Goal: Book appointment/travel/reservation

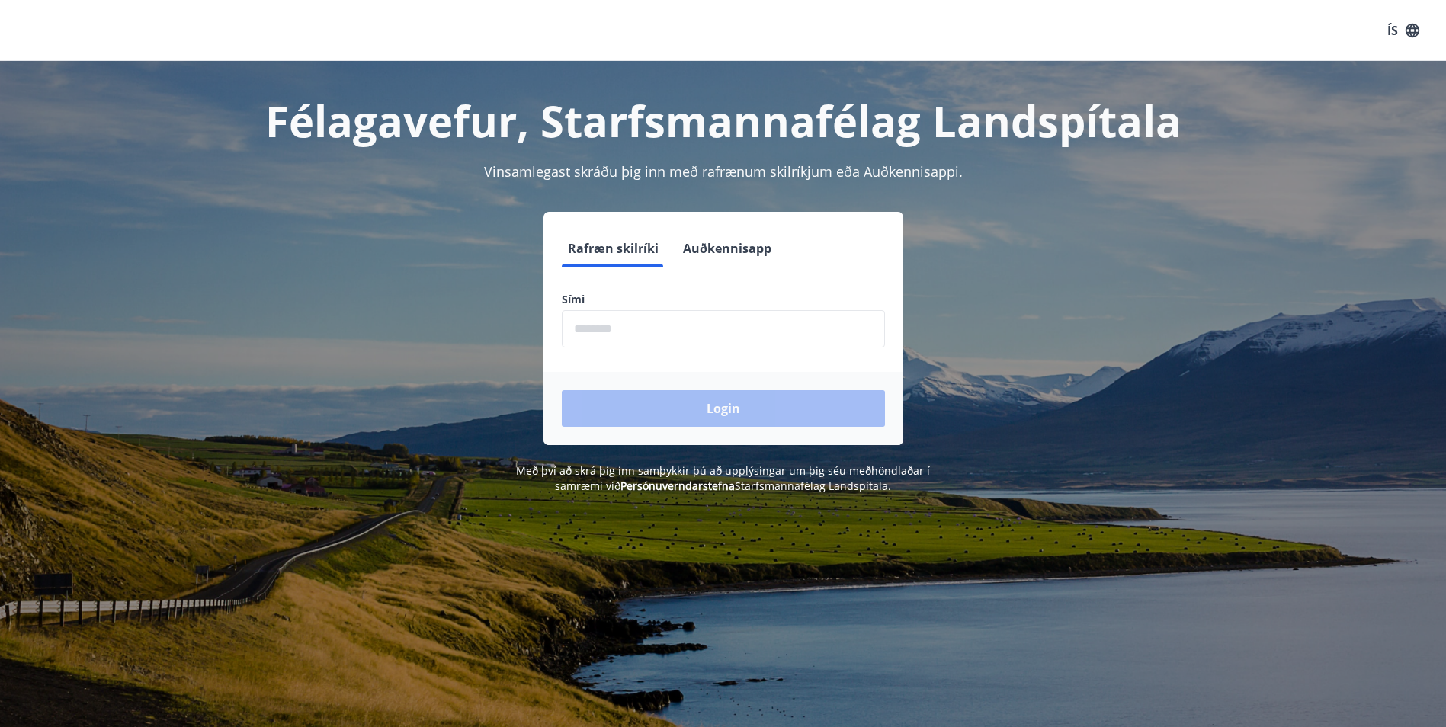
click at [610, 334] on input "phone" at bounding box center [723, 328] width 323 height 37
type input "********"
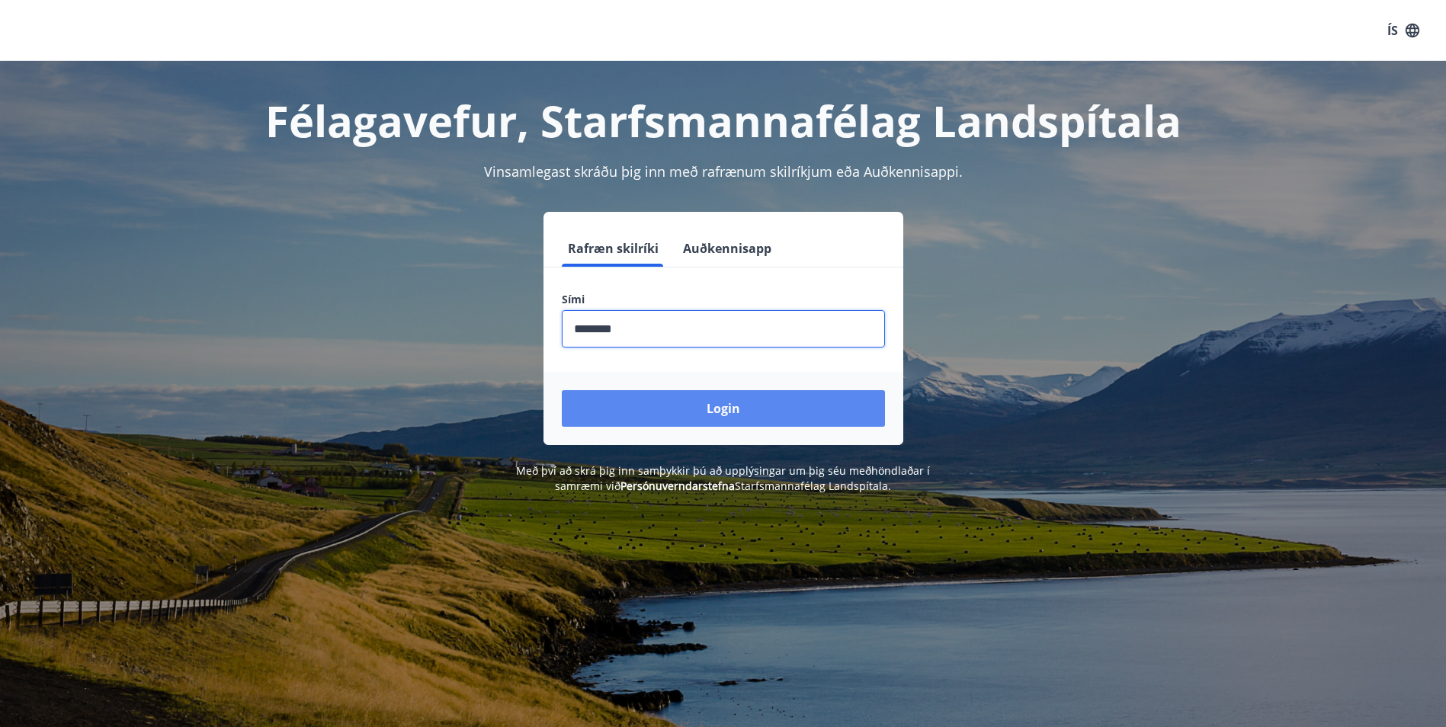
click at [685, 404] on button "Login" at bounding box center [723, 408] width 323 height 37
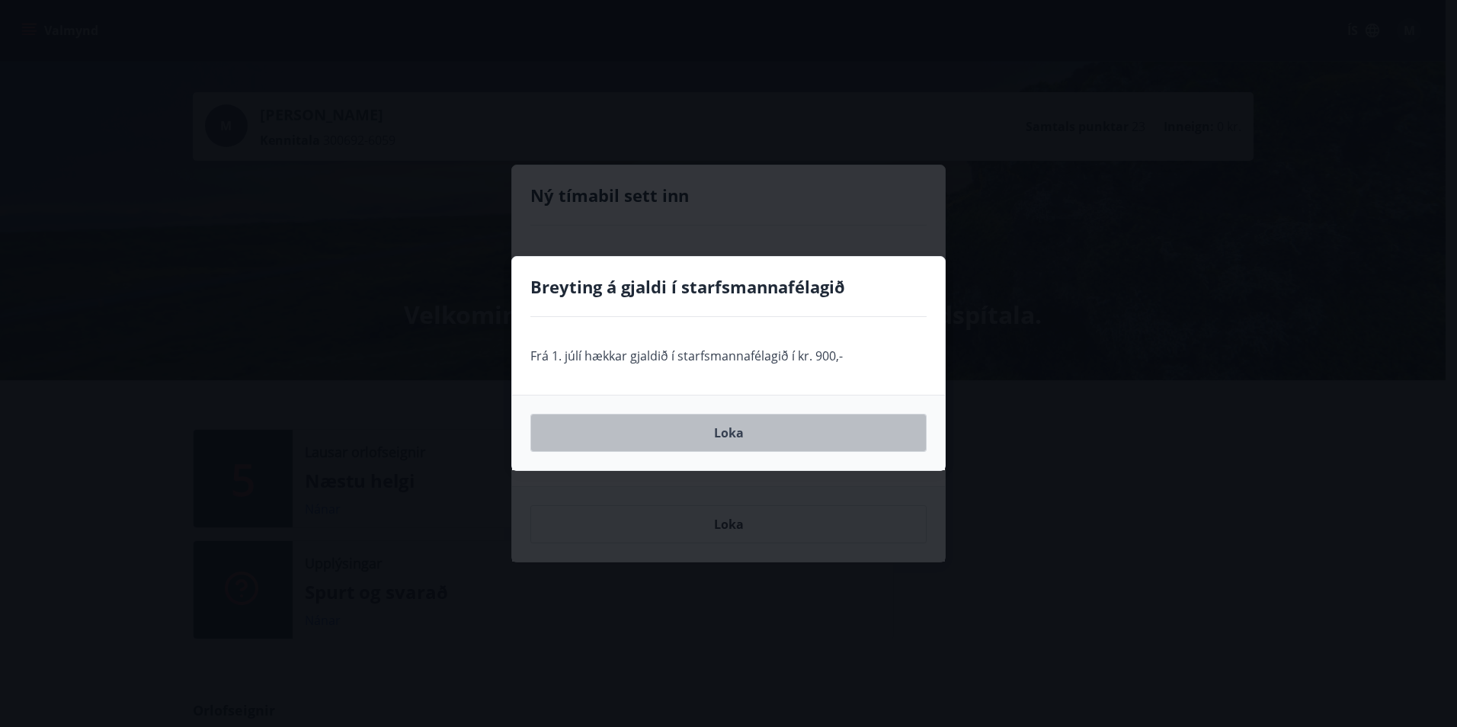
click at [700, 437] on button "Loka" at bounding box center [729, 433] width 396 height 38
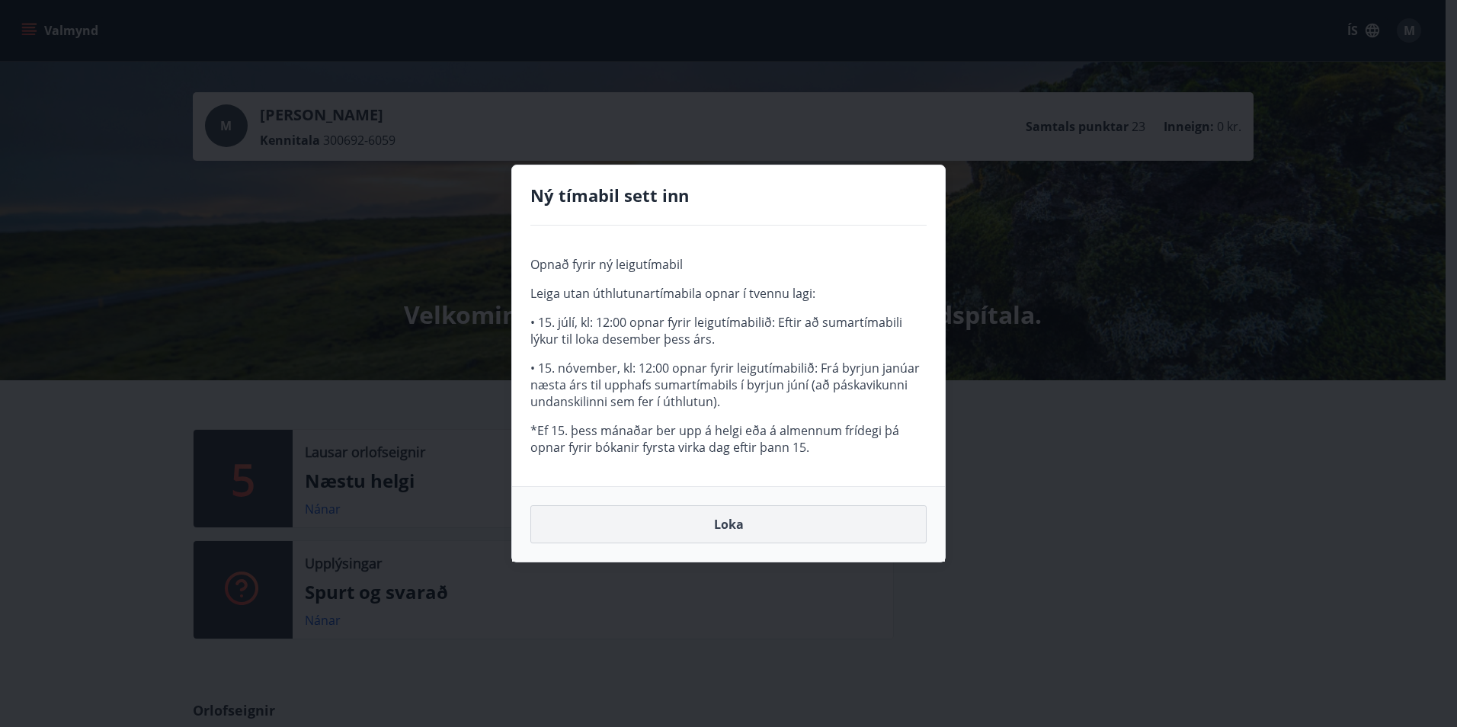
click at [732, 520] on button "Loka" at bounding box center [729, 524] width 396 height 38
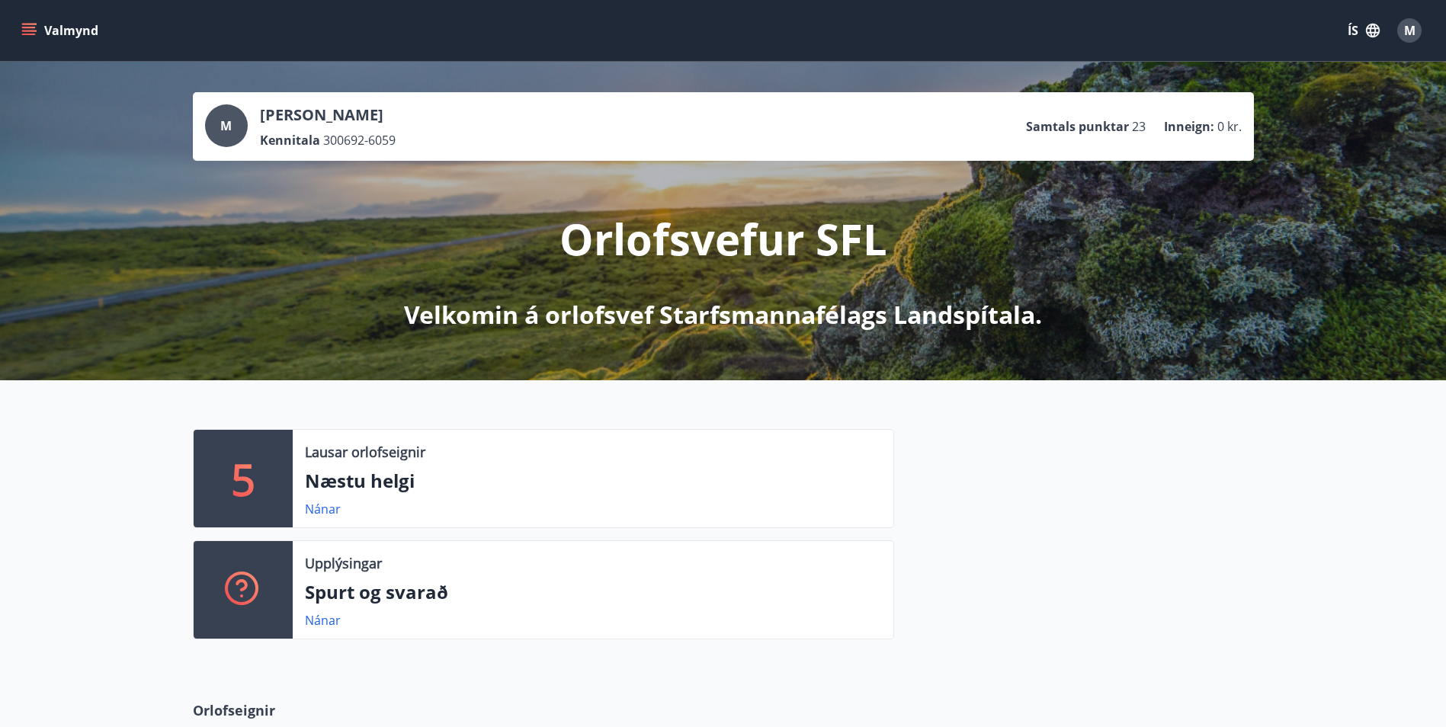
click at [1346, 31] on button "ÍS" at bounding box center [1363, 30] width 49 height 27
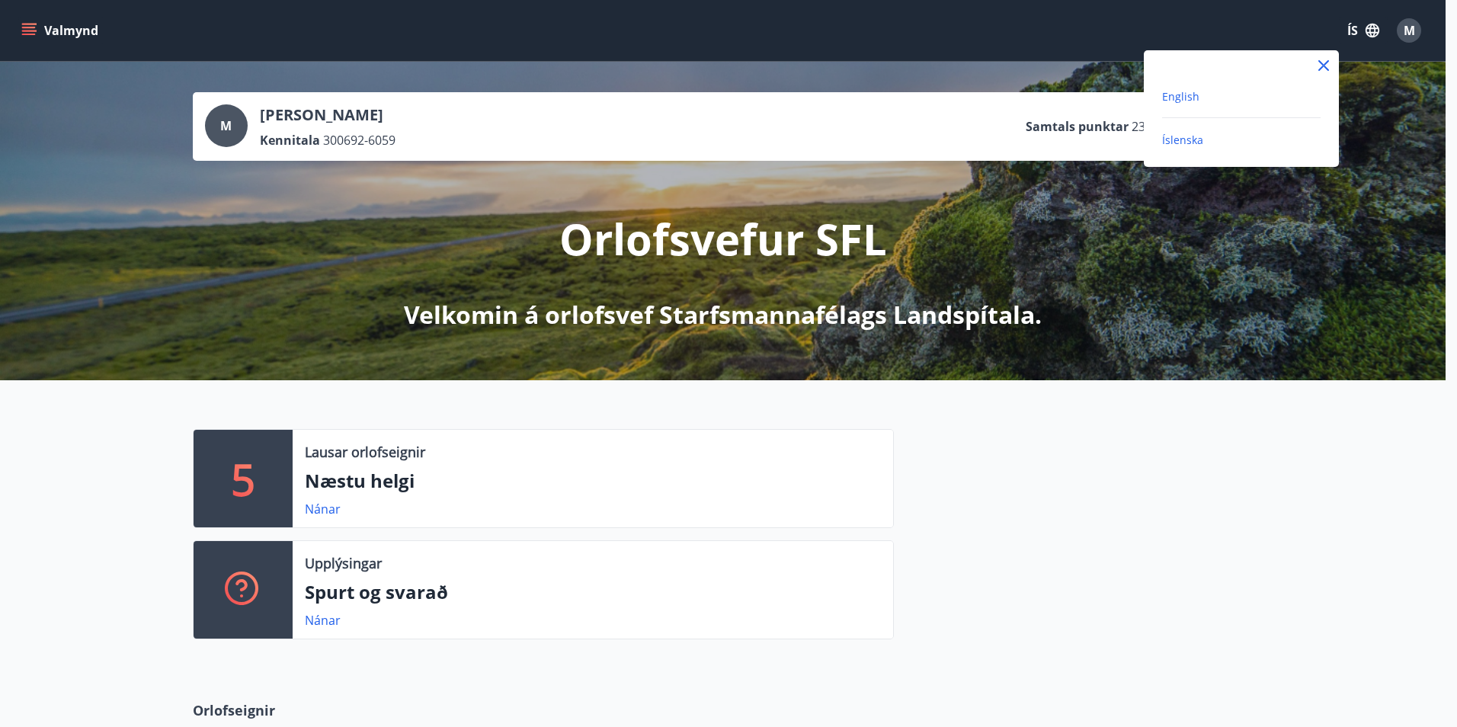
click at [1169, 101] on span "English" at bounding box center [1180, 96] width 37 height 14
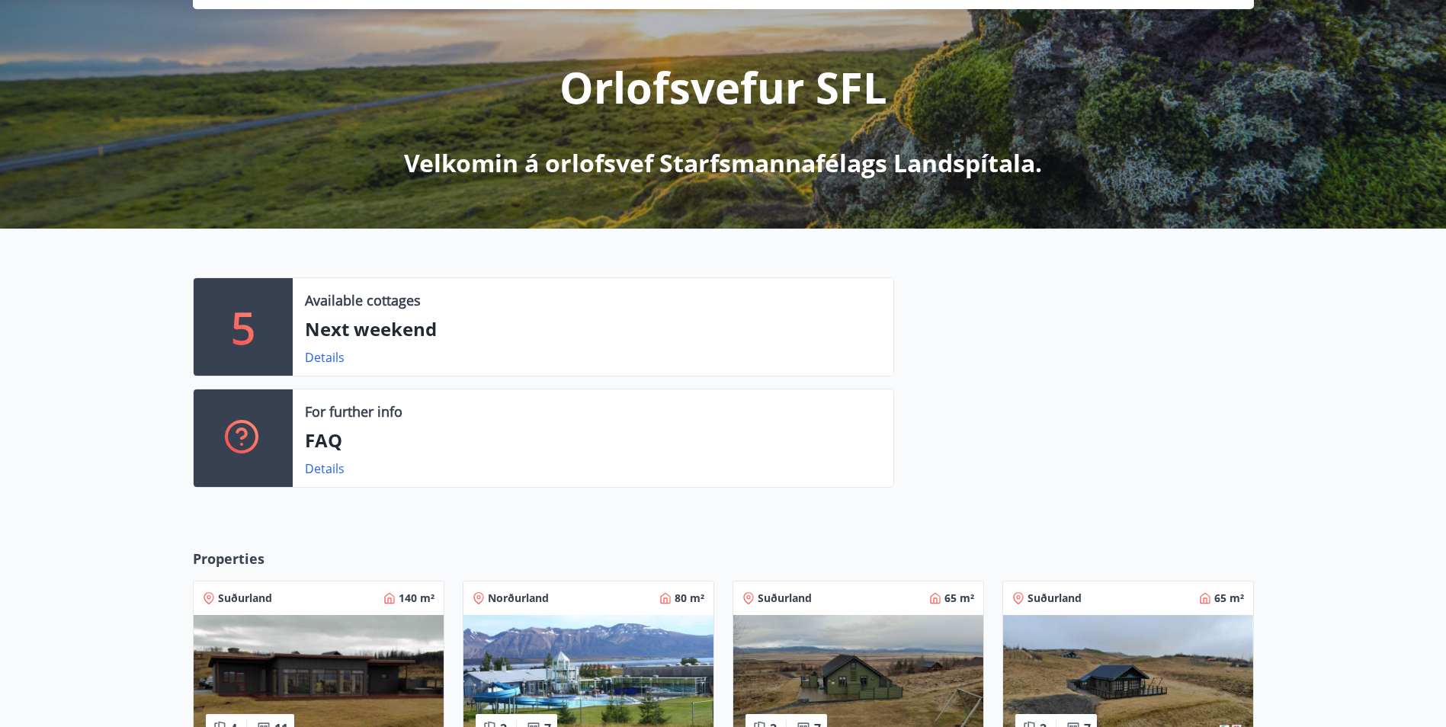
scroll to position [152, 0]
click at [316, 361] on link "Details" at bounding box center [325, 356] width 40 height 17
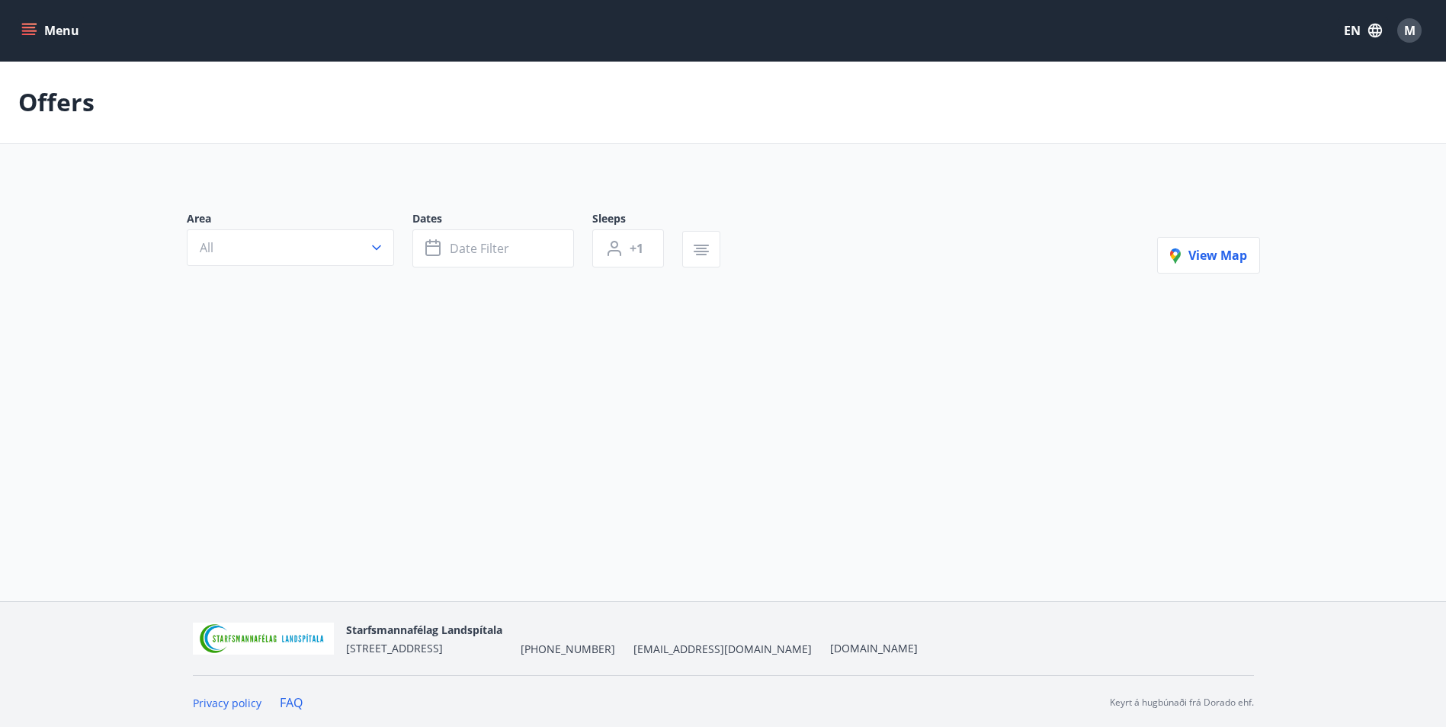
type input "*"
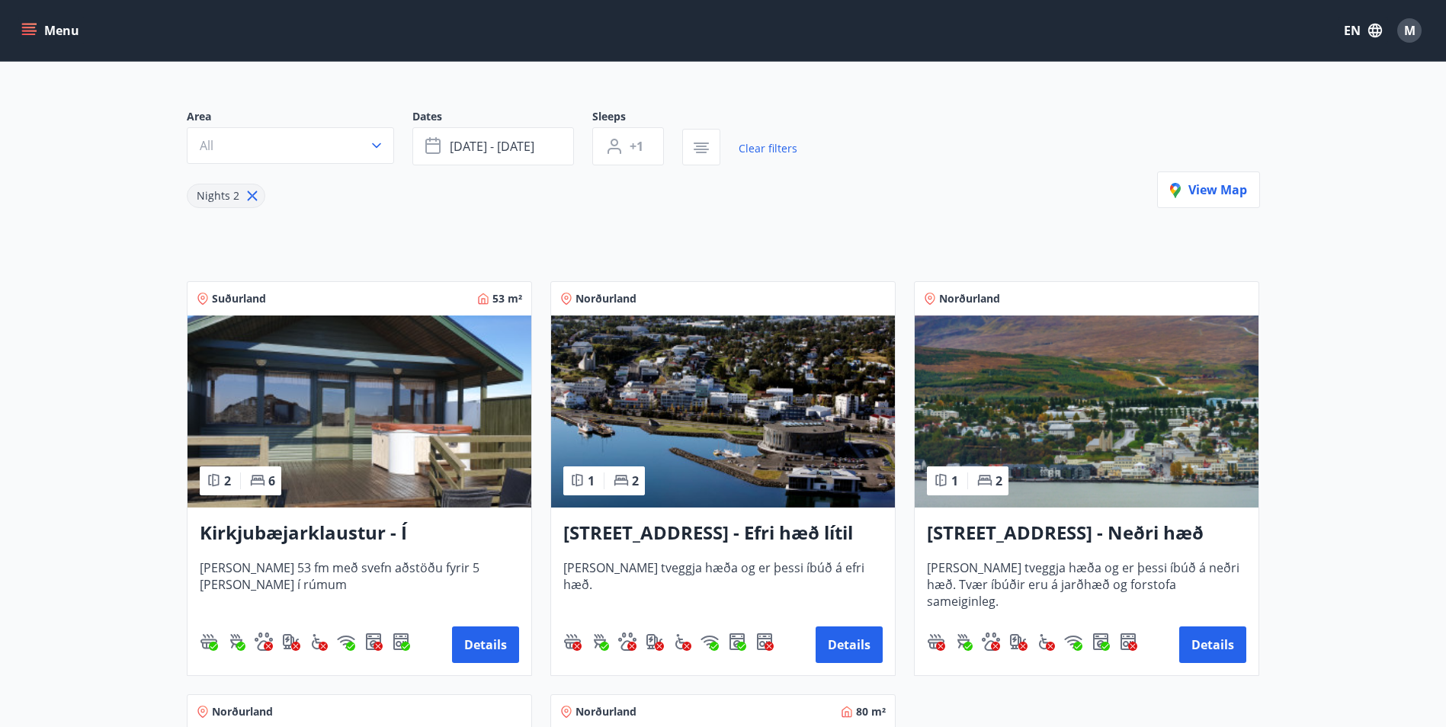
scroll to position [152, 0]
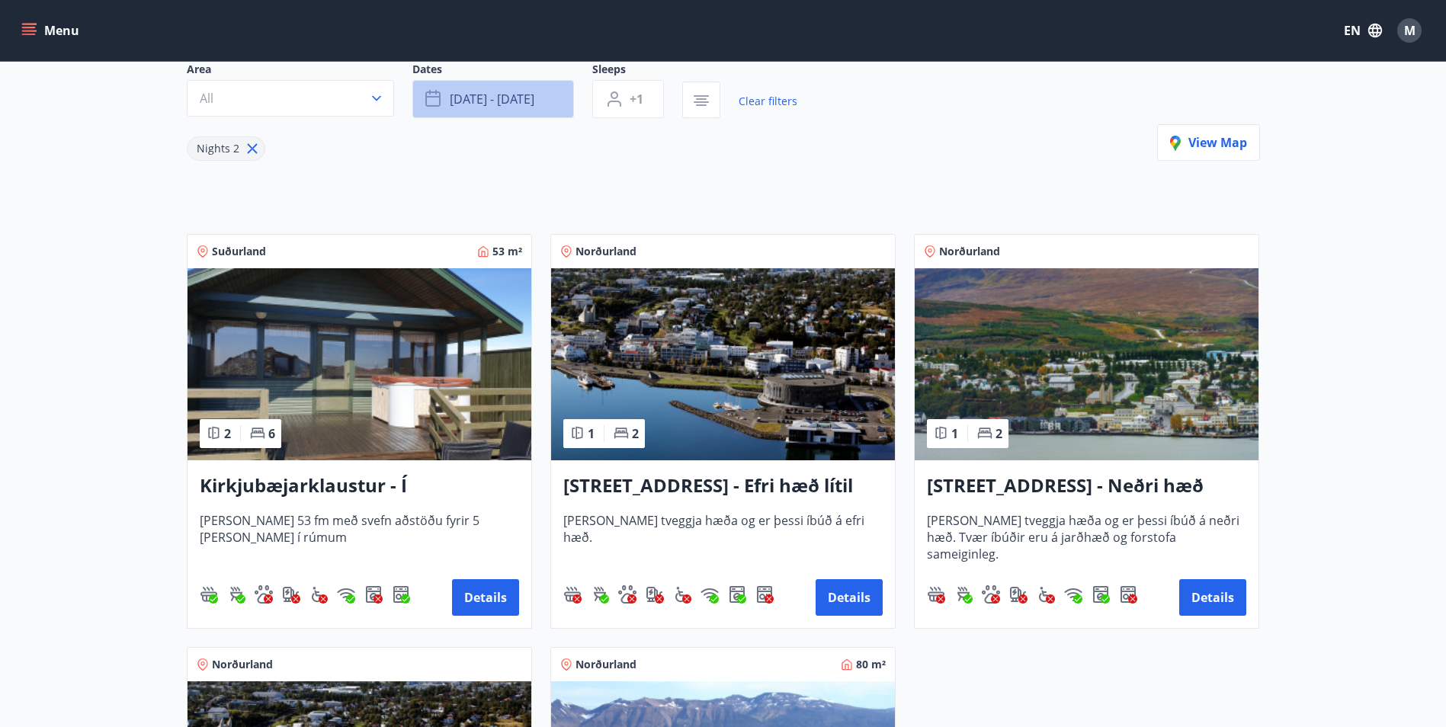
click at [536, 115] on button "Sep 19 - Sep 22" at bounding box center [493, 99] width 162 height 38
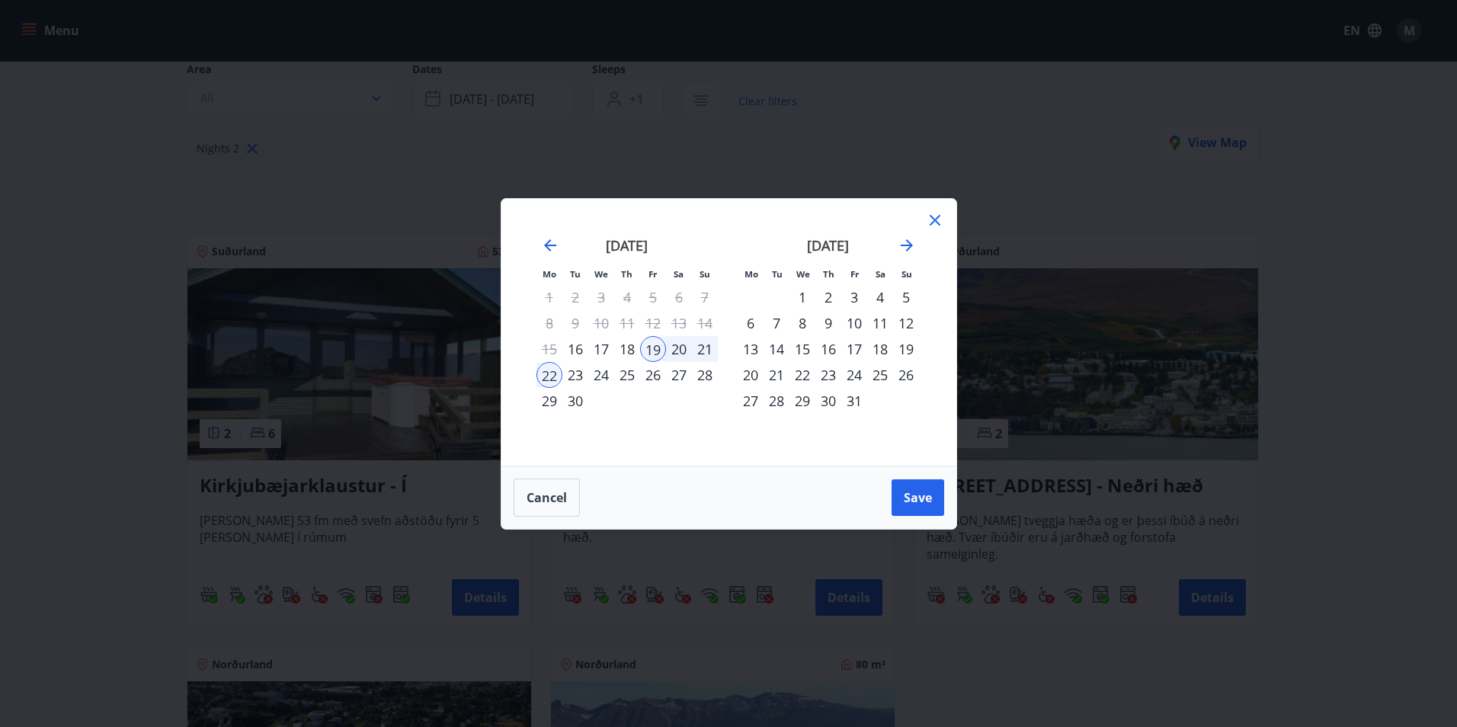
click at [681, 351] on div "20" at bounding box center [679, 349] width 26 height 26
click at [703, 348] on div "21" at bounding box center [705, 349] width 26 height 26
click at [936, 501] on button "Save" at bounding box center [918, 497] width 53 height 37
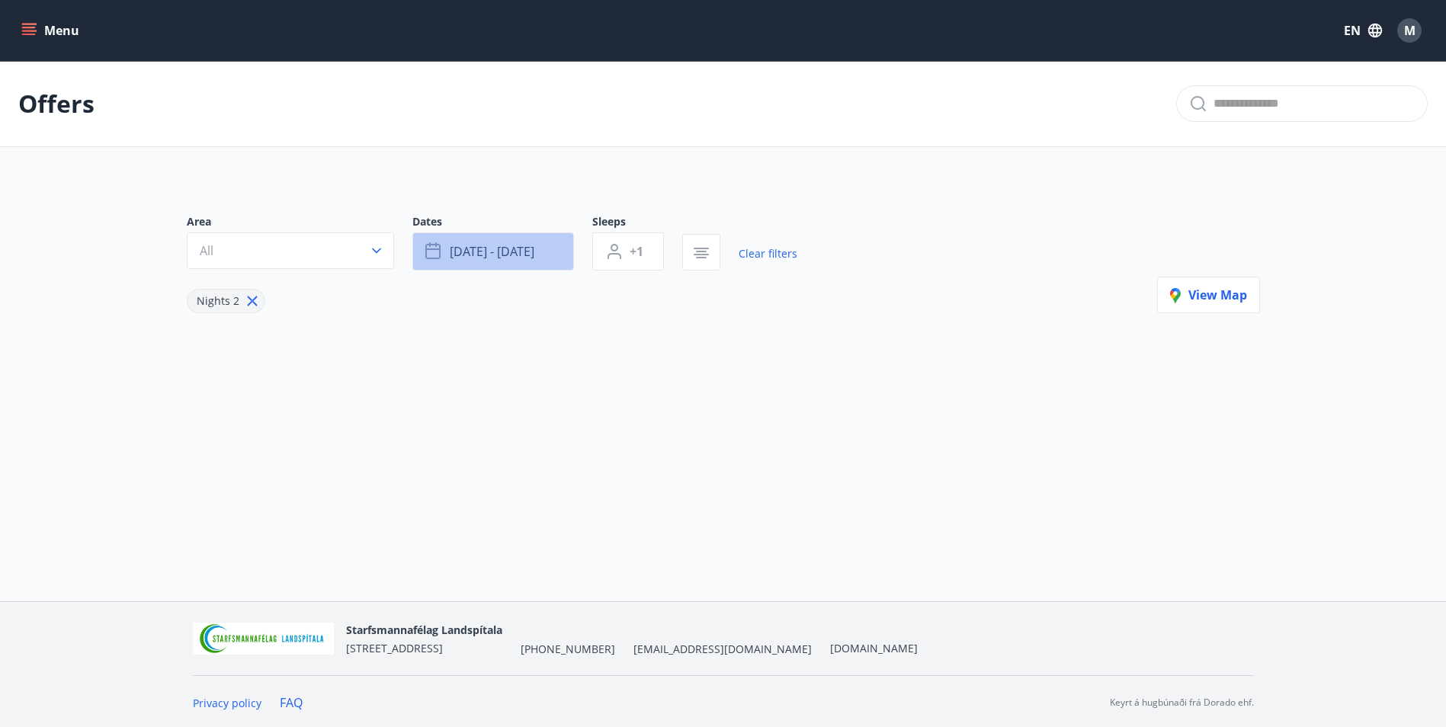
click at [466, 252] on span "Sep 20 - Sep 21" at bounding box center [492, 251] width 85 height 17
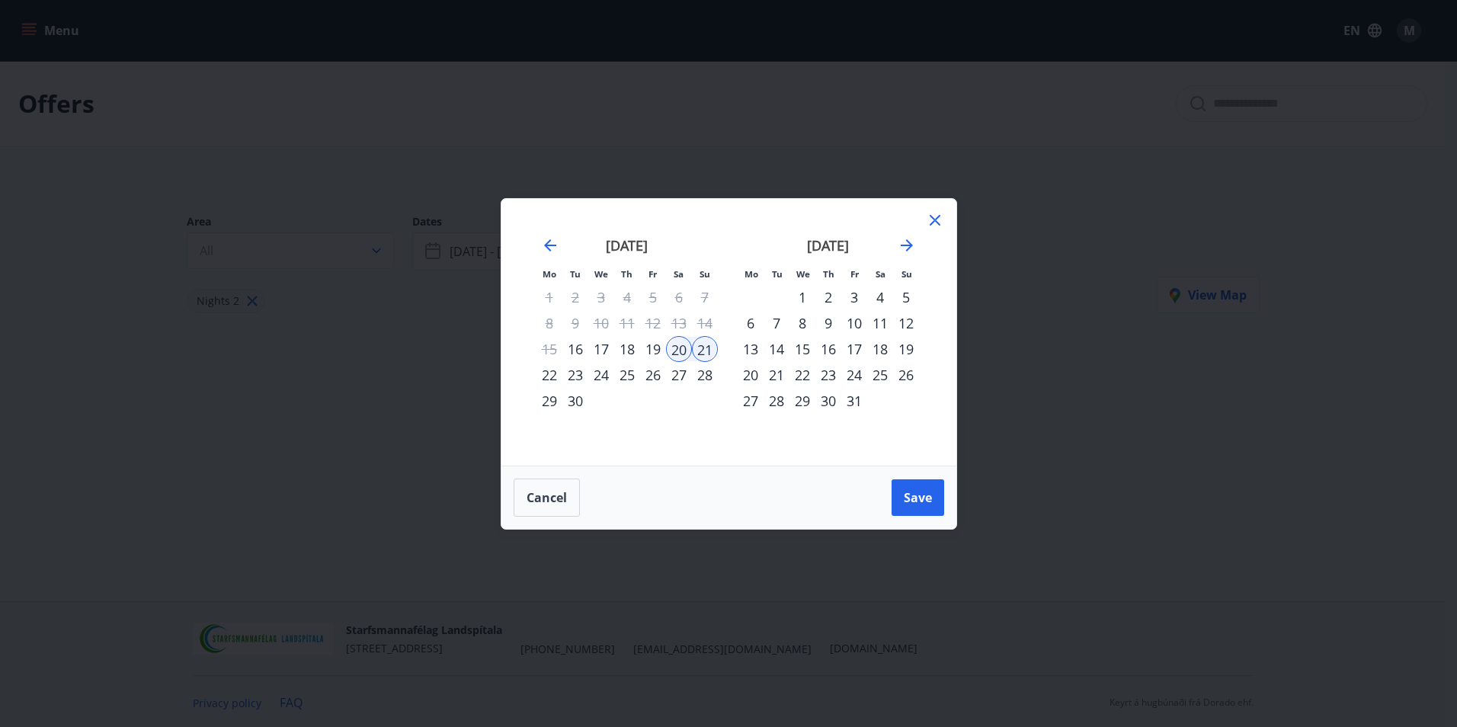
click at [652, 351] on div "19" at bounding box center [653, 349] width 26 height 26
click at [917, 493] on span "Save" at bounding box center [918, 497] width 28 height 17
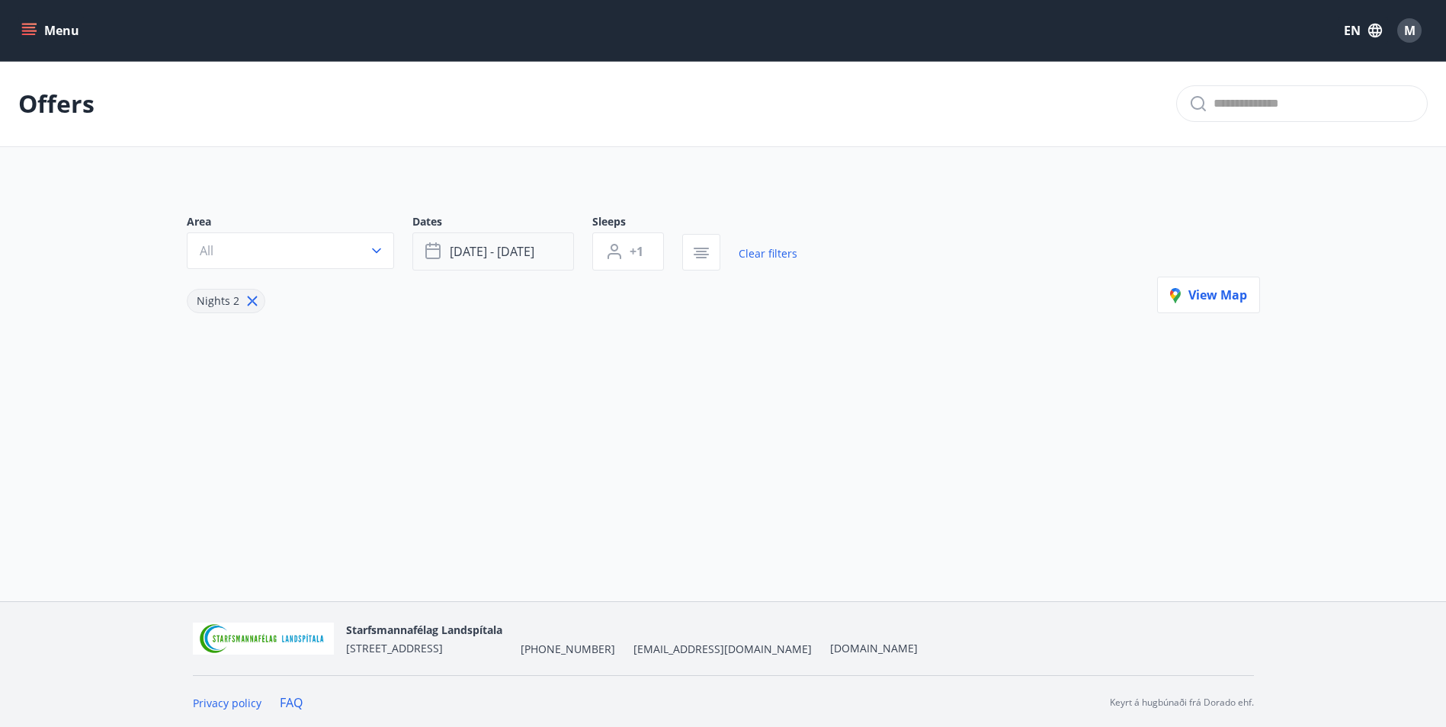
click at [497, 257] on span "Sep 19 - Sep 21" at bounding box center [492, 251] width 85 height 17
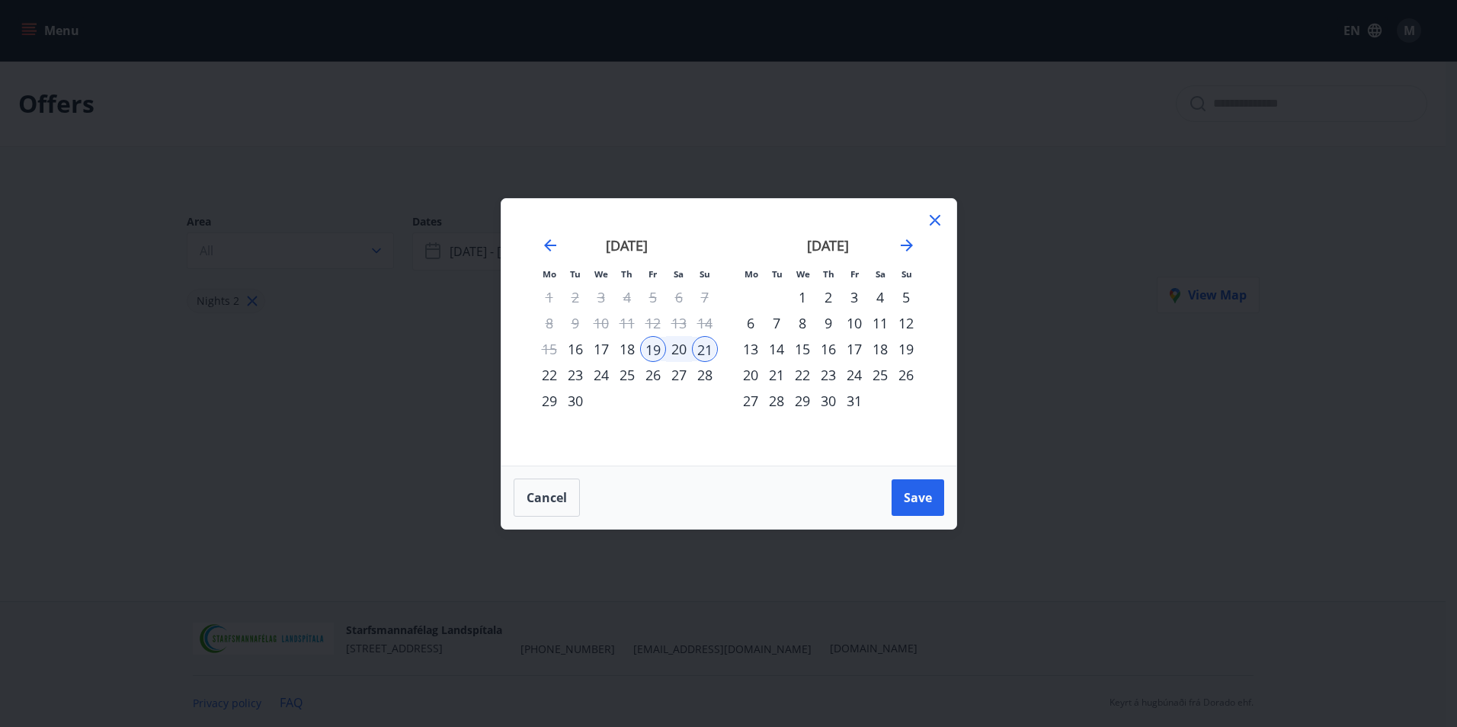
click at [546, 373] on div "22" at bounding box center [550, 375] width 26 height 26
click at [910, 506] on button "Save" at bounding box center [918, 497] width 53 height 37
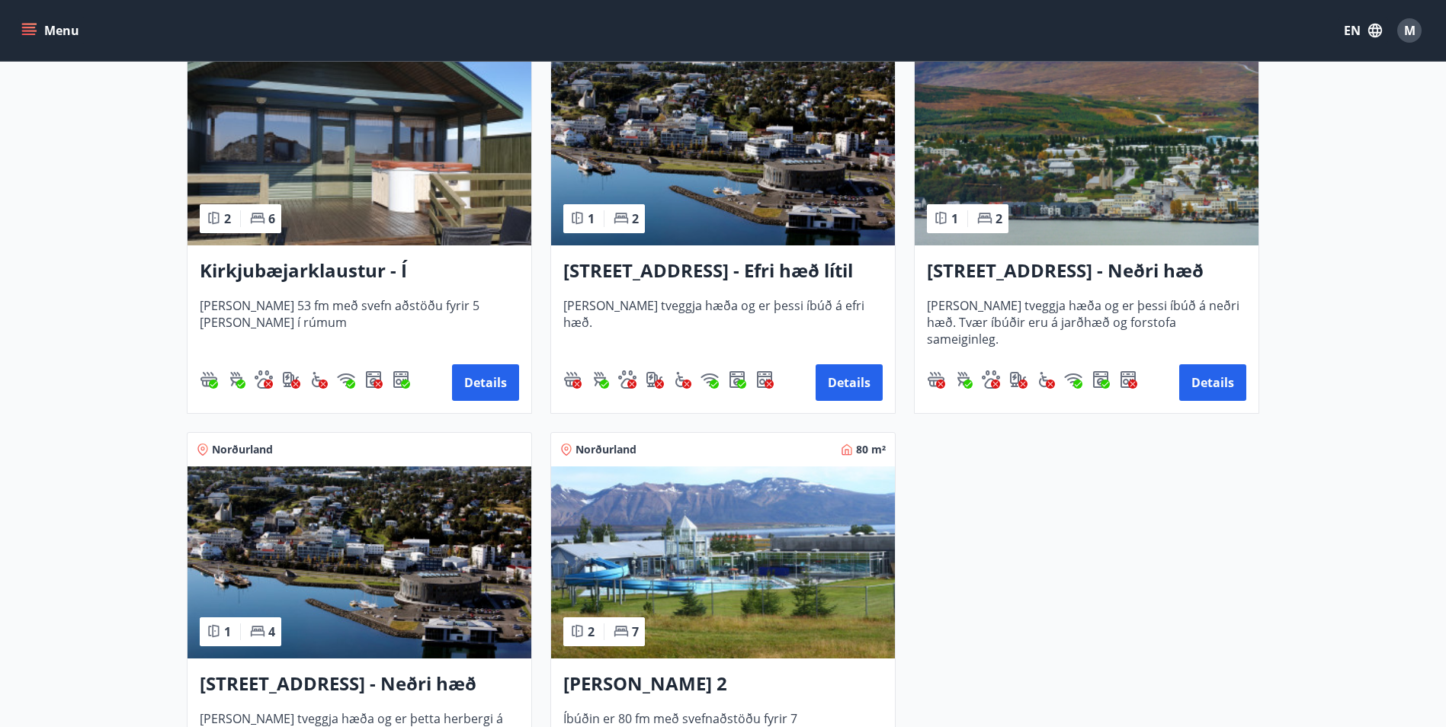
scroll to position [229, 0]
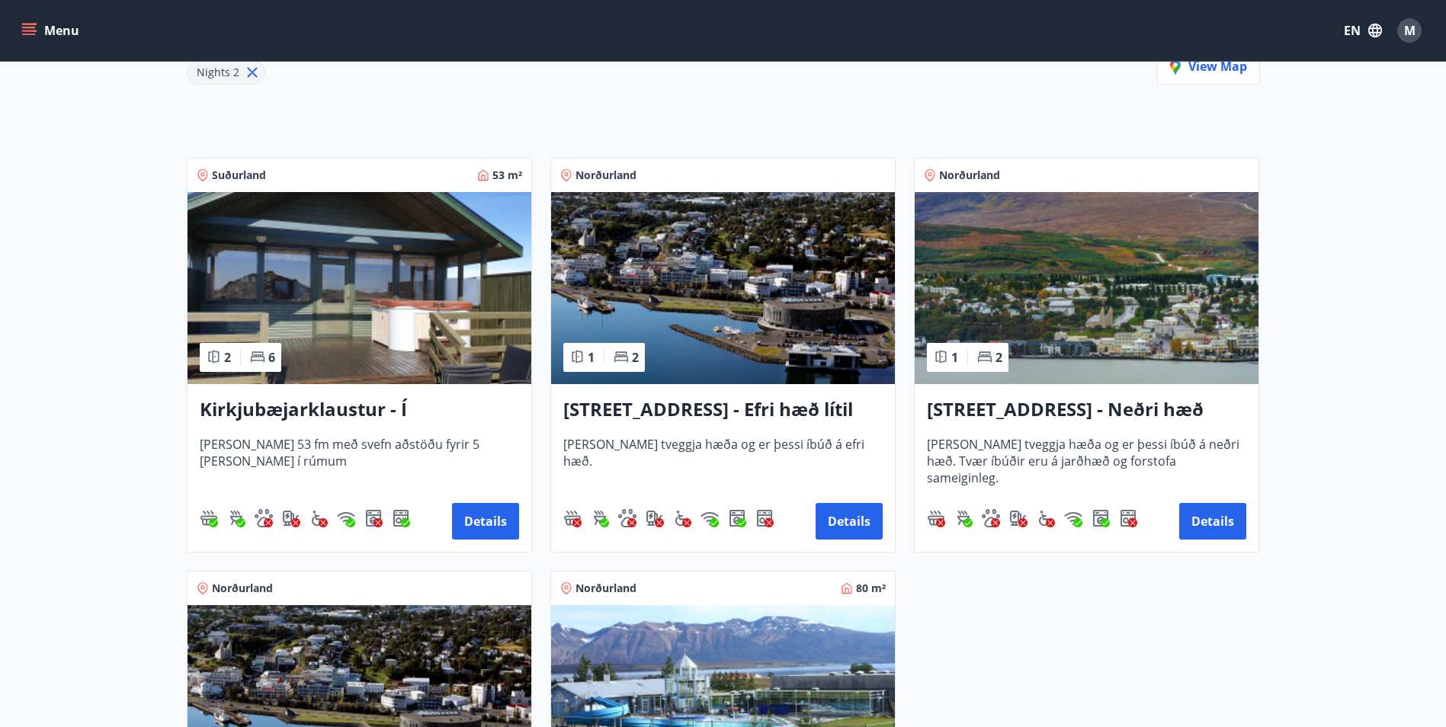
click at [358, 412] on h3 "Kirkjubæjarklaustur - Í landi Hæðargarðs" at bounding box center [359, 409] width 319 height 27
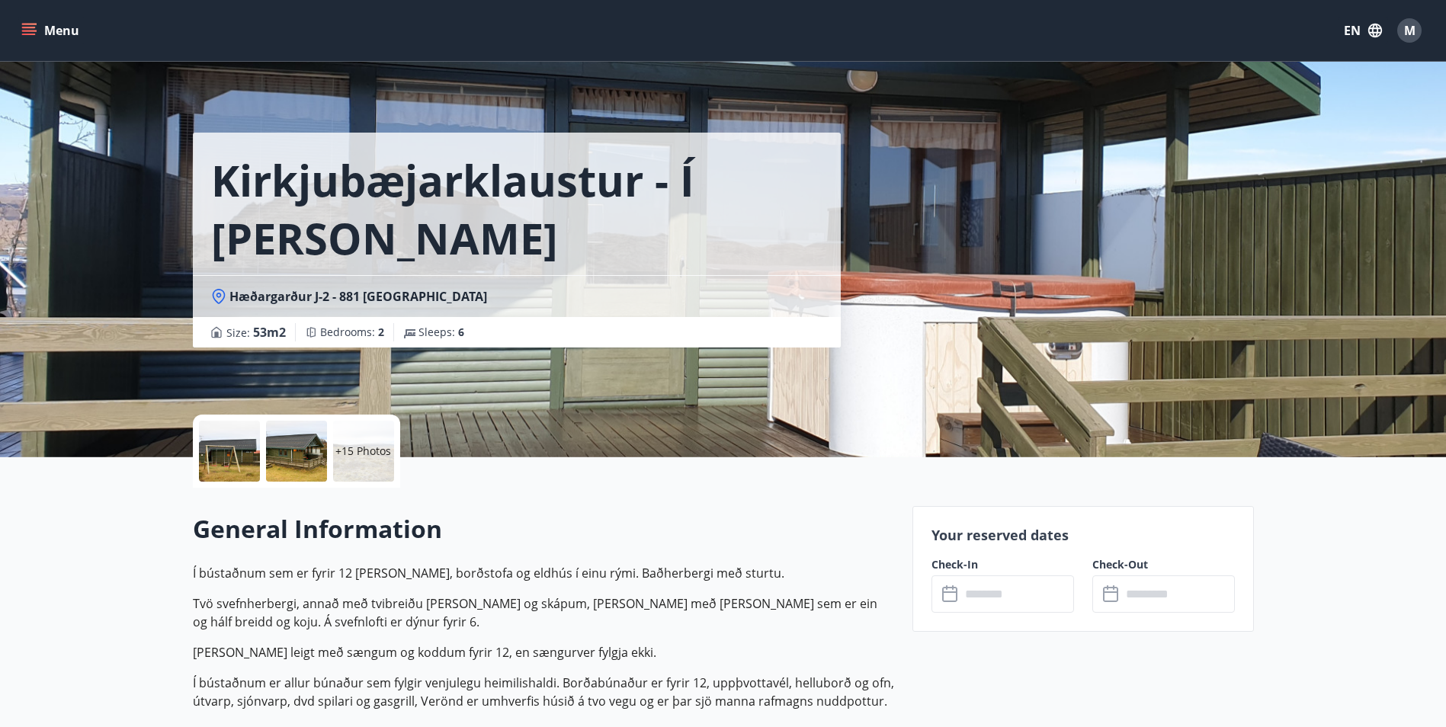
click at [232, 461] on div at bounding box center [229, 451] width 61 height 61
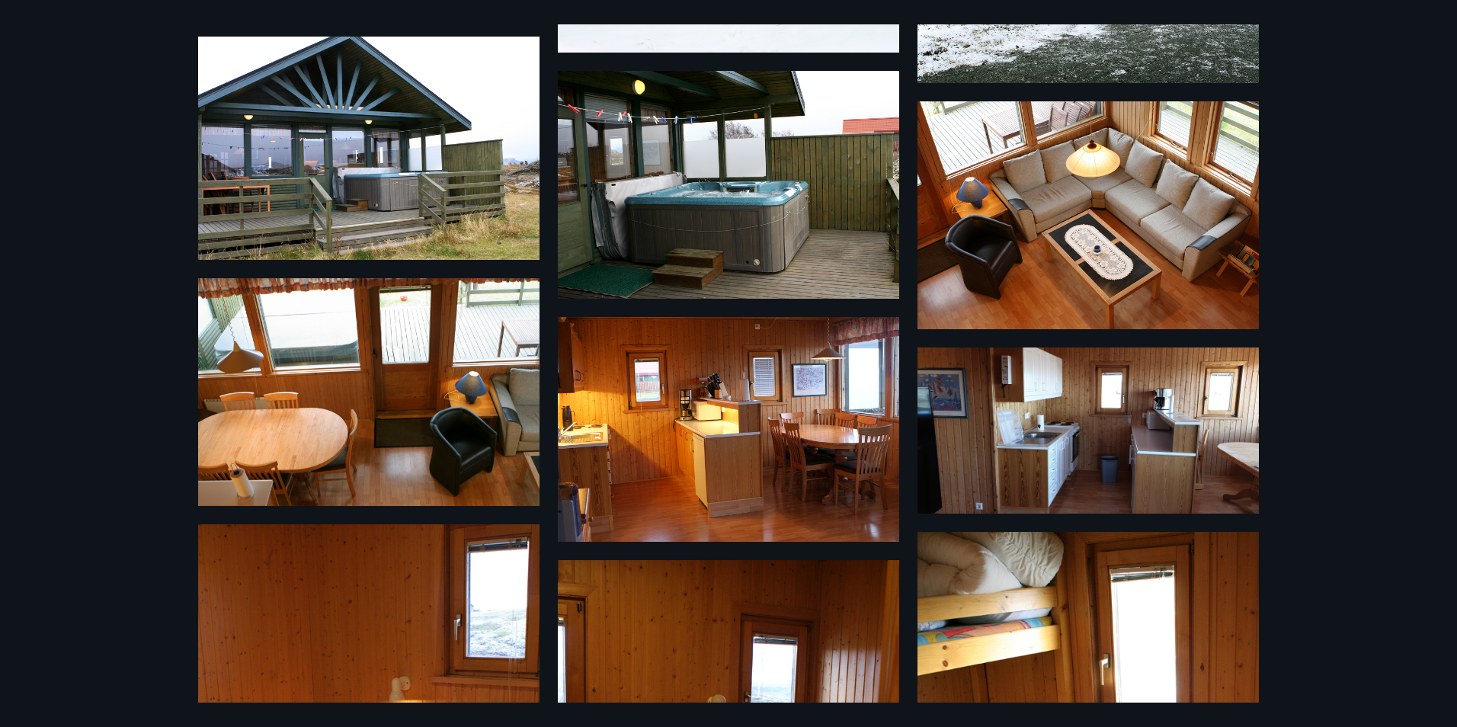
scroll to position [686, 0]
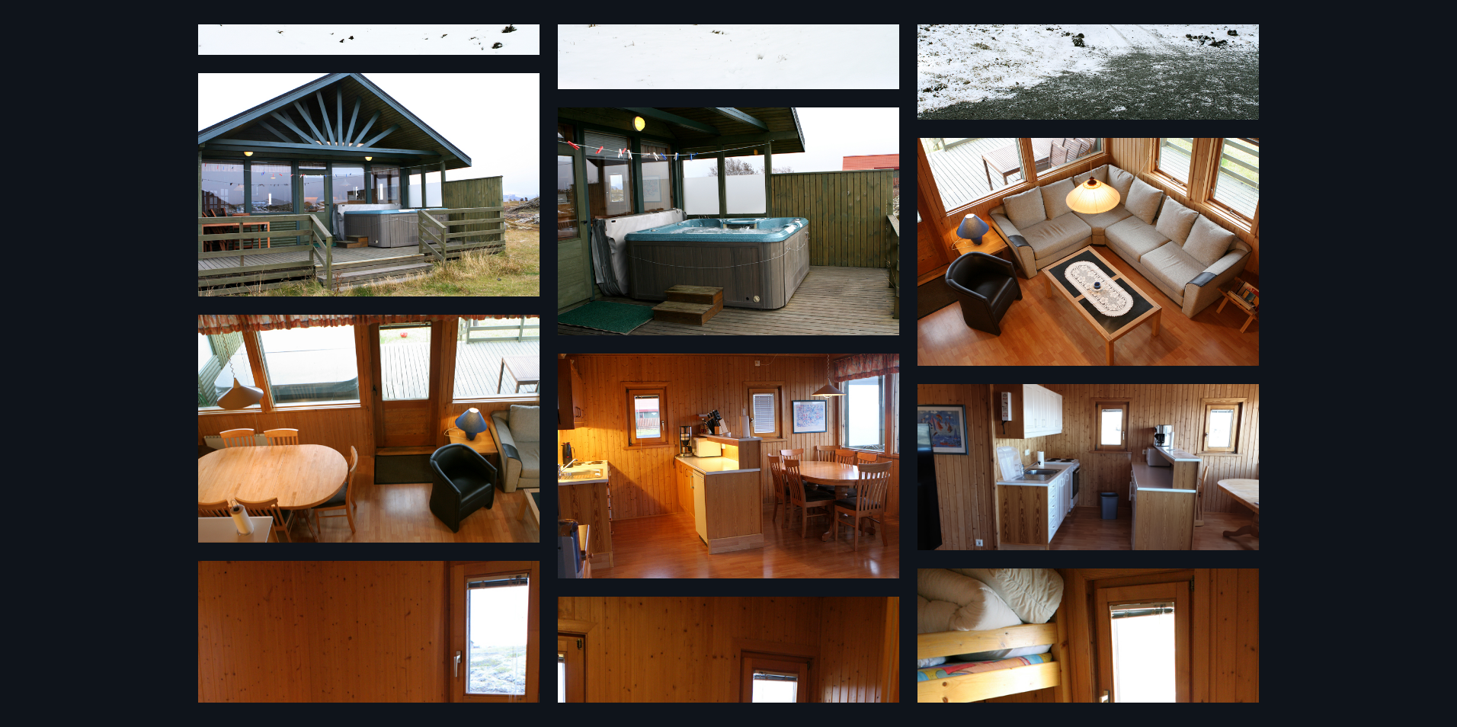
click at [744, 255] on img at bounding box center [729, 221] width 342 height 228
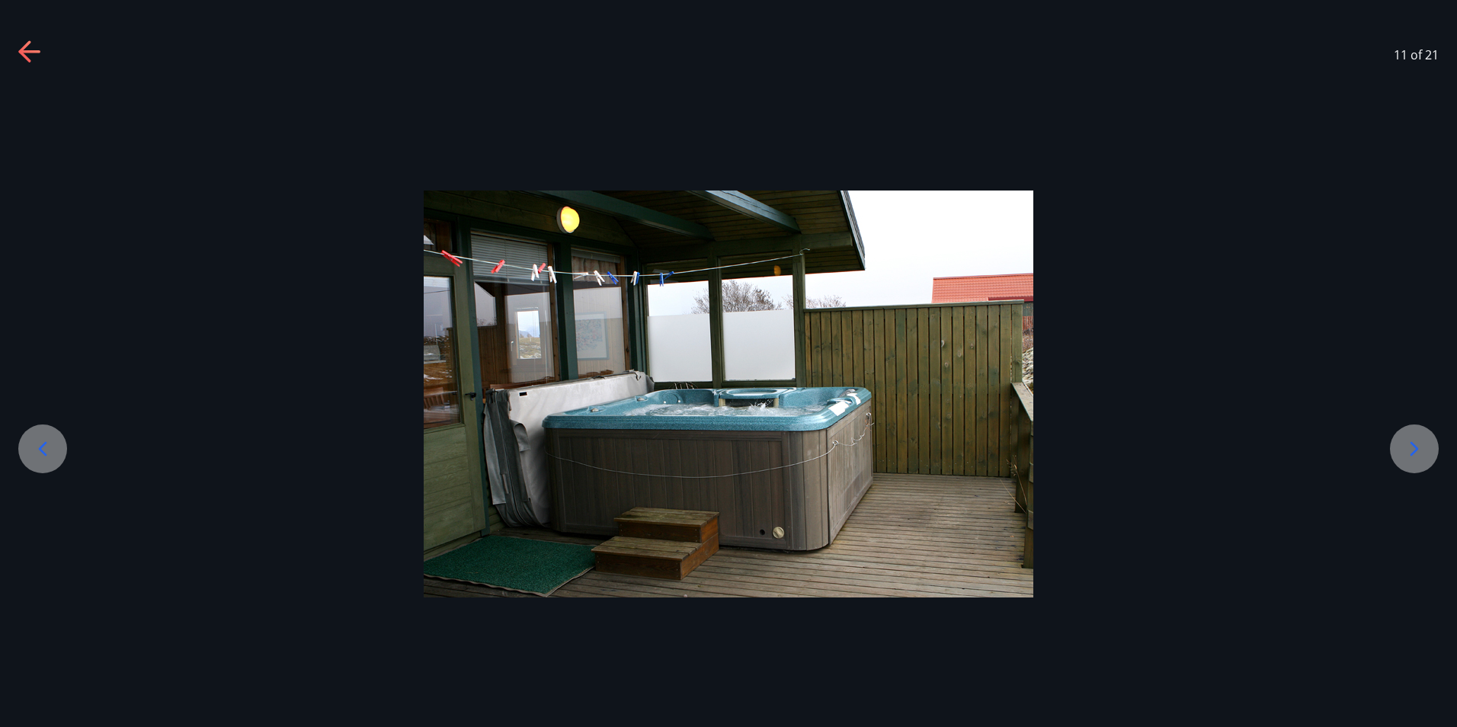
click at [1403, 441] on icon at bounding box center [1415, 449] width 24 height 24
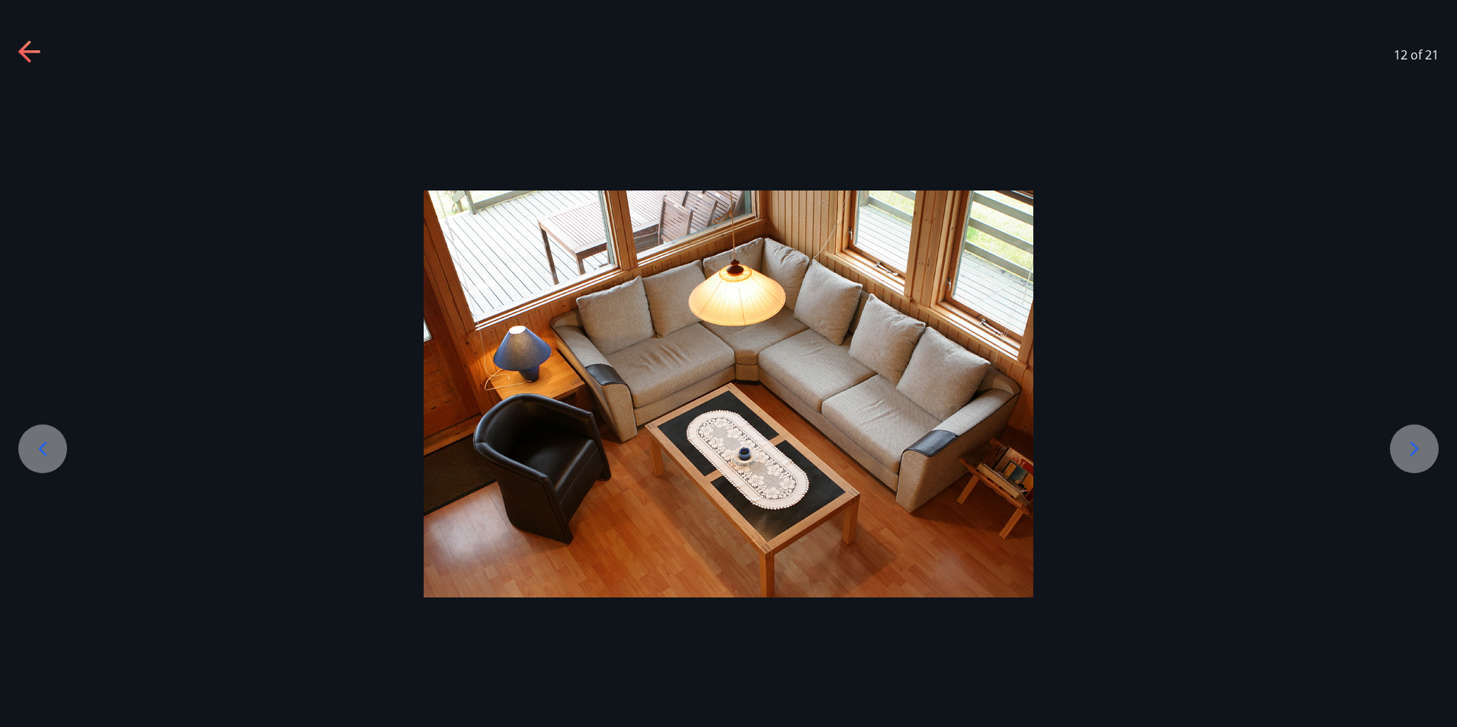
click at [1403, 441] on icon at bounding box center [1415, 449] width 24 height 24
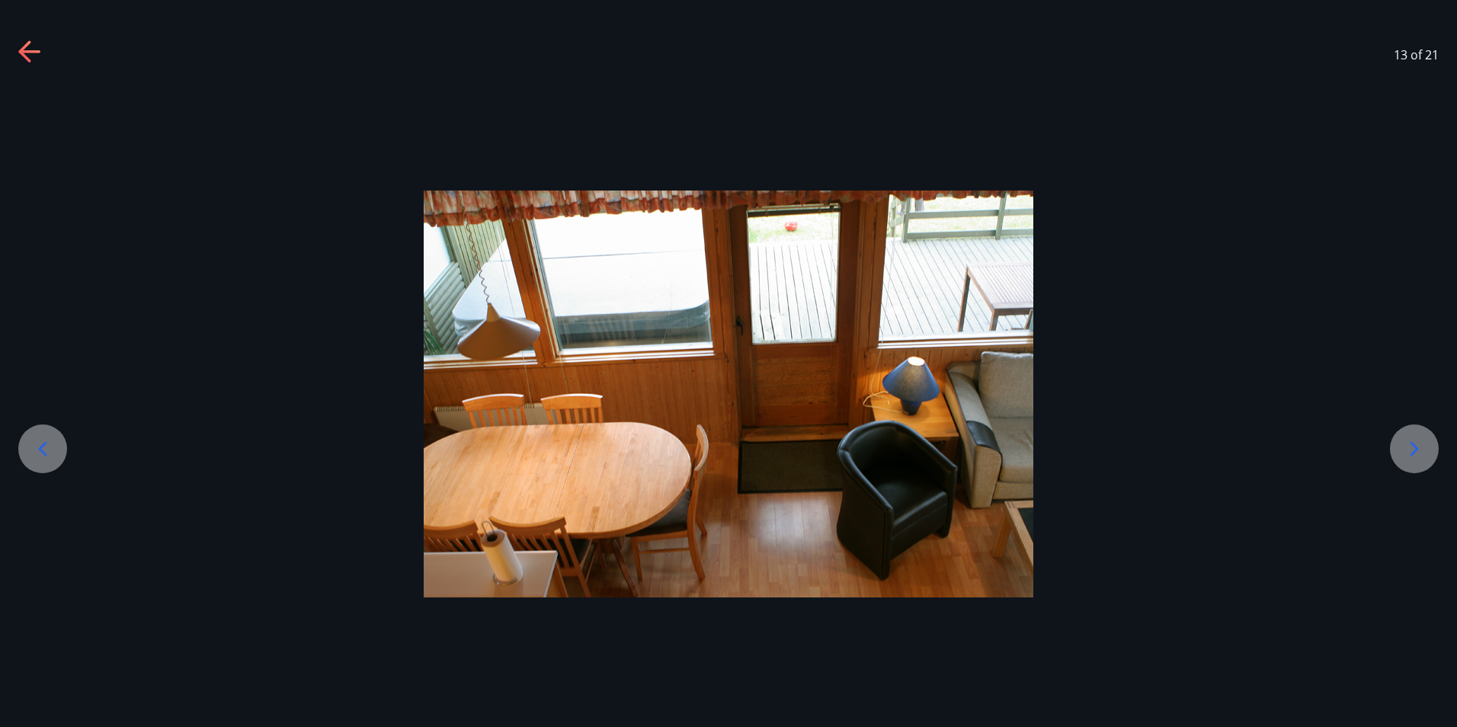
click at [1403, 441] on icon at bounding box center [1415, 449] width 24 height 24
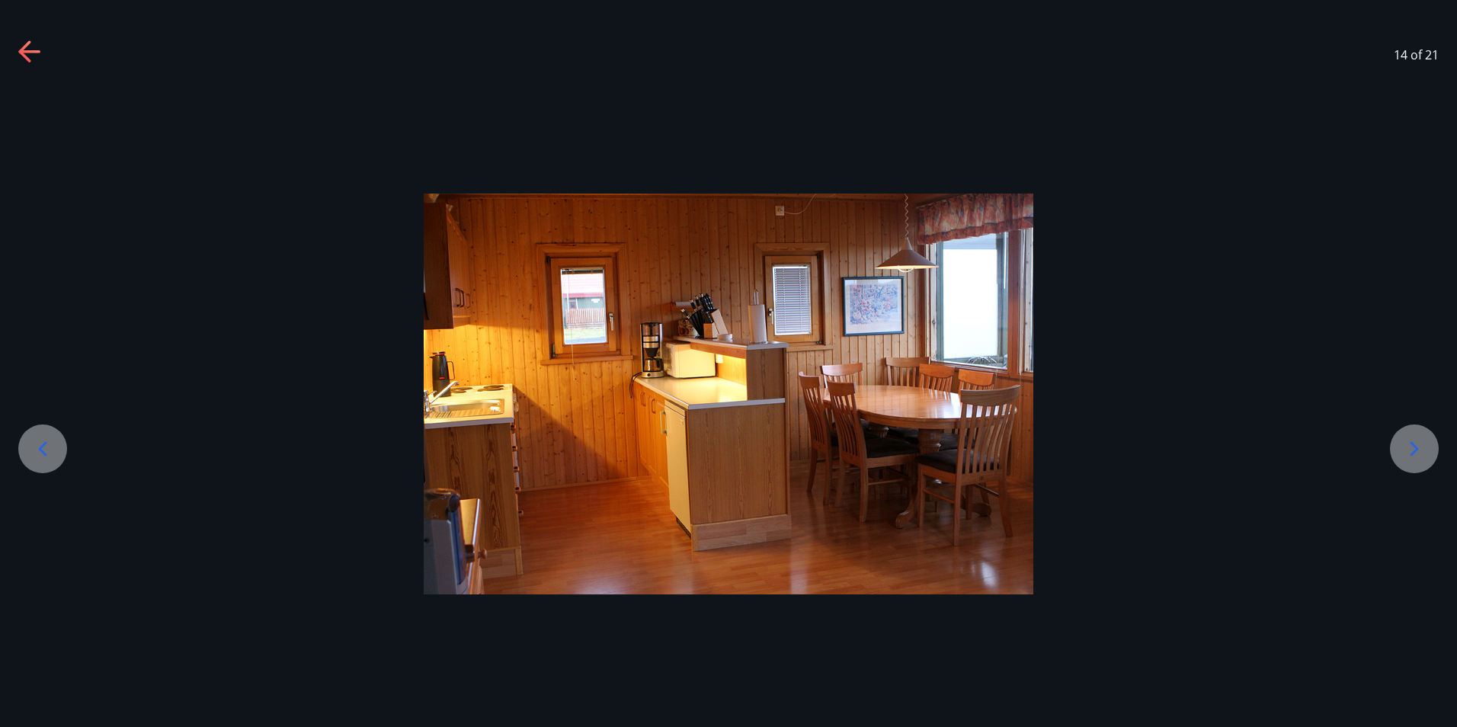
click at [1403, 441] on icon at bounding box center [1415, 449] width 24 height 24
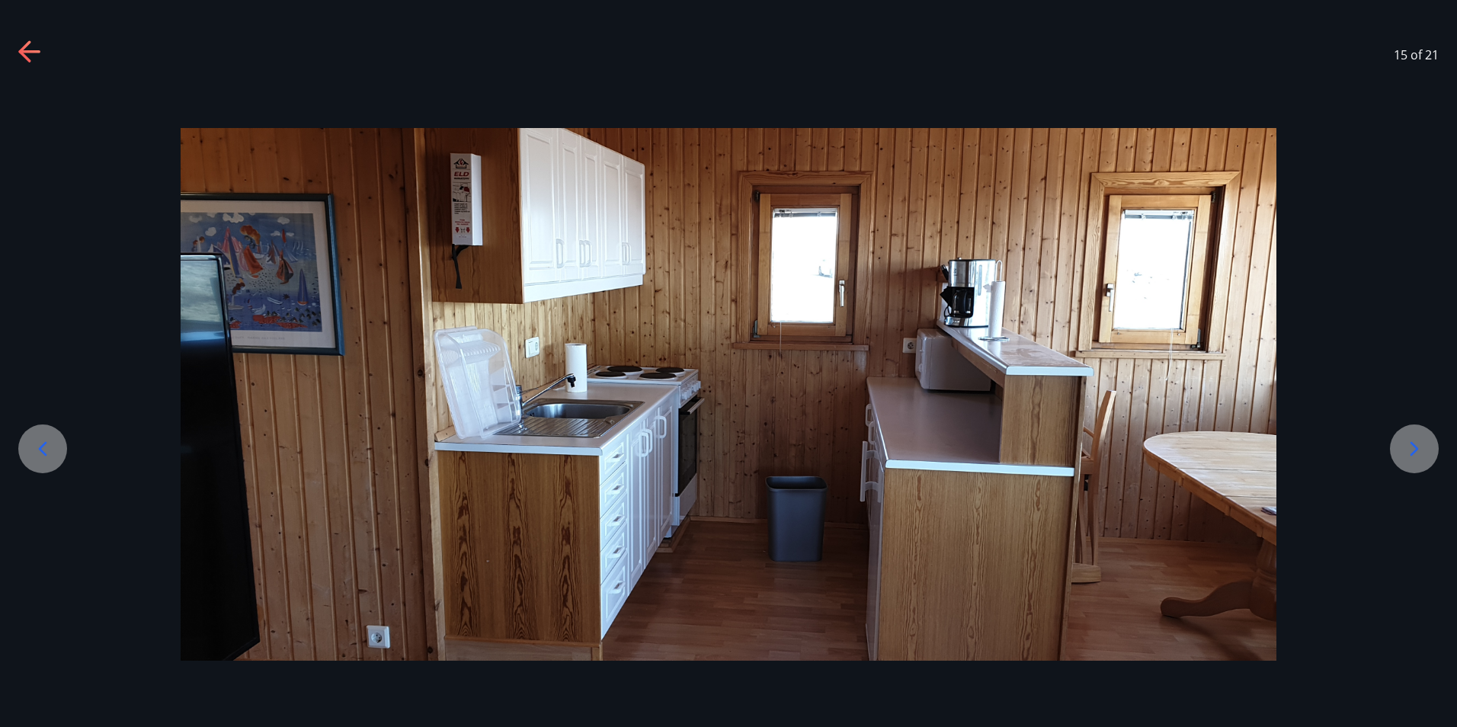
click at [1403, 441] on icon at bounding box center [1415, 449] width 24 height 24
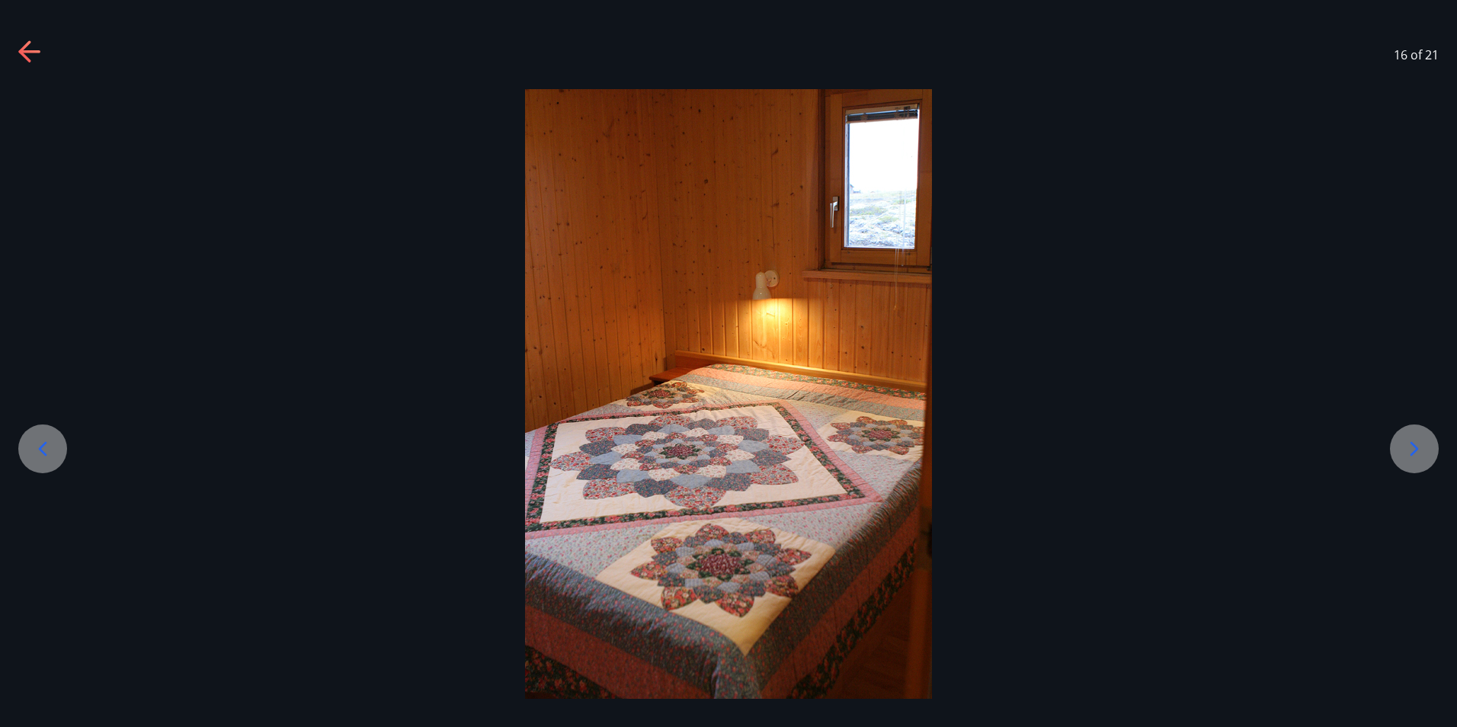
click at [1403, 441] on icon at bounding box center [1415, 449] width 24 height 24
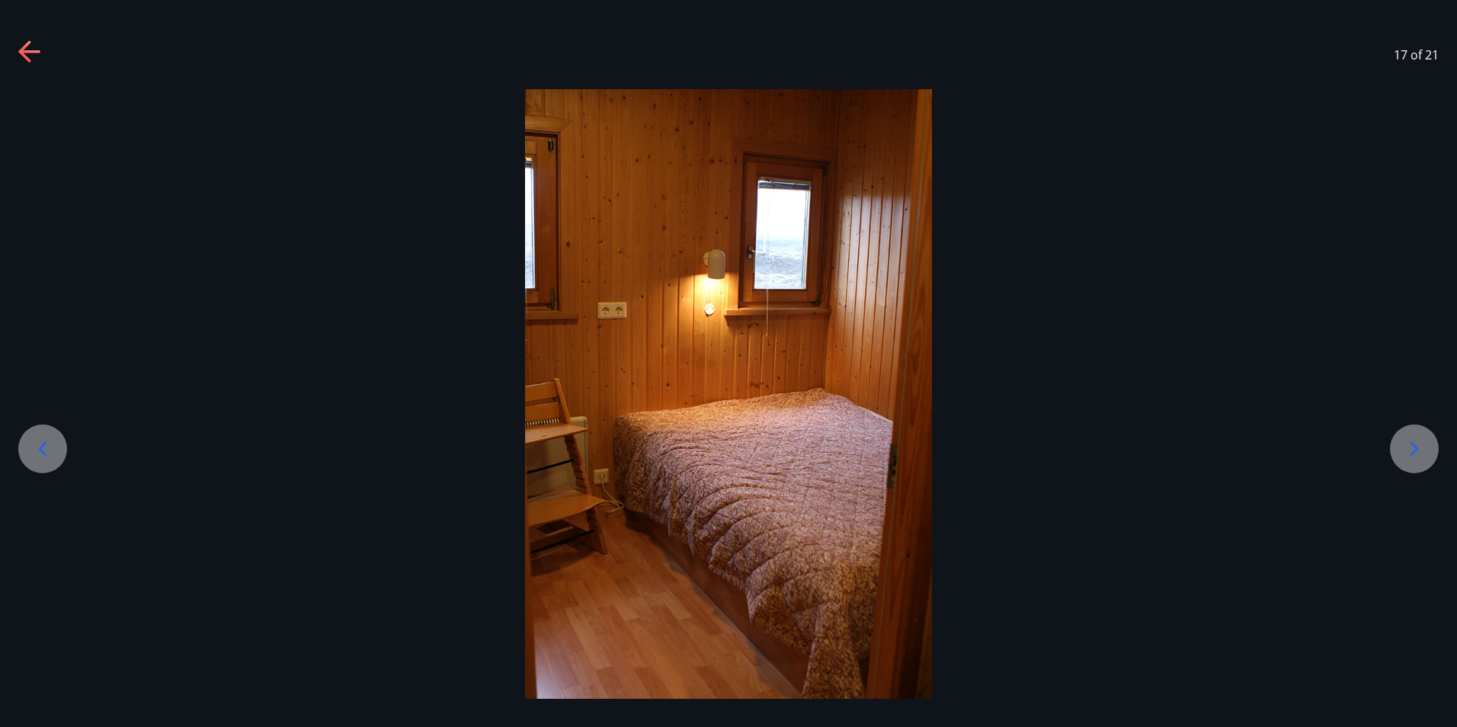
drag, startPoint x: 1410, startPoint y: 447, endPoint x: 1412, endPoint y: 409, distance: 37.4
click at [1411, 447] on icon at bounding box center [1415, 449] width 24 height 24
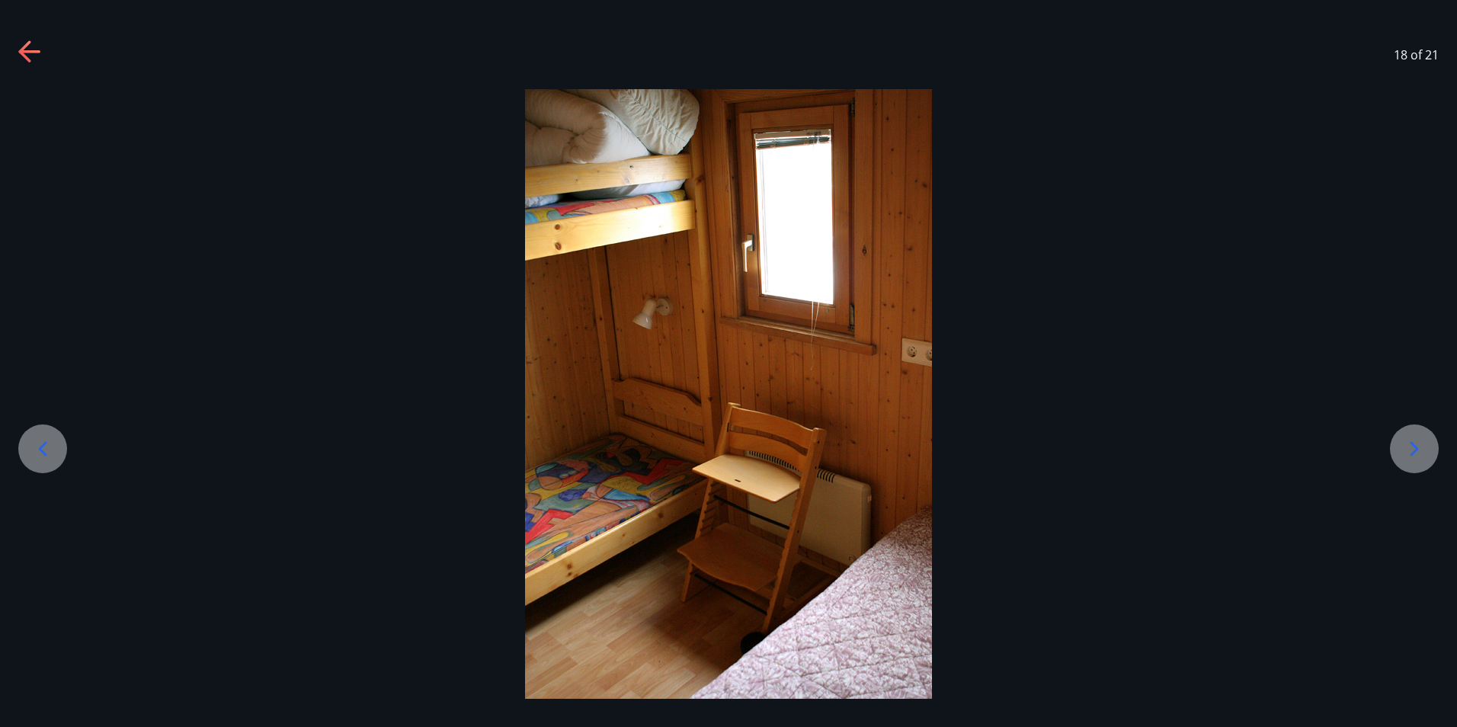
click at [27, 46] on icon at bounding box center [24, 50] width 12 height 21
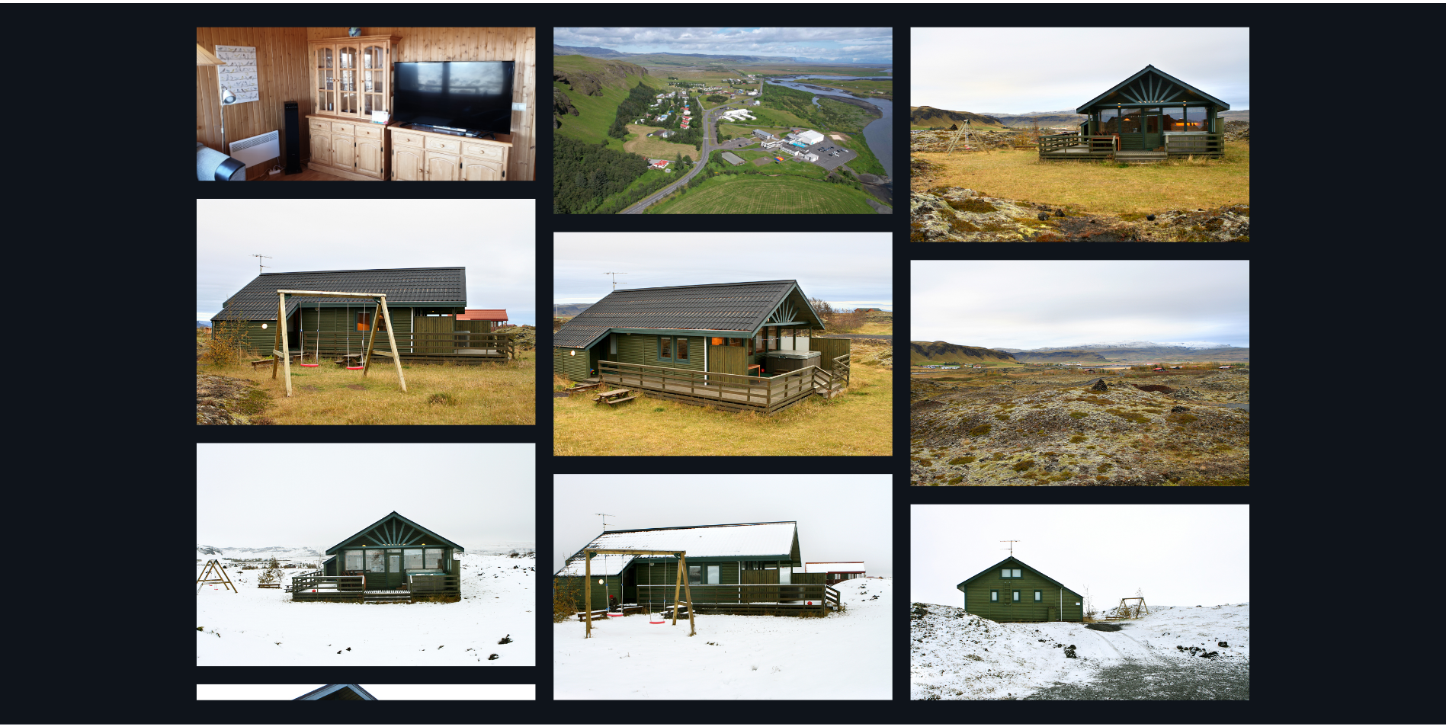
scroll to position [0, 0]
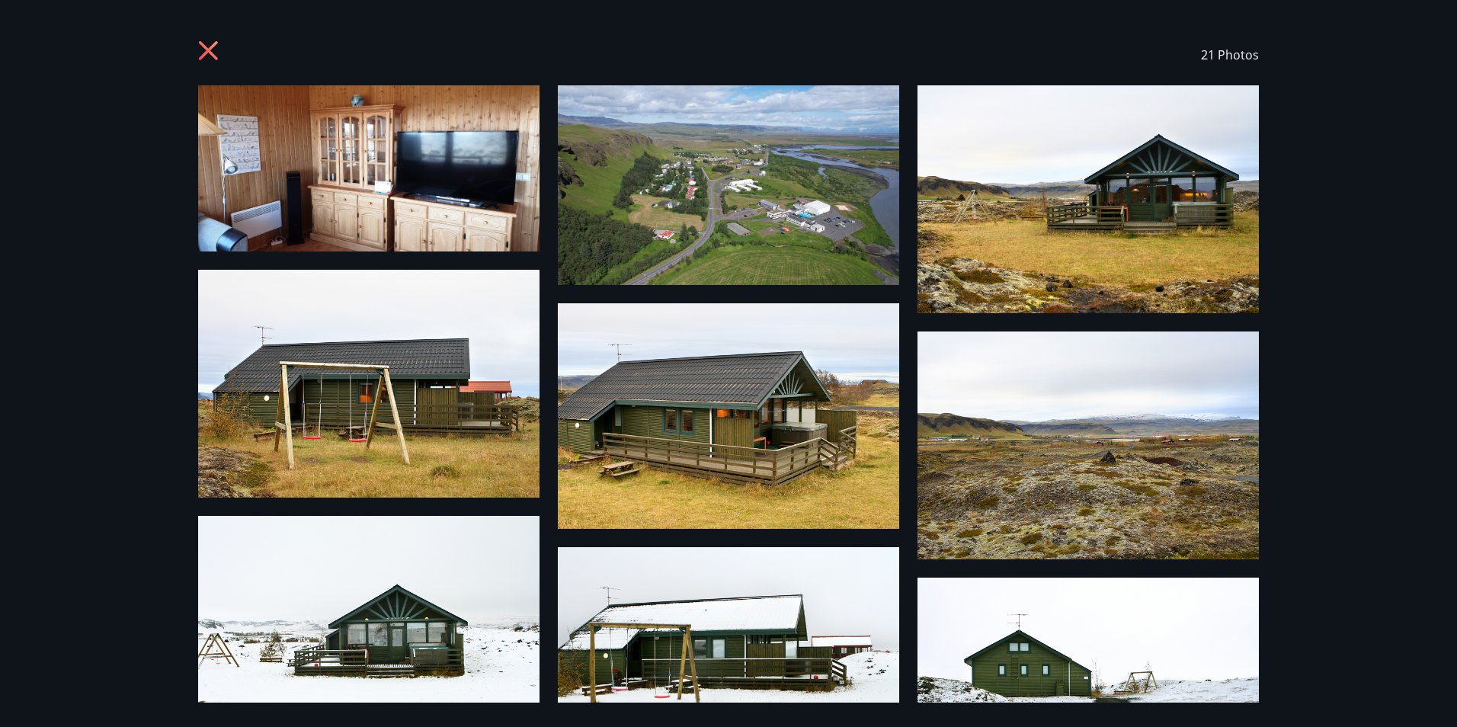
click at [207, 56] on icon at bounding box center [210, 52] width 24 height 24
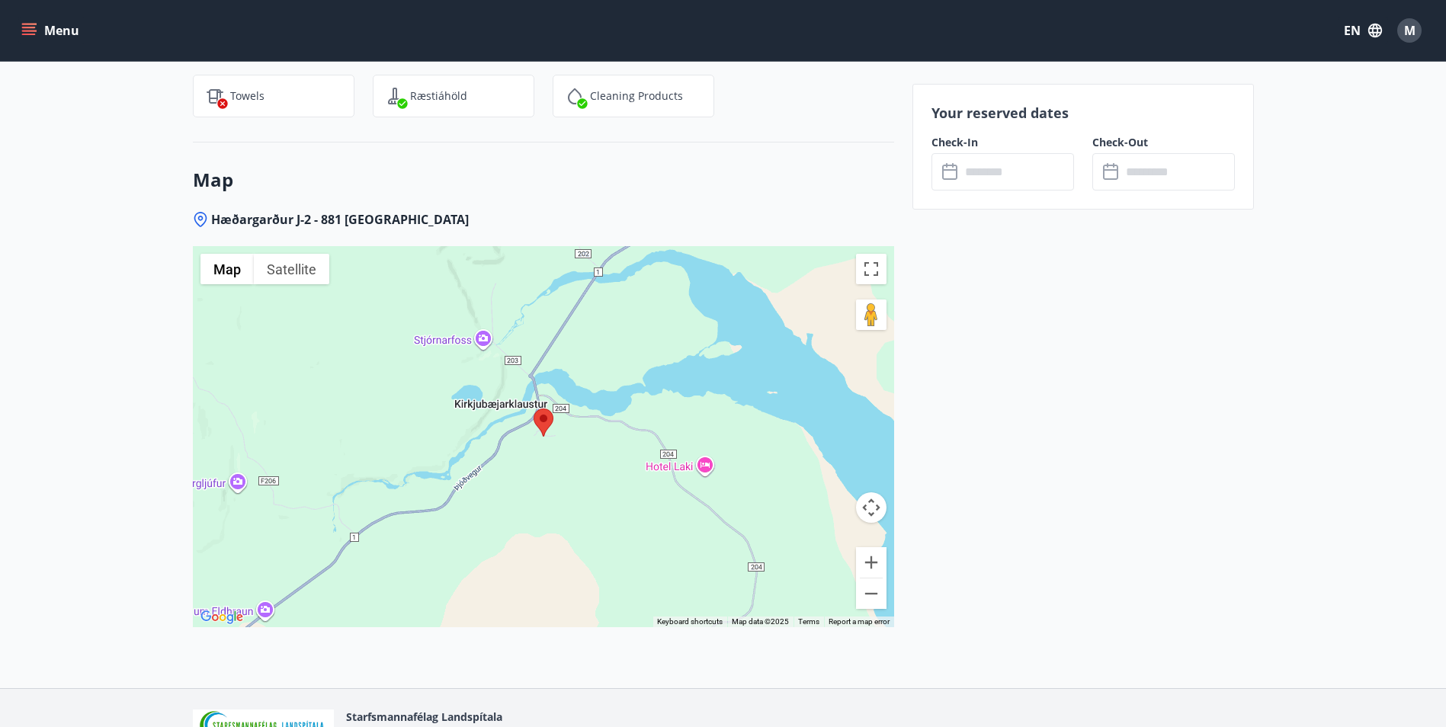
scroll to position [2134, 0]
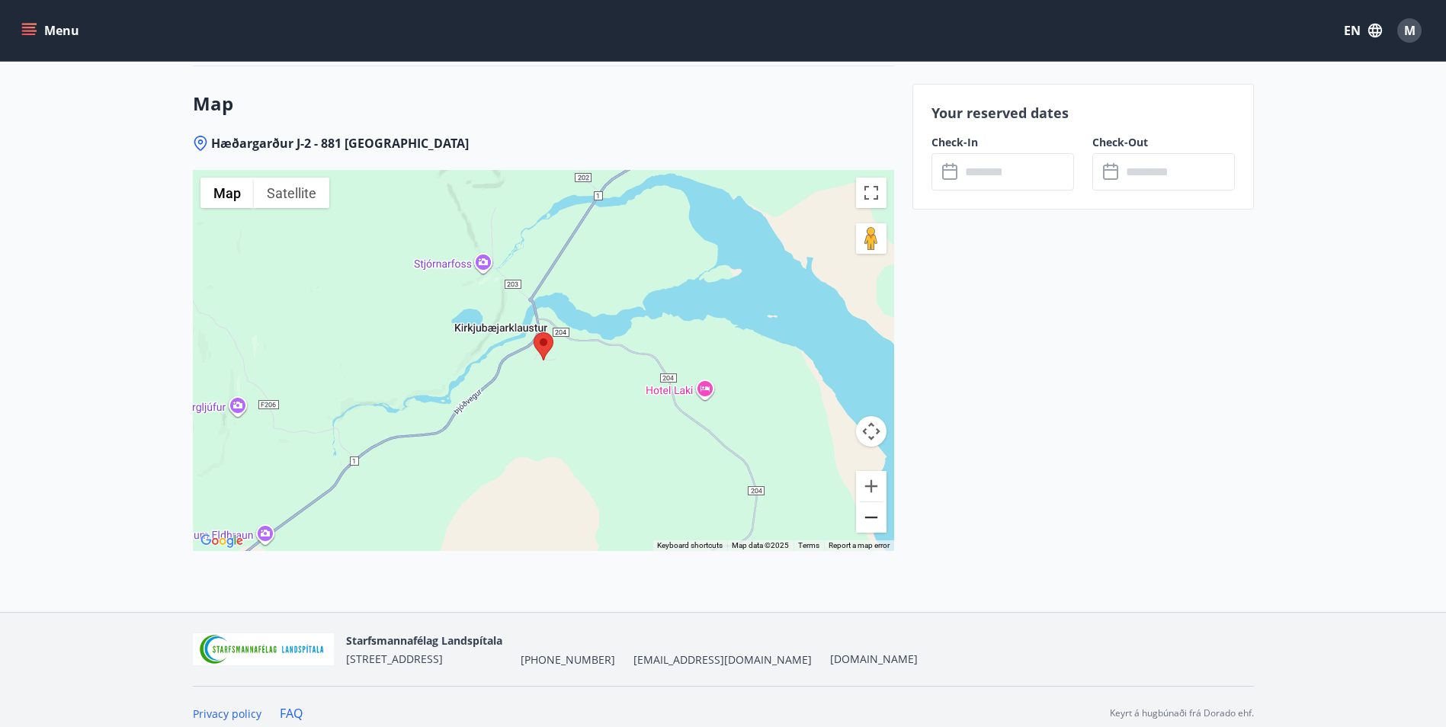
click at [872, 524] on button "Zoom out" at bounding box center [871, 517] width 30 height 30
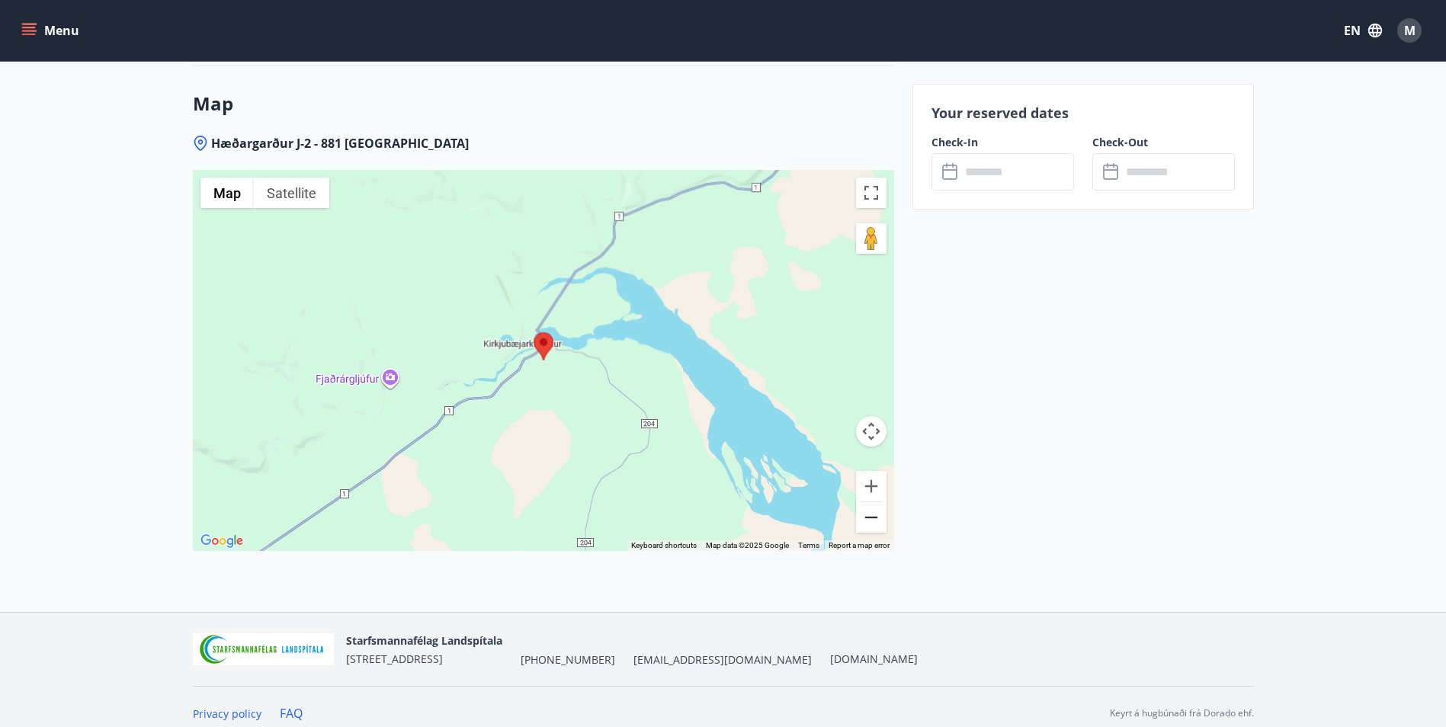
click at [872, 524] on button "Zoom out" at bounding box center [871, 517] width 30 height 30
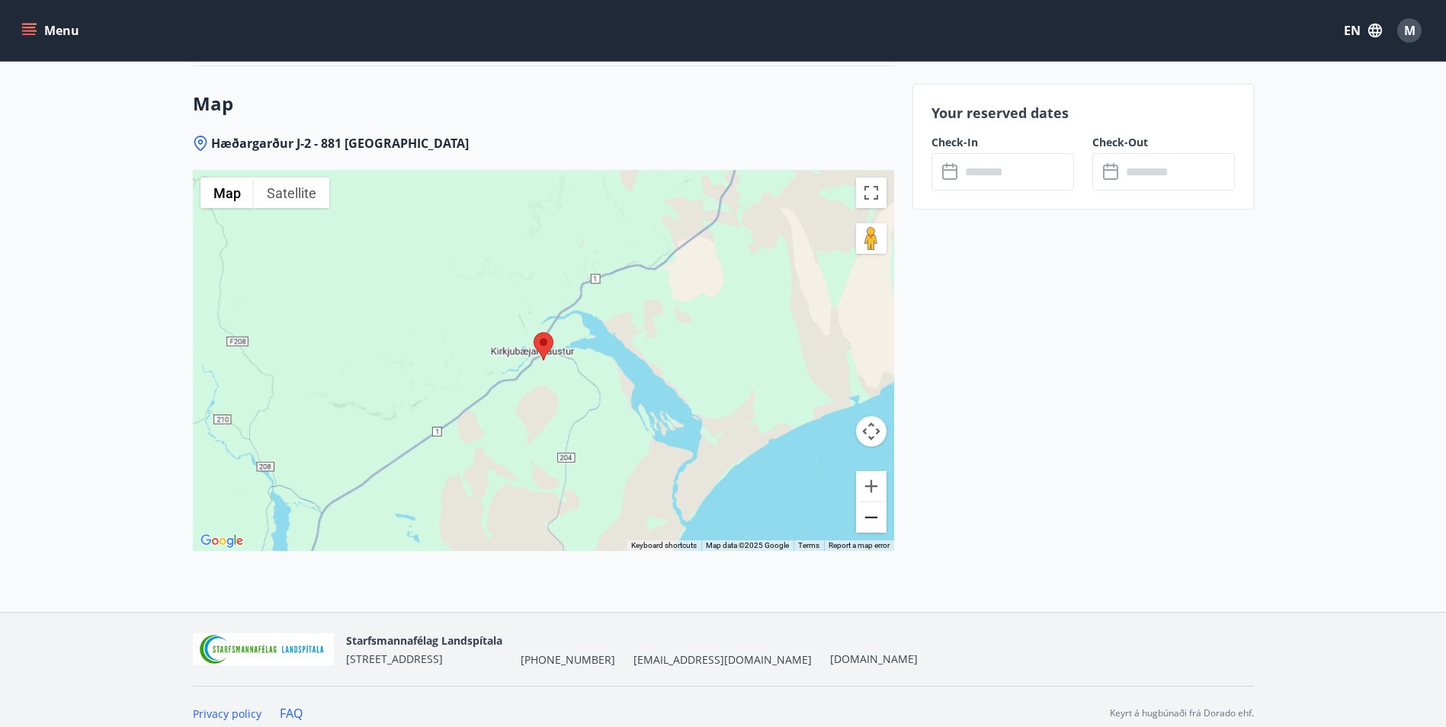
click at [872, 524] on button "Zoom out" at bounding box center [871, 517] width 30 height 30
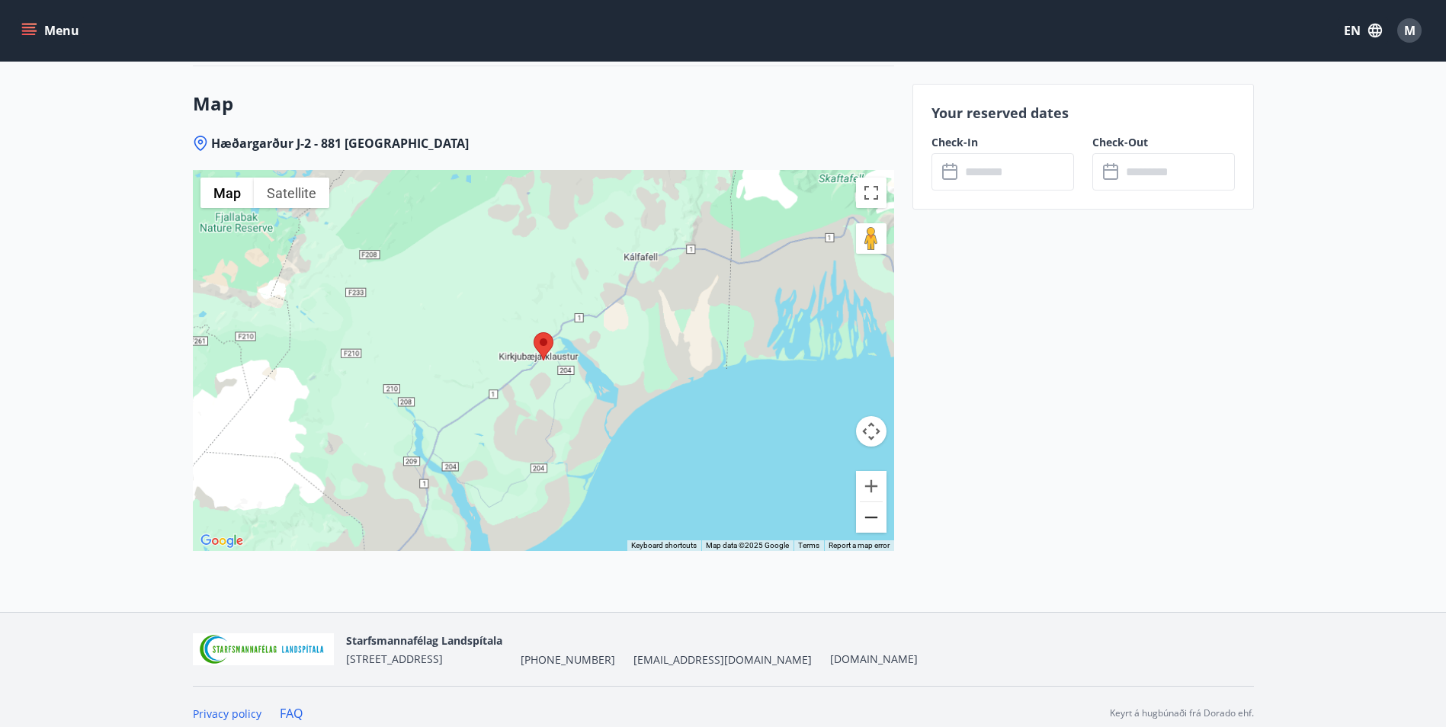
click at [872, 524] on button "Zoom out" at bounding box center [871, 517] width 30 height 30
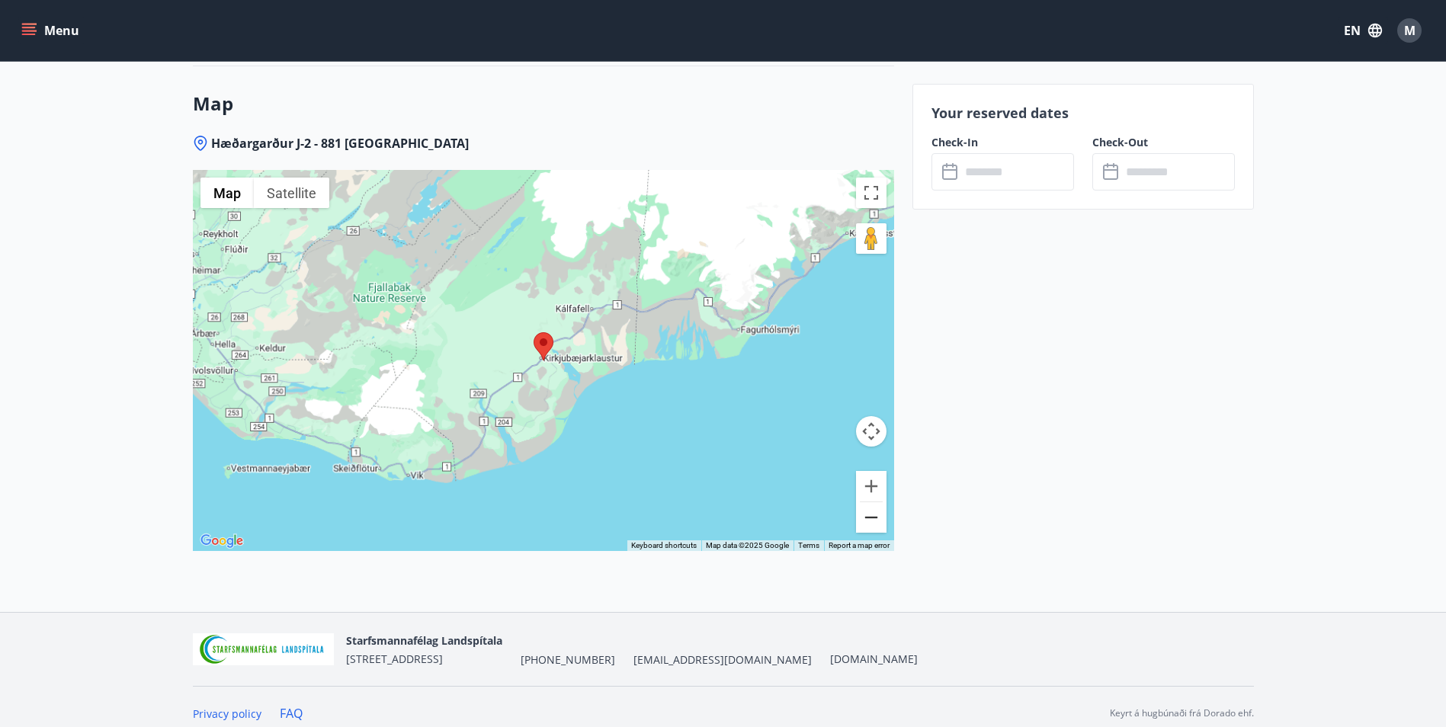
click at [872, 524] on button "Zoom out" at bounding box center [871, 517] width 30 height 30
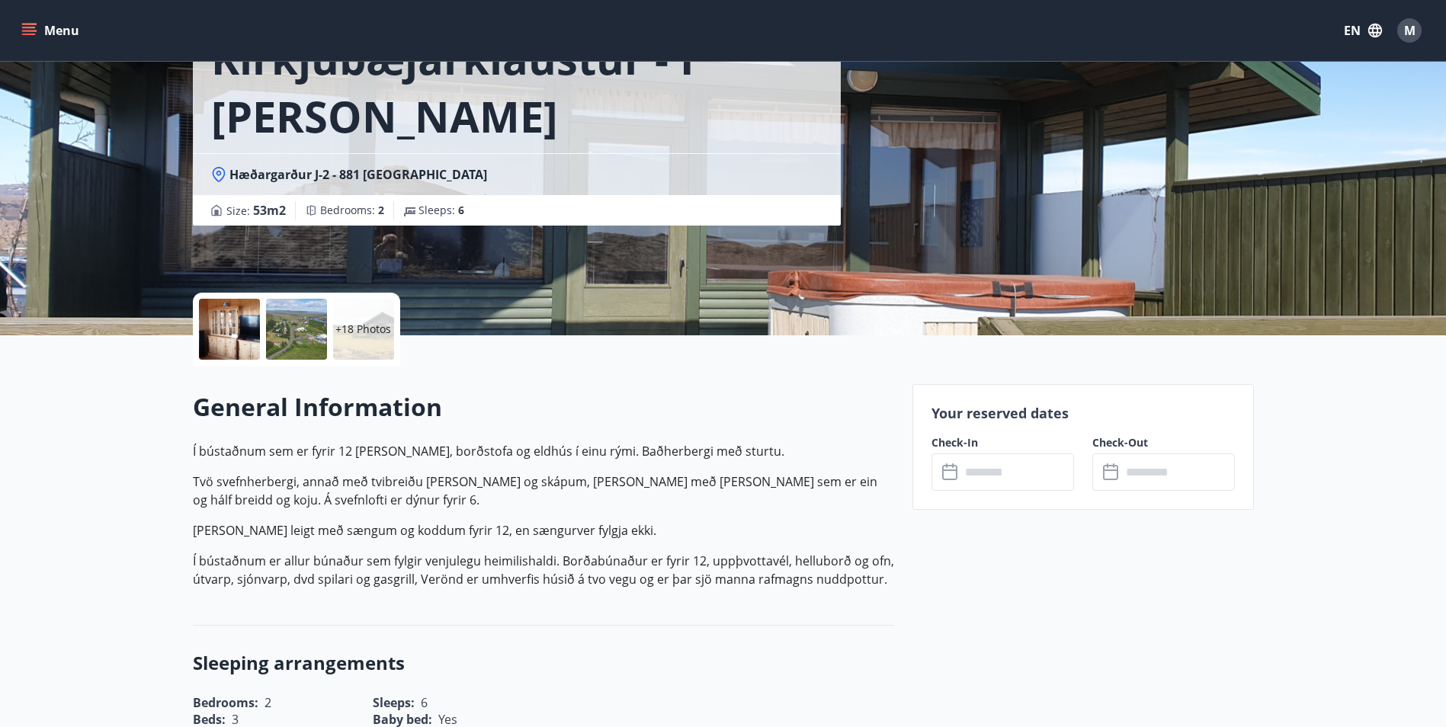
scroll to position [0, 0]
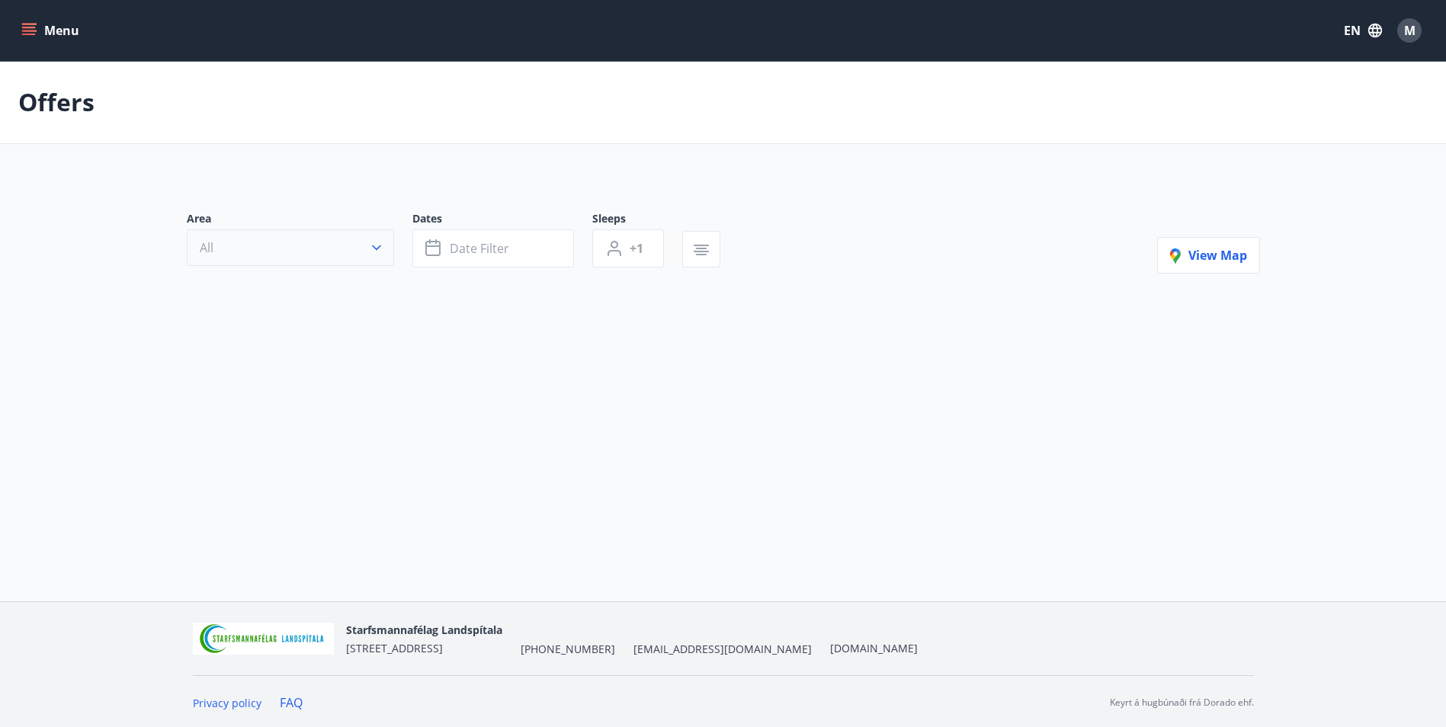
type input "*"
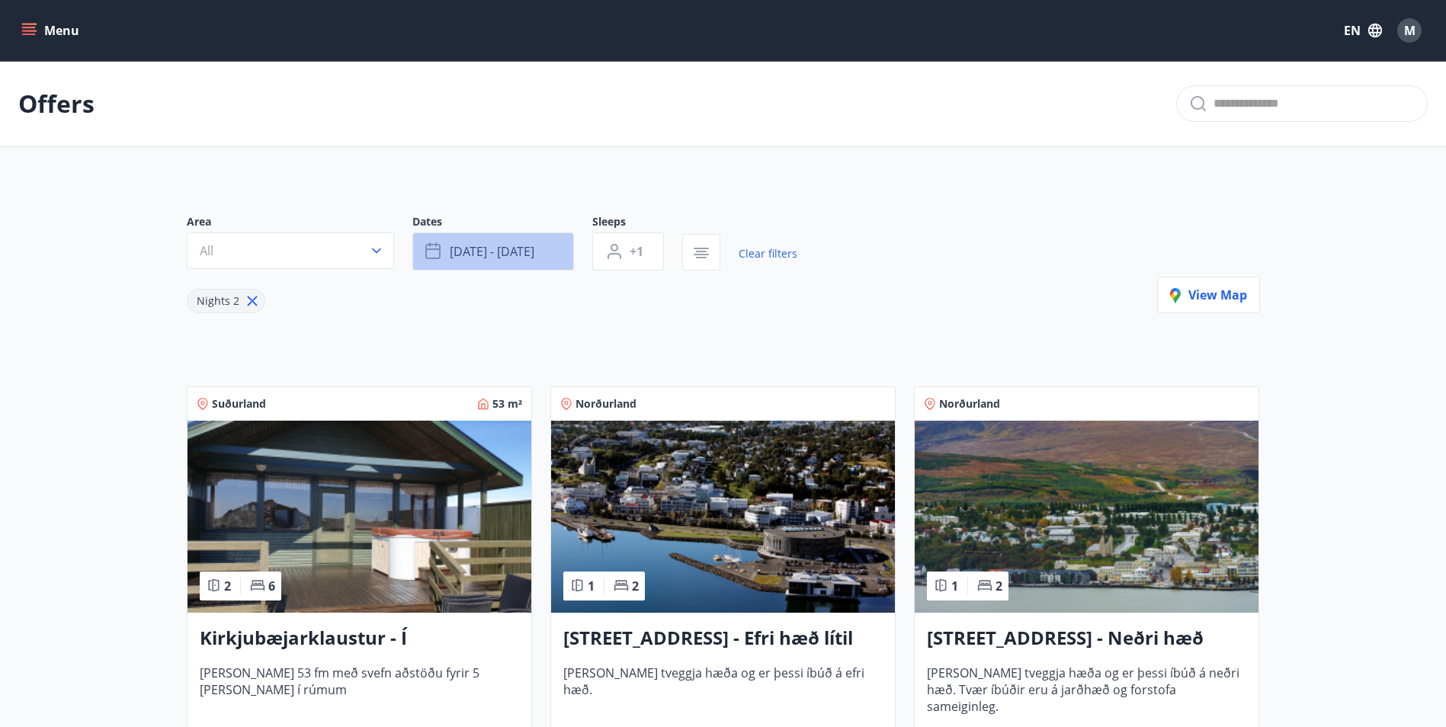
click at [460, 249] on span "Sep 19 - Sep 22" at bounding box center [492, 251] width 85 height 17
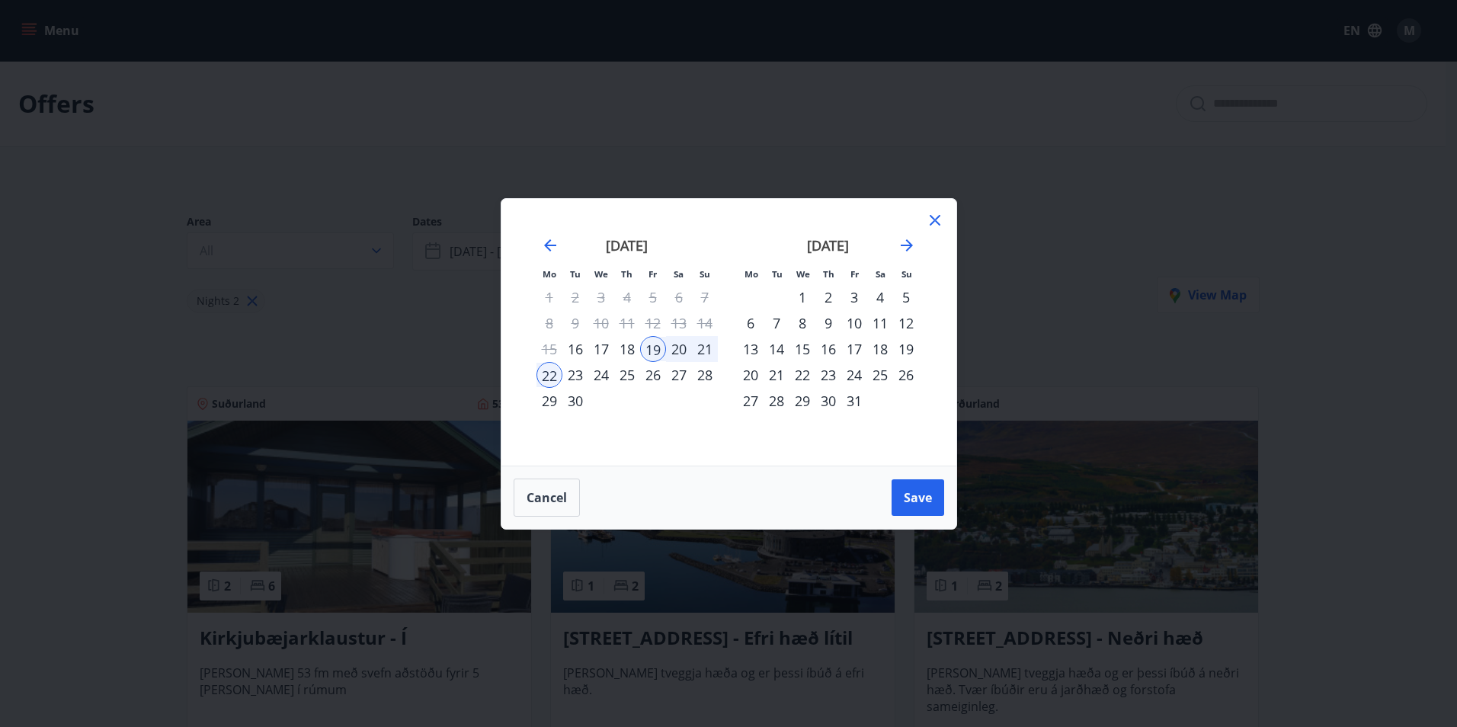
click at [660, 372] on div "26" at bounding box center [653, 375] width 26 height 26
click at [544, 405] on div "29" at bounding box center [550, 401] width 26 height 26
click at [925, 490] on span "Save" at bounding box center [918, 497] width 28 height 17
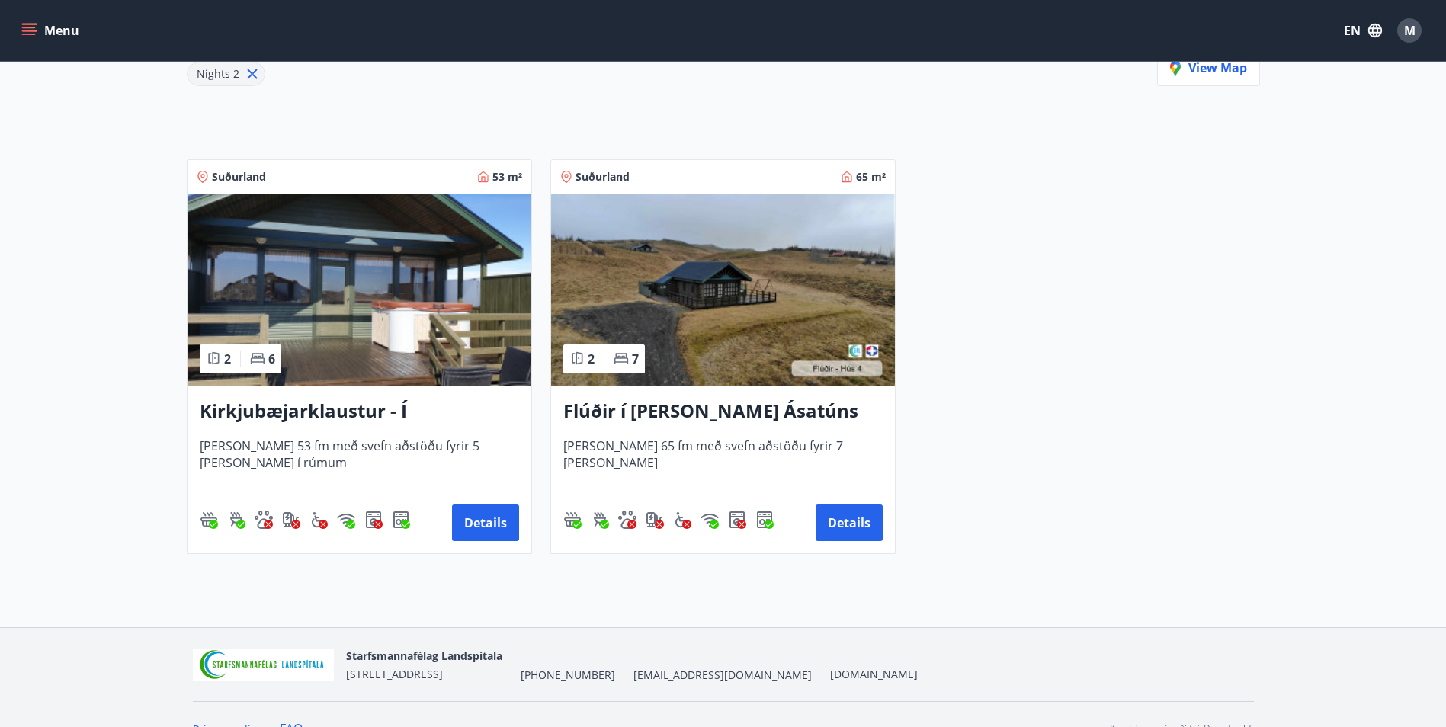
scroll to position [229, 0]
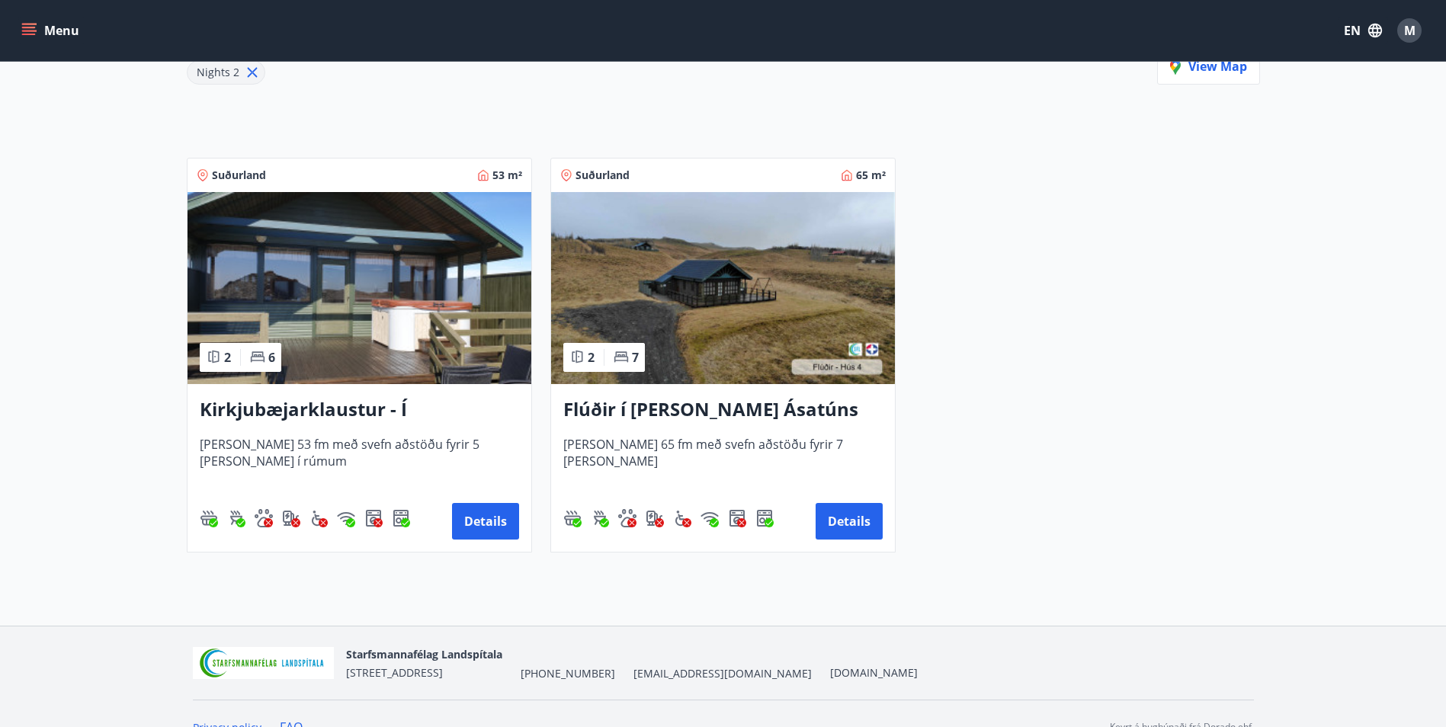
click at [701, 413] on h3 "Flúðir í landi Ásatúns hús 4 - í Þverlág" at bounding box center [722, 409] width 319 height 27
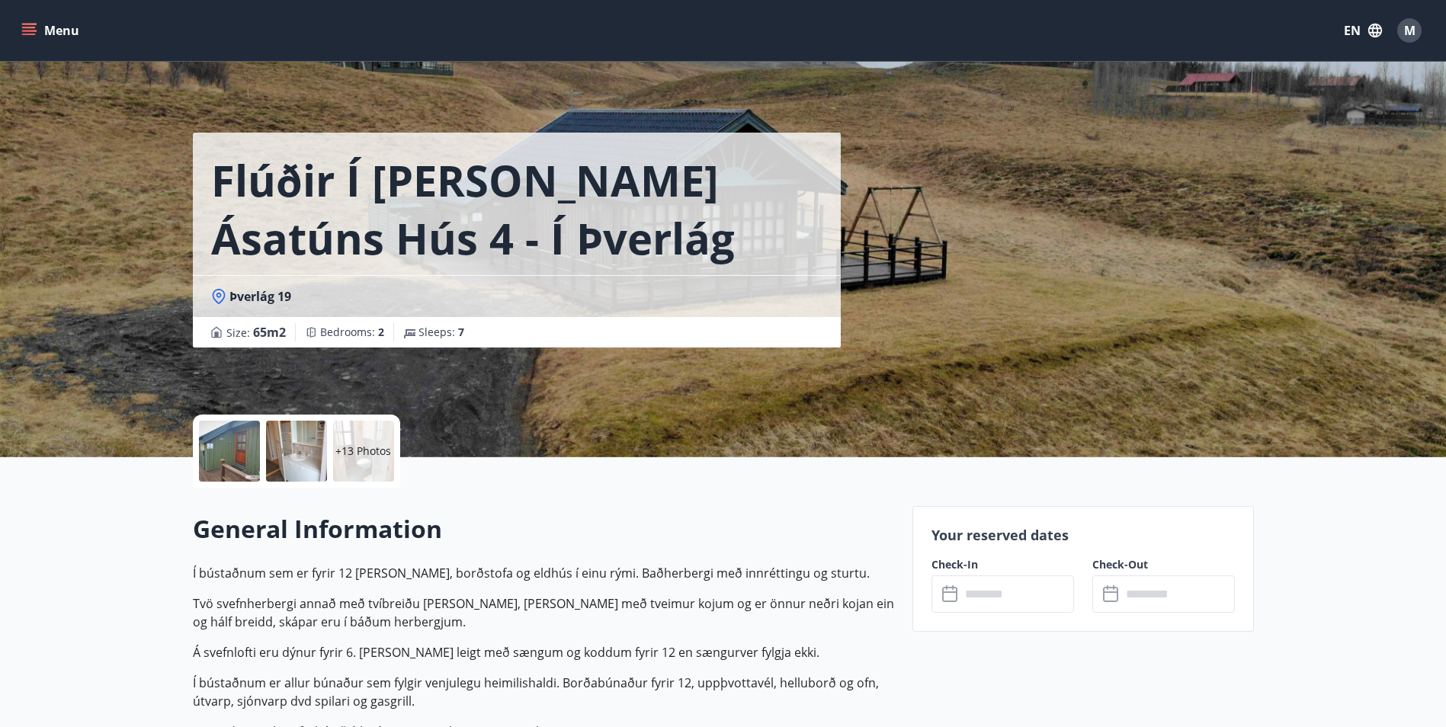
click at [243, 462] on div at bounding box center [229, 451] width 61 height 61
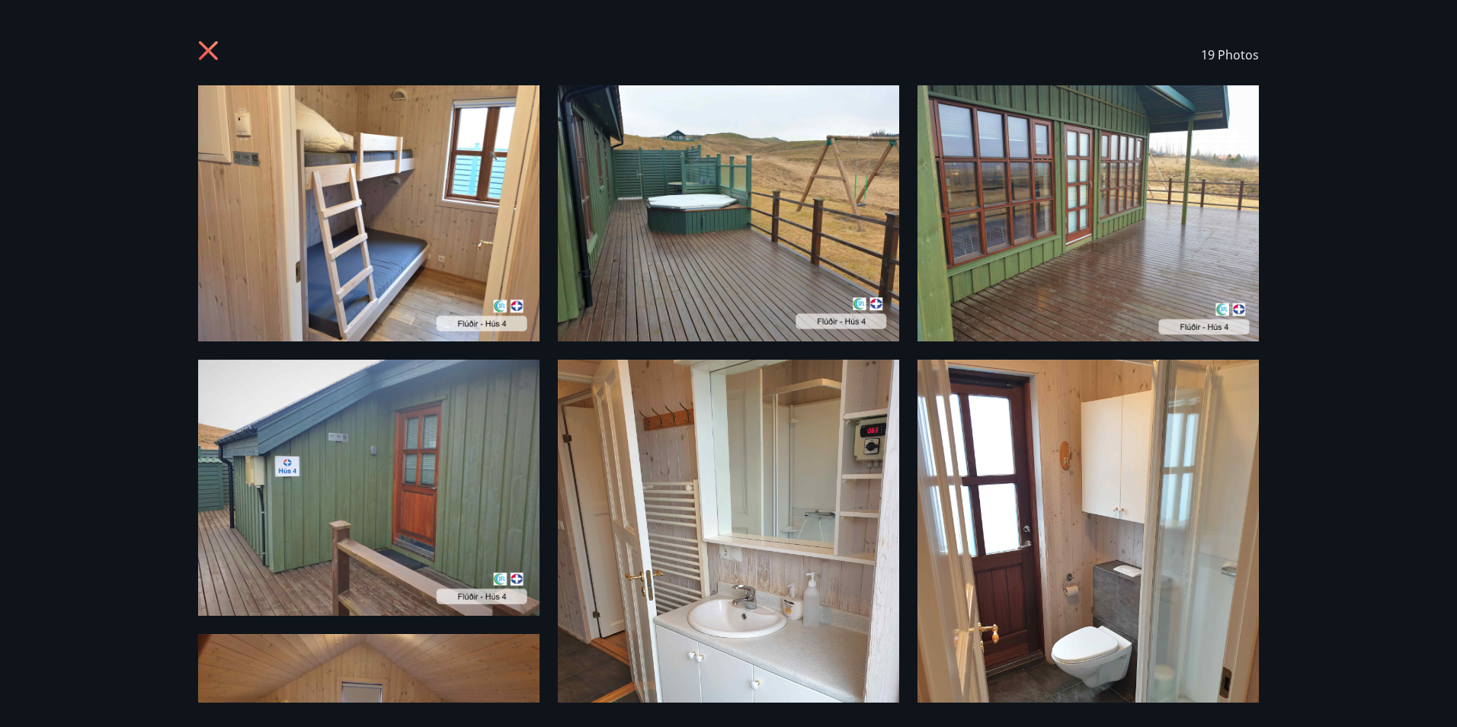
click at [202, 52] on icon at bounding box center [210, 52] width 24 height 24
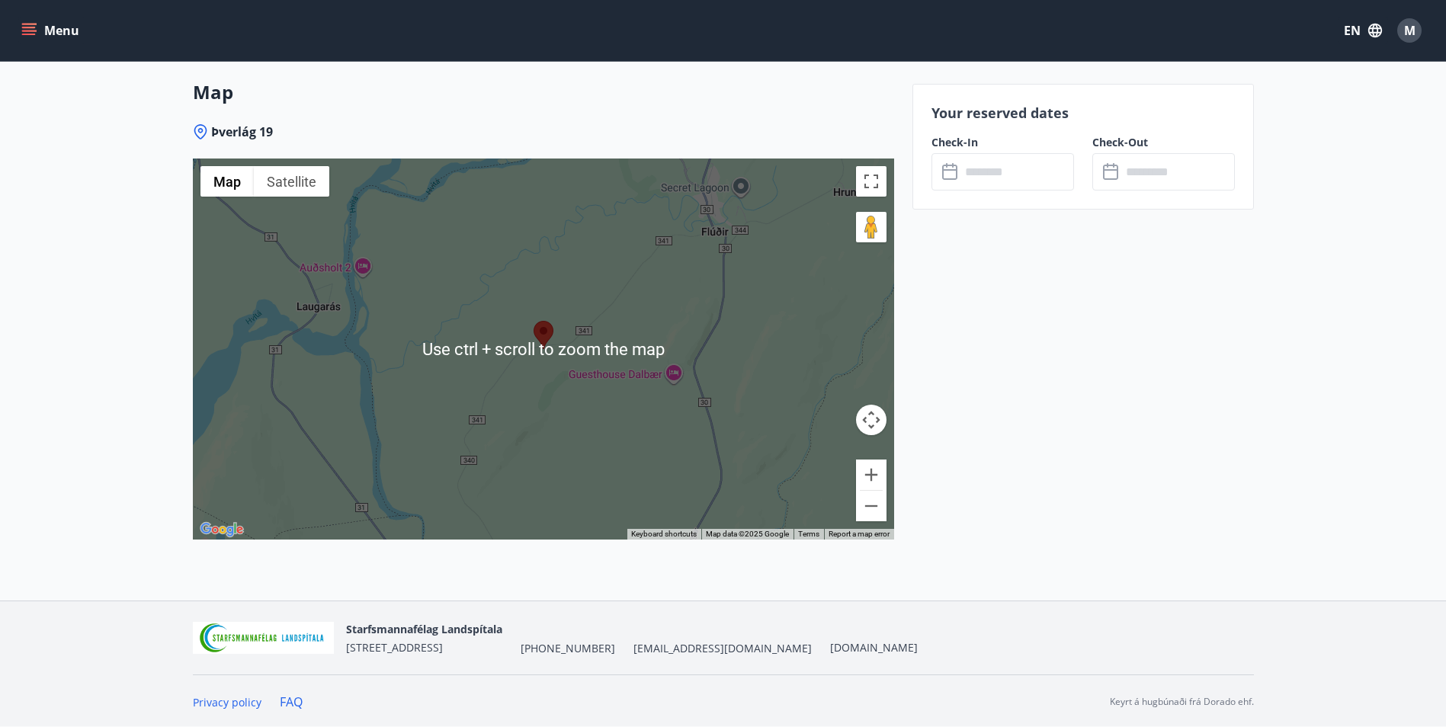
scroll to position [2178, 0]
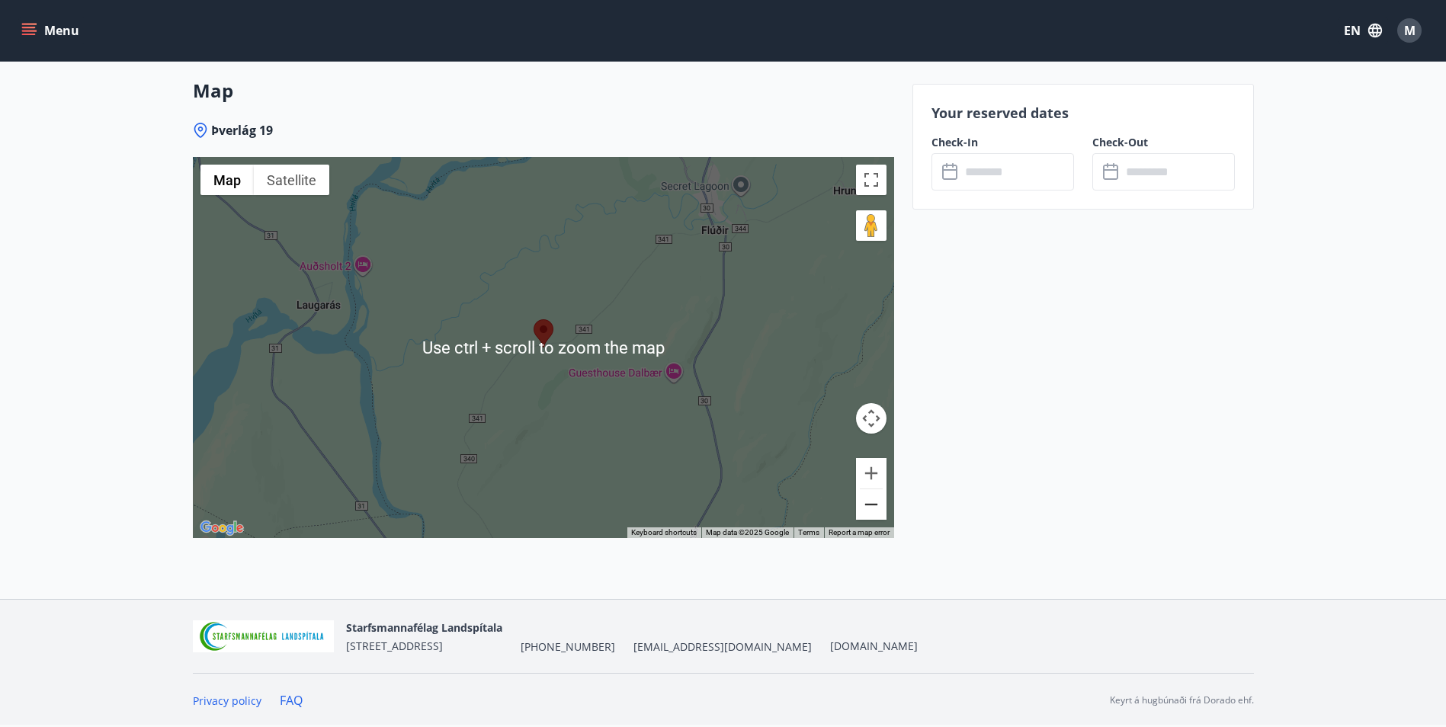
click at [876, 510] on button "Zoom out" at bounding box center [871, 504] width 30 height 30
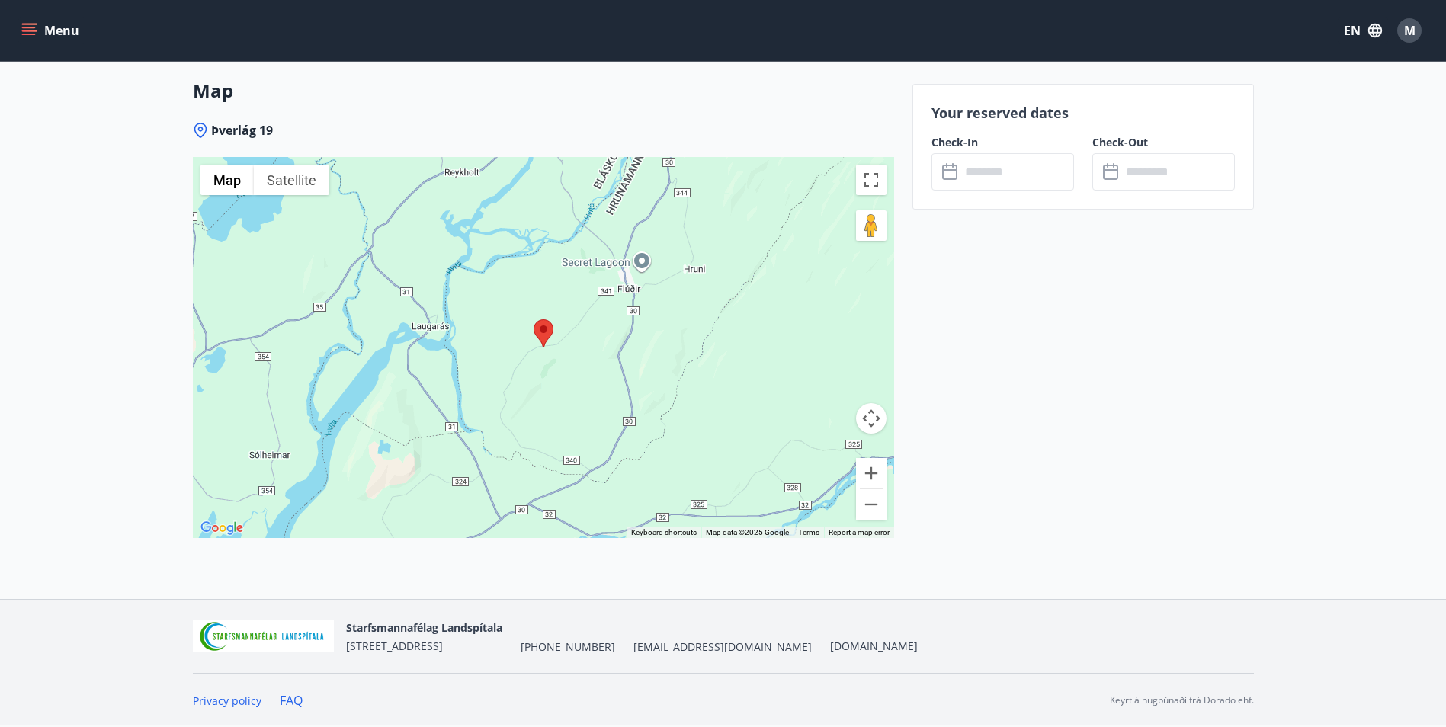
click at [374, 359] on div at bounding box center [543, 347] width 701 height 381
click at [878, 516] on button "Zoom out" at bounding box center [871, 504] width 30 height 30
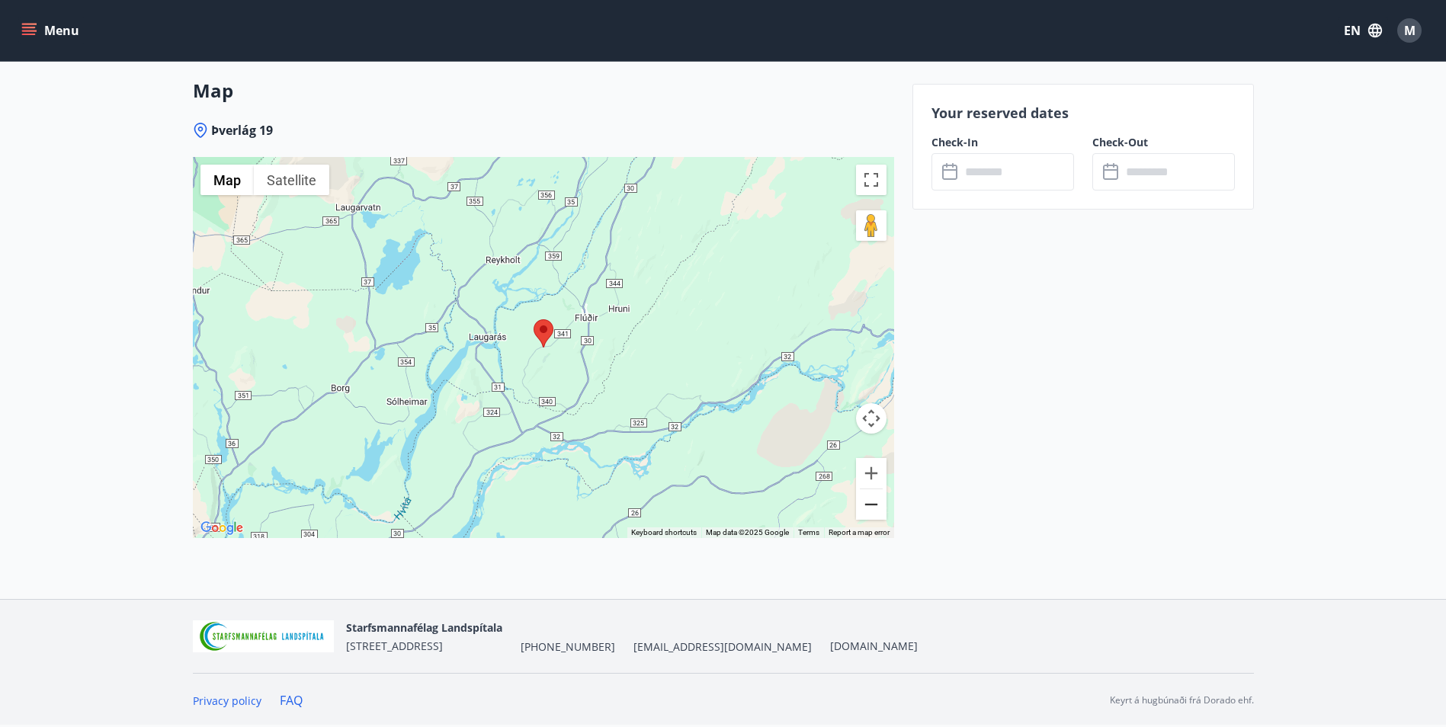
click at [875, 512] on button "Zoom out" at bounding box center [871, 504] width 30 height 30
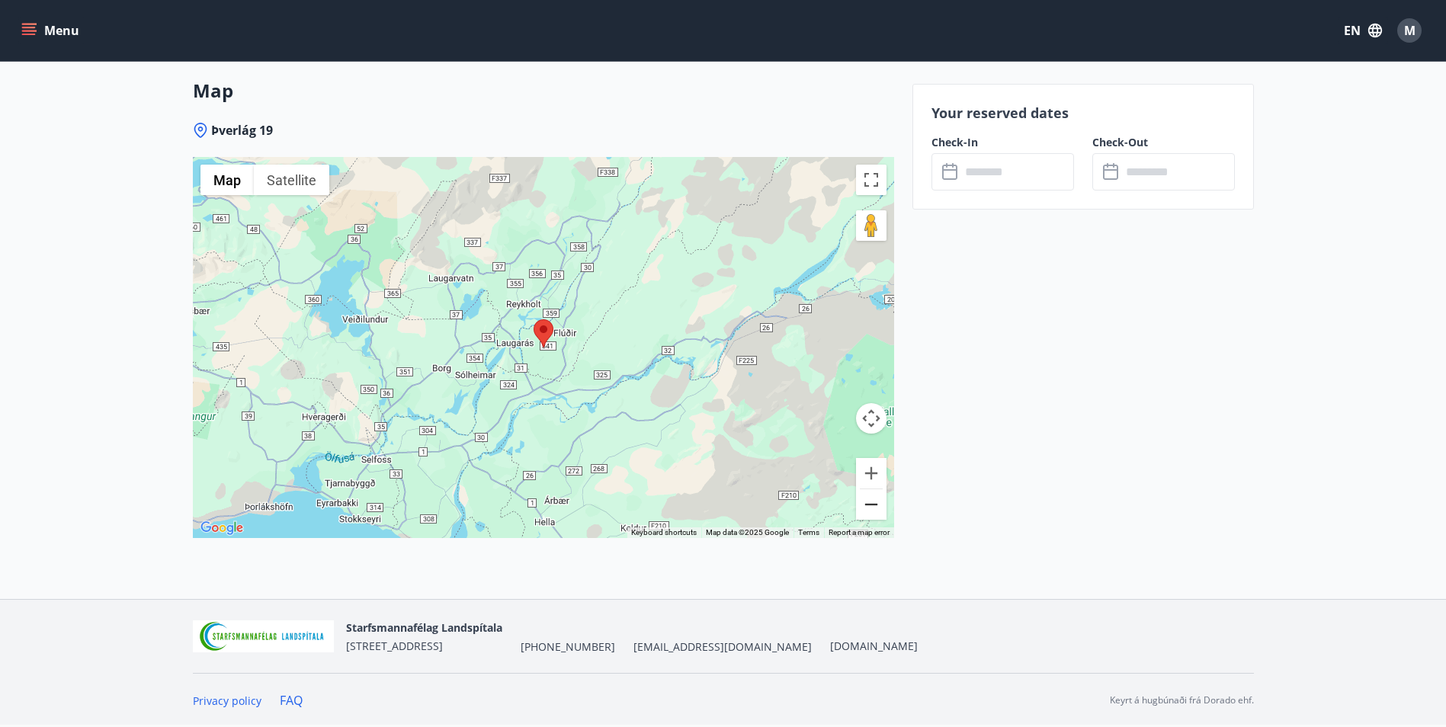
click at [875, 512] on button "Zoom out" at bounding box center [871, 504] width 30 height 30
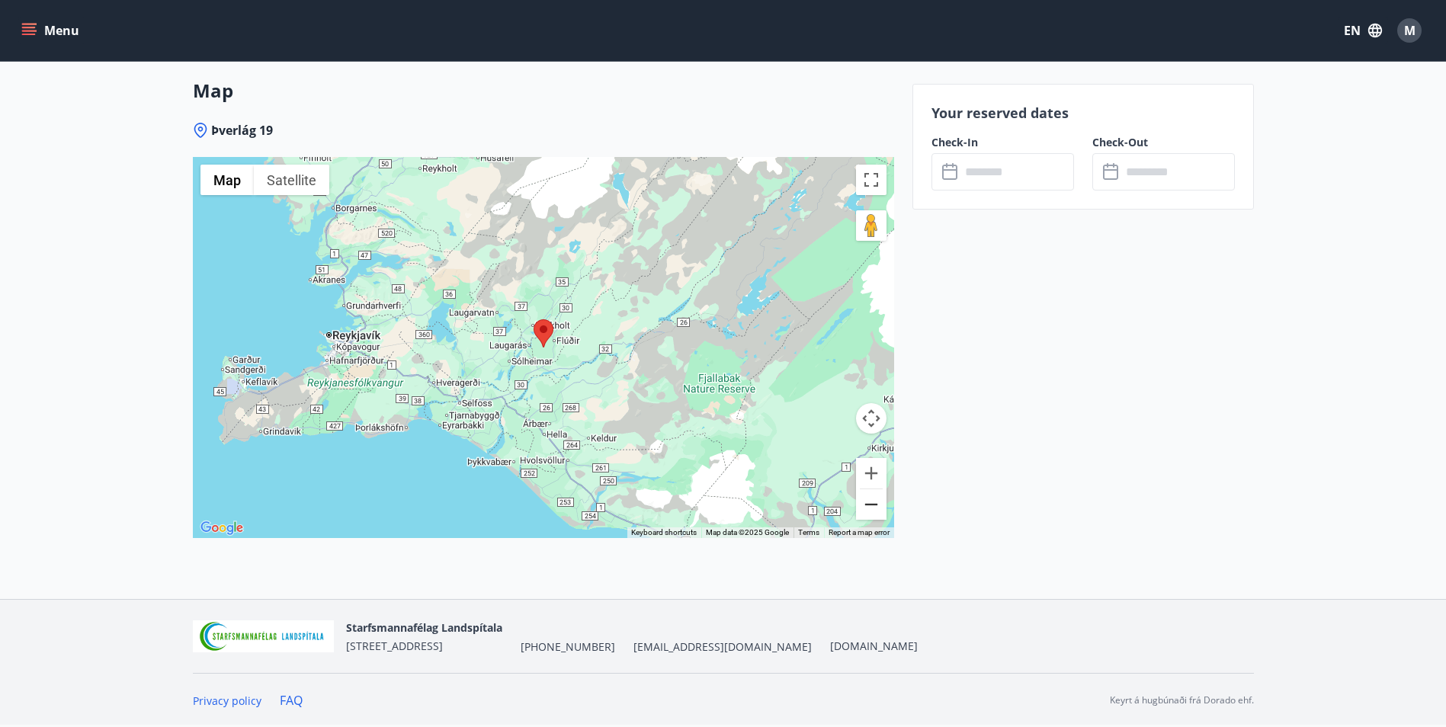
click at [871, 511] on button "Zoom out" at bounding box center [871, 504] width 30 height 30
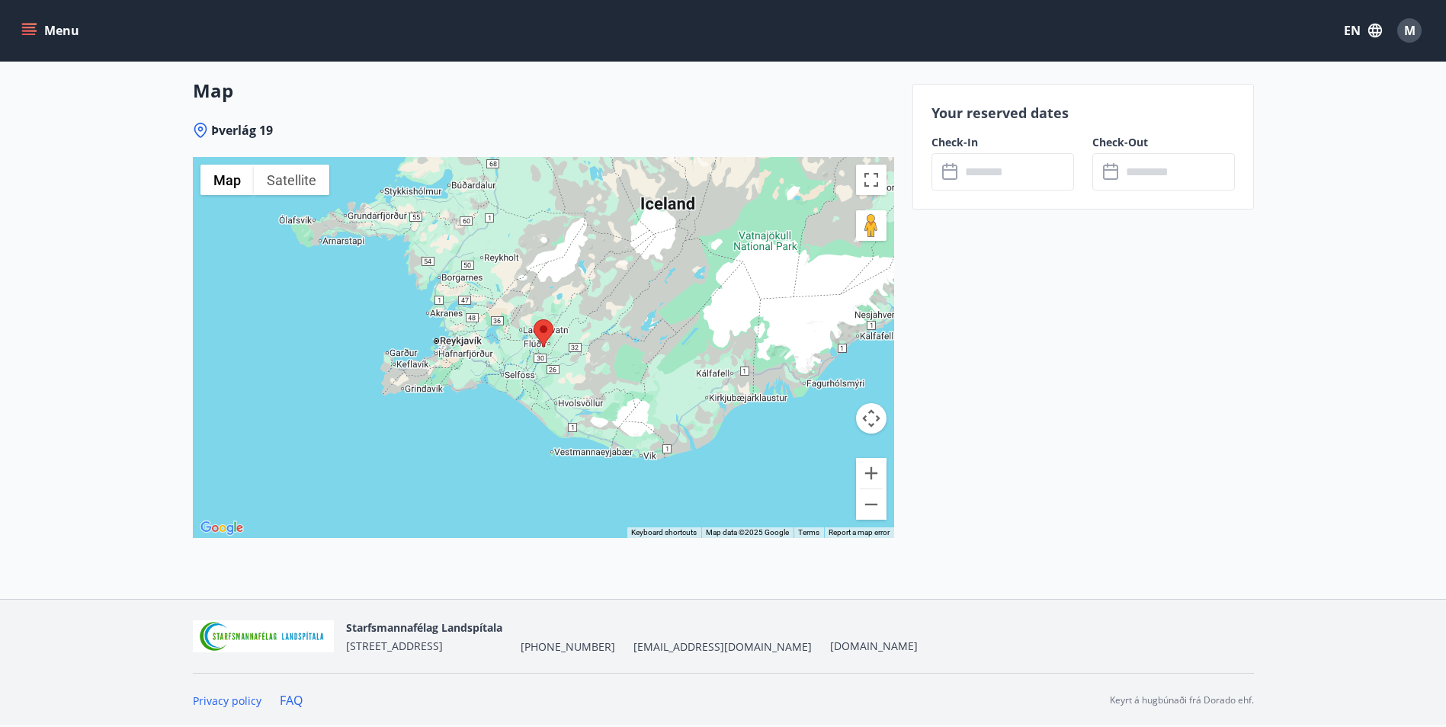
scroll to position [2, 0]
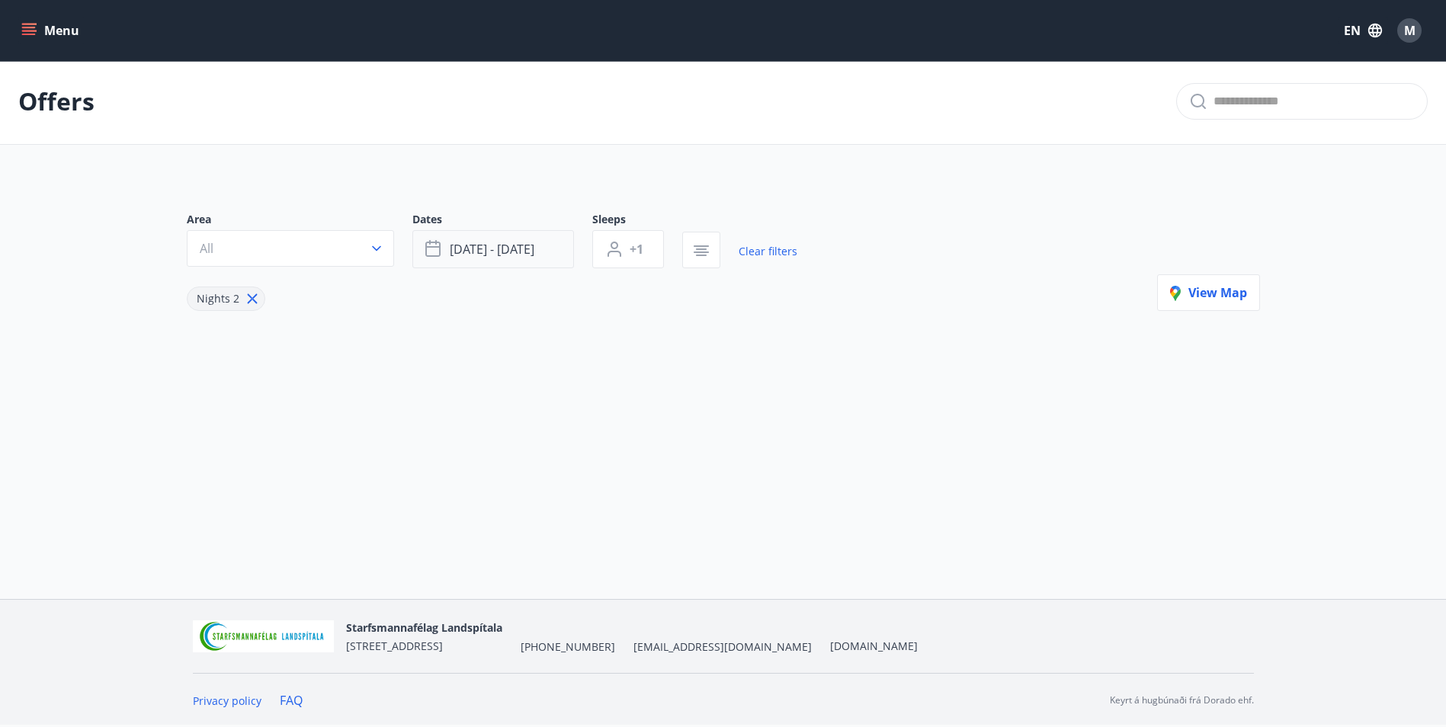
click at [463, 259] on button "Sep 26 - Sep 29" at bounding box center [493, 249] width 162 height 38
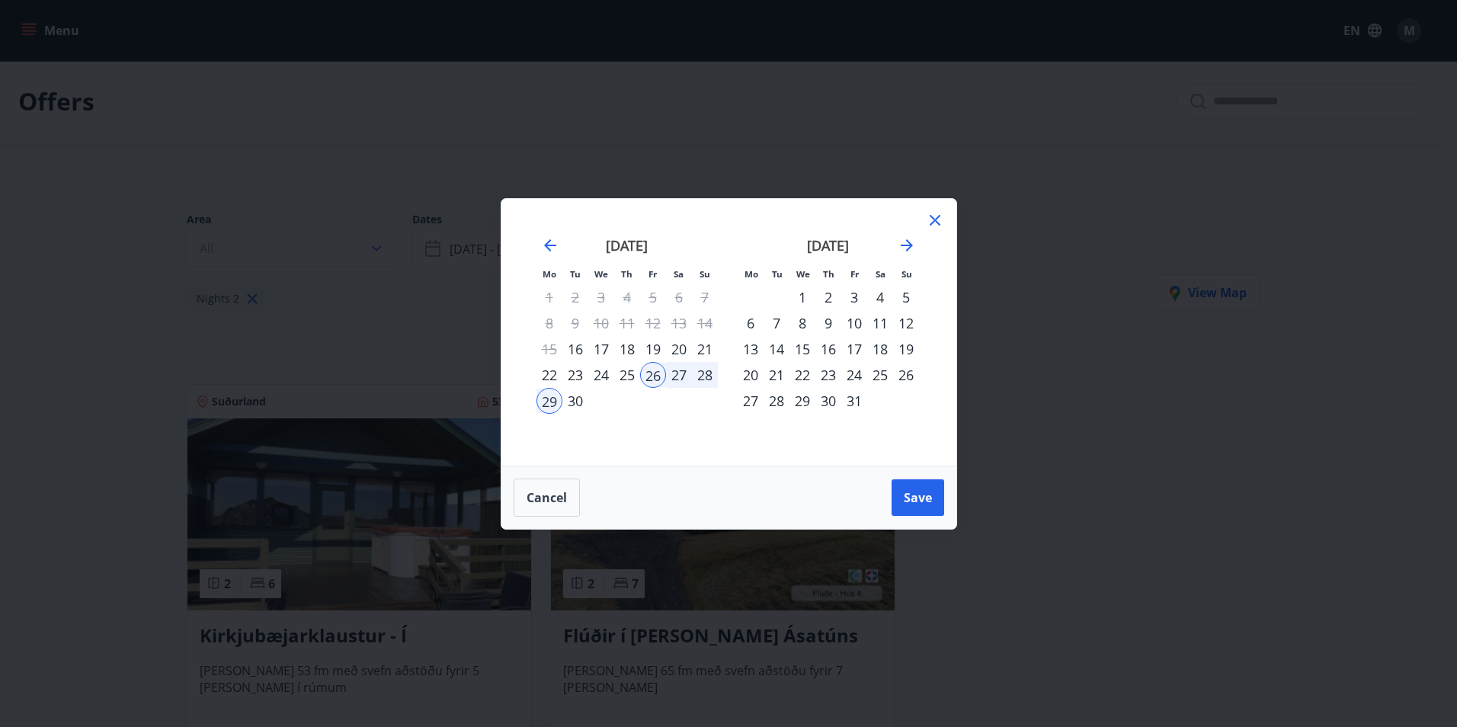
click at [676, 351] on div "20" at bounding box center [679, 349] width 26 height 26
click at [700, 351] on div "21" at bounding box center [705, 349] width 26 height 26
click at [905, 502] on span "Save" at bounding box center [918, 497] width 28 height 17
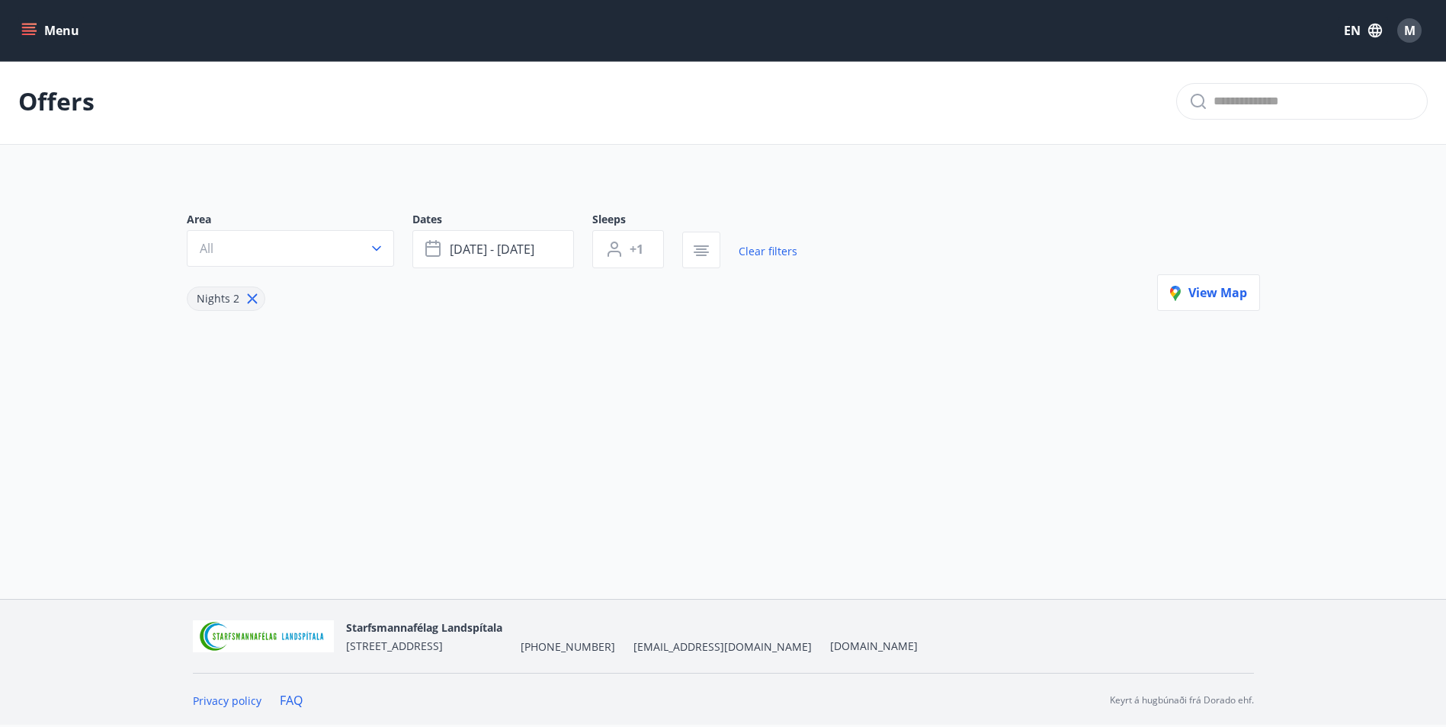
click at [249, 297] on icon at bounding box center [252, 298] width 17 height 17
type input "*"
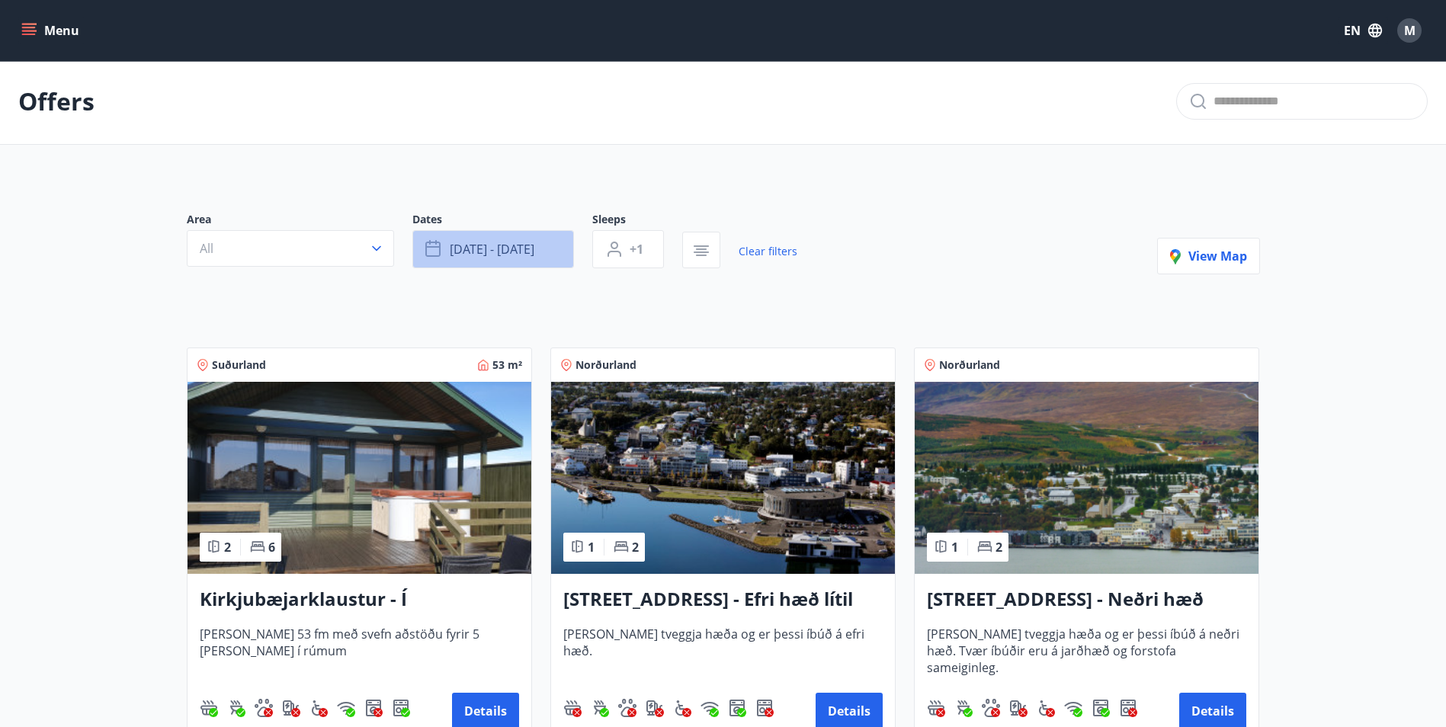
click at [541, 249] on button "Sep 20 - Sep 21" at bounding box center [493, 249] width 162 height 38
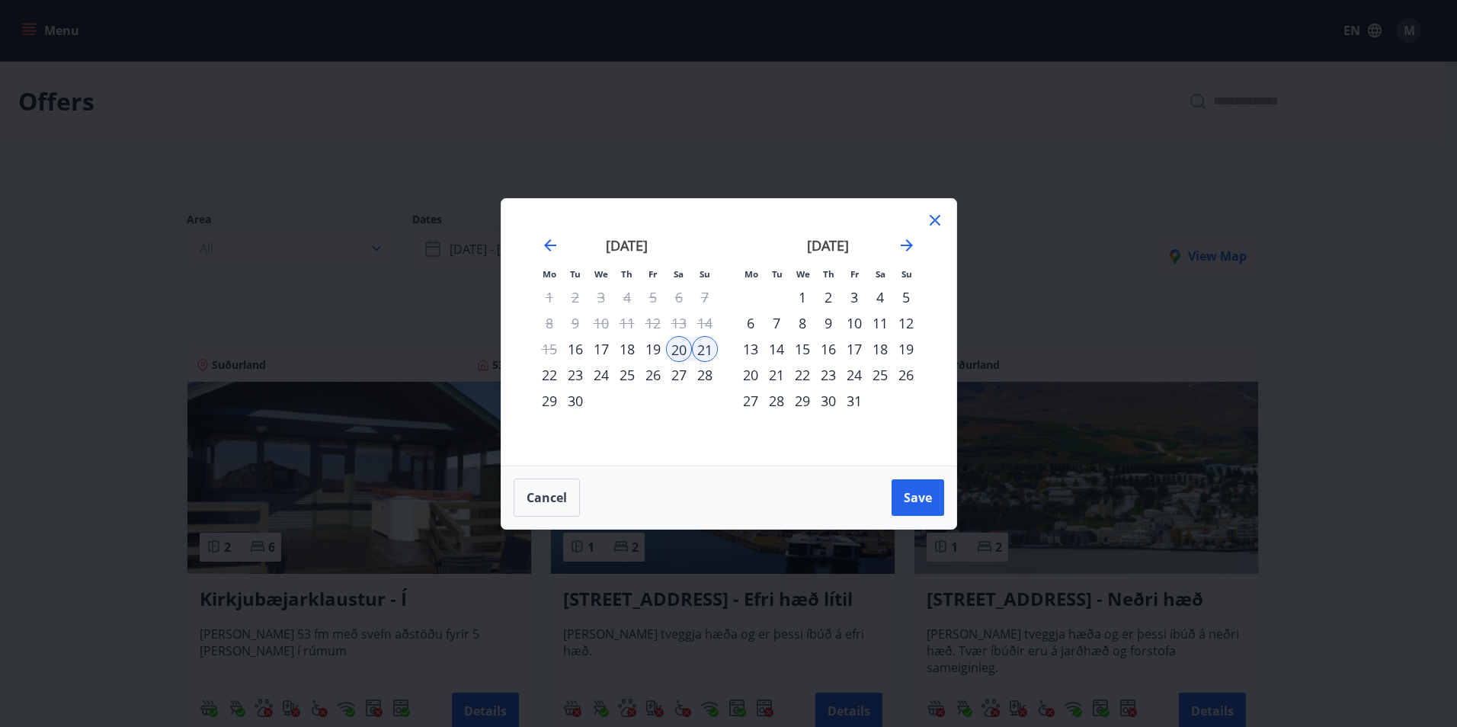
click at [550, 376] on div "22" at bounding box center [550, 375] width 26 height 26
click at [680, 342] on div "20" at bounding box center [679, 349] width 26 height 26
click at [553, 374] on div "22" at bounding box center [550, 375] width 26 height 26
click at [909, 489] on span "Save" at bounding box center [918, 497] width 28 height 17
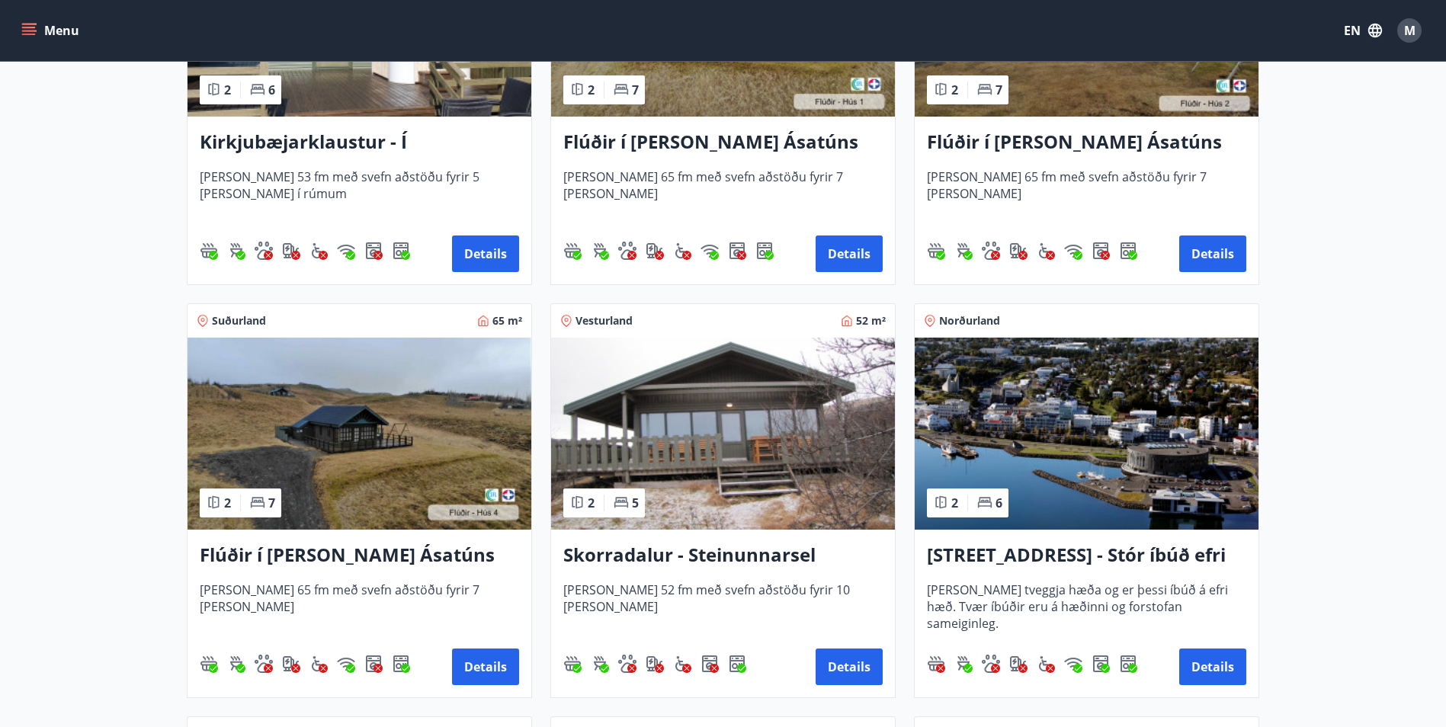
scroll to position [536, 0]
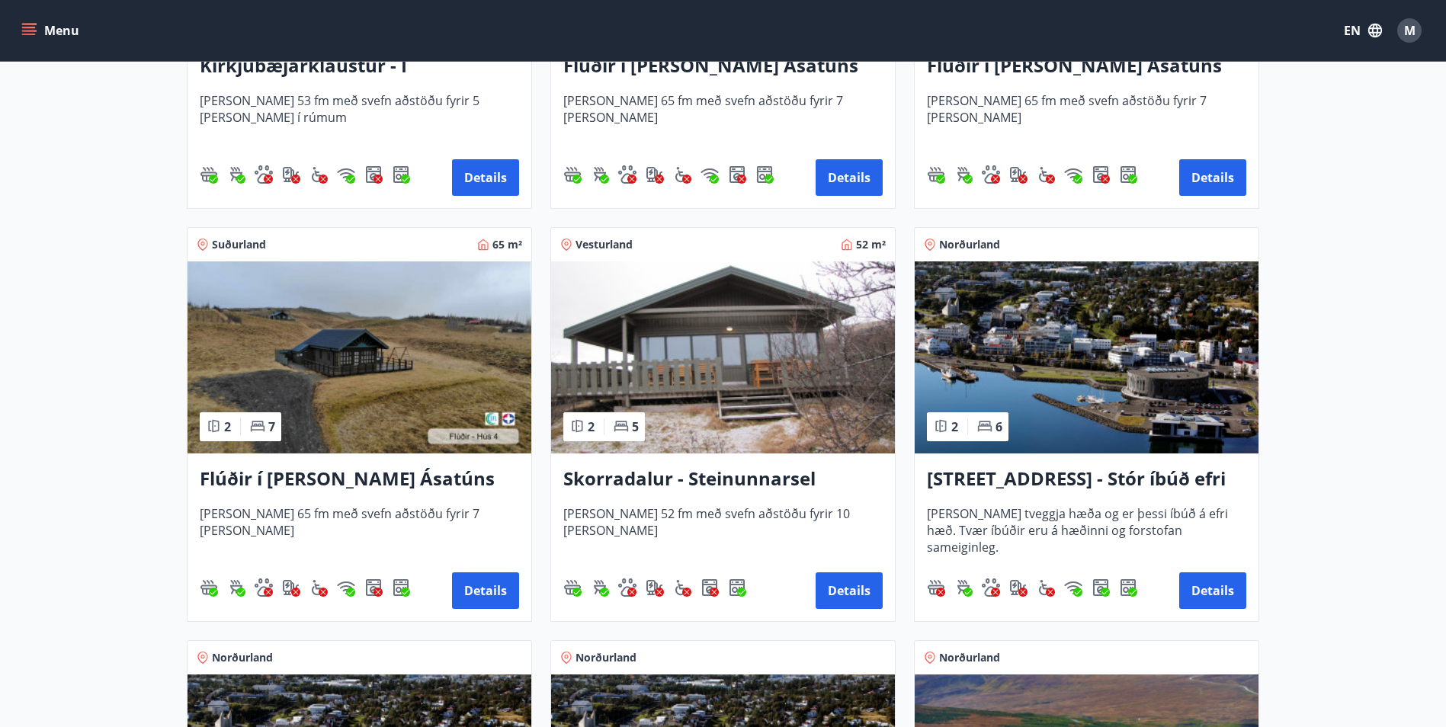
click at [697, 476] on h3 "Skorradalur - Steinunnarsel" at bounding box center [722, 479] width 319 height 27
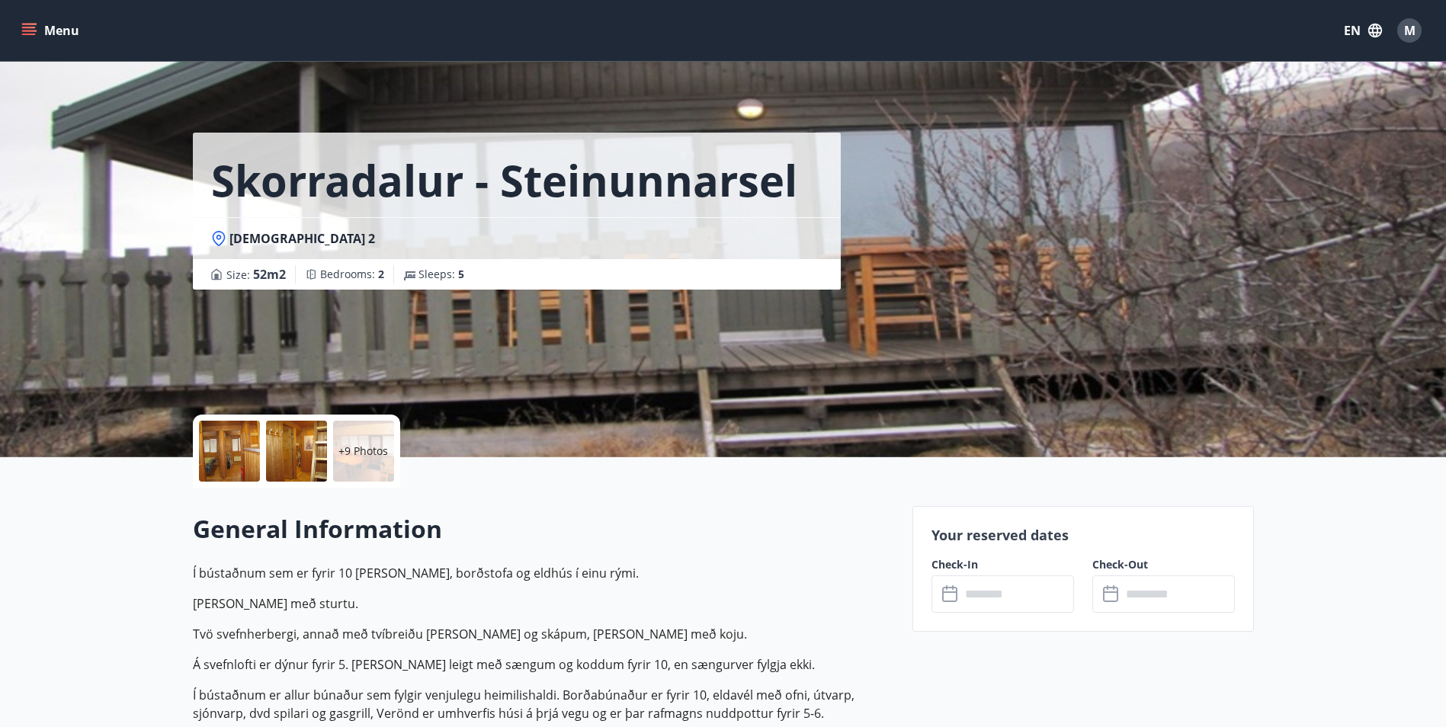
click at [276, 459] on div at bounding box center [296, 451] width 61 height 61
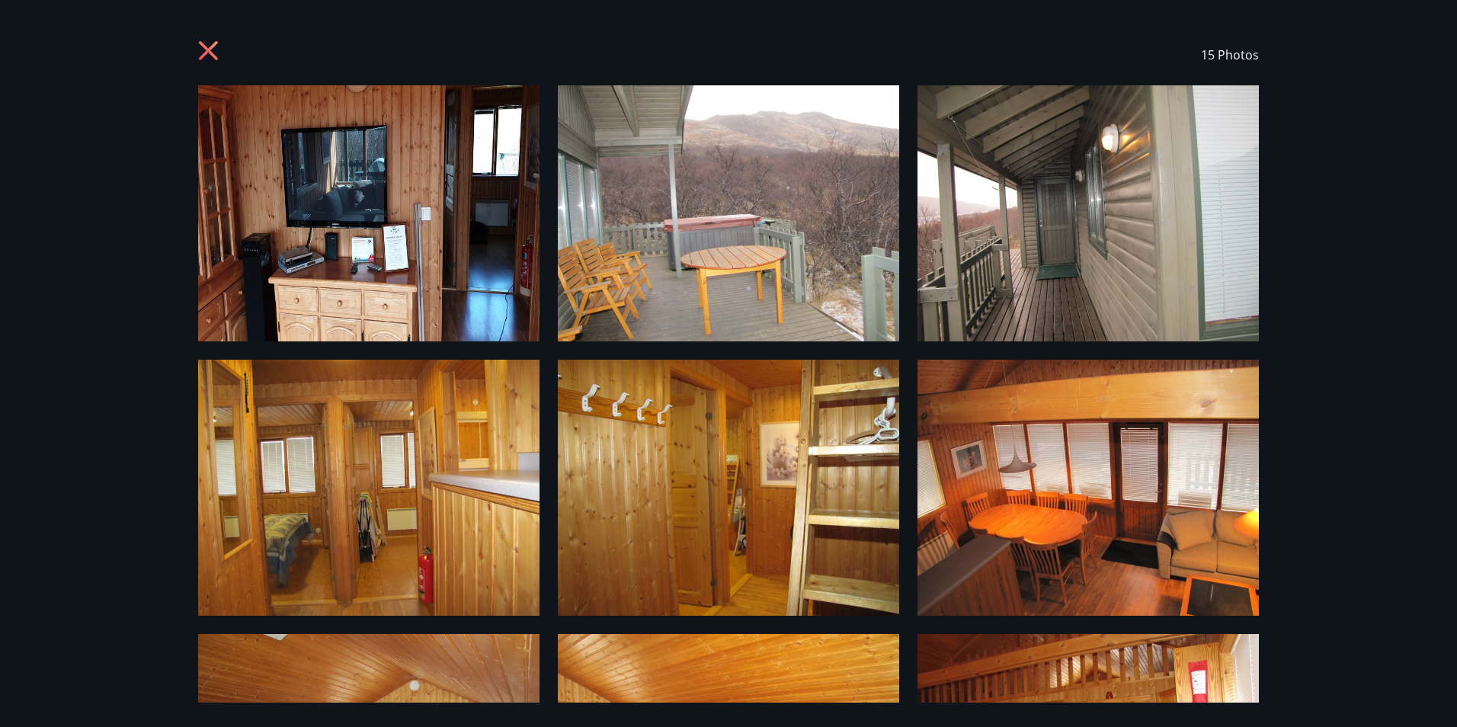
click at [208, 52] on icon at bounding box center [209, 51] width 4 height 4
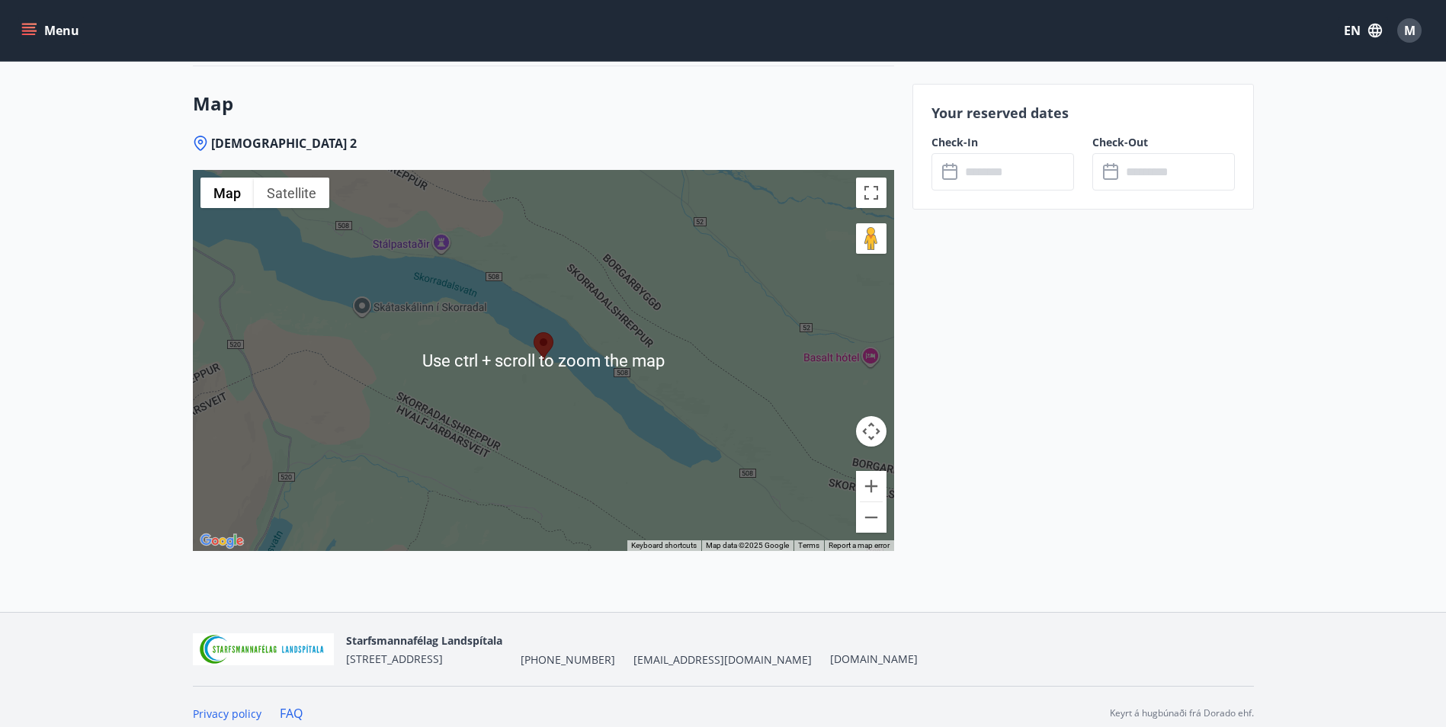
scroll to position [2239, 0]
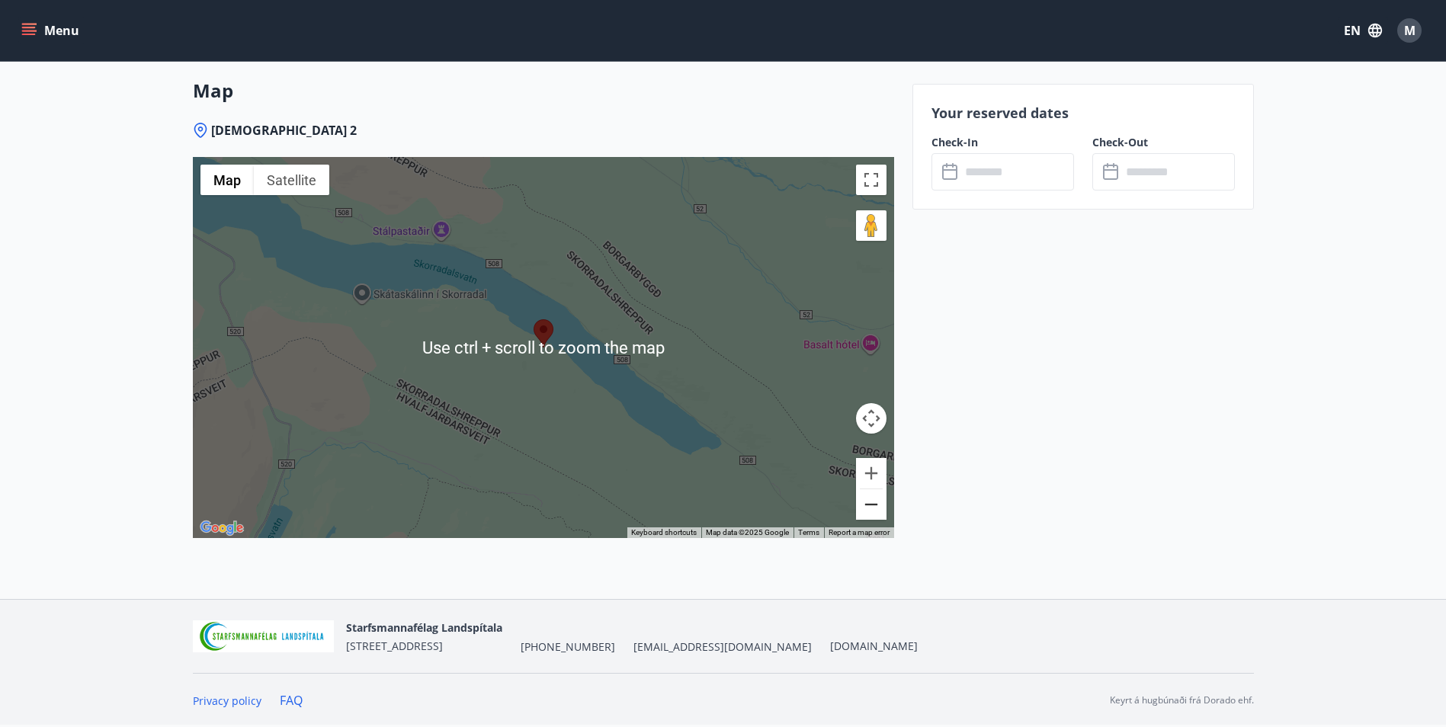
click at [879, 511] on button "Zoom out" at bounding box center [871, 504] width 30 height 30
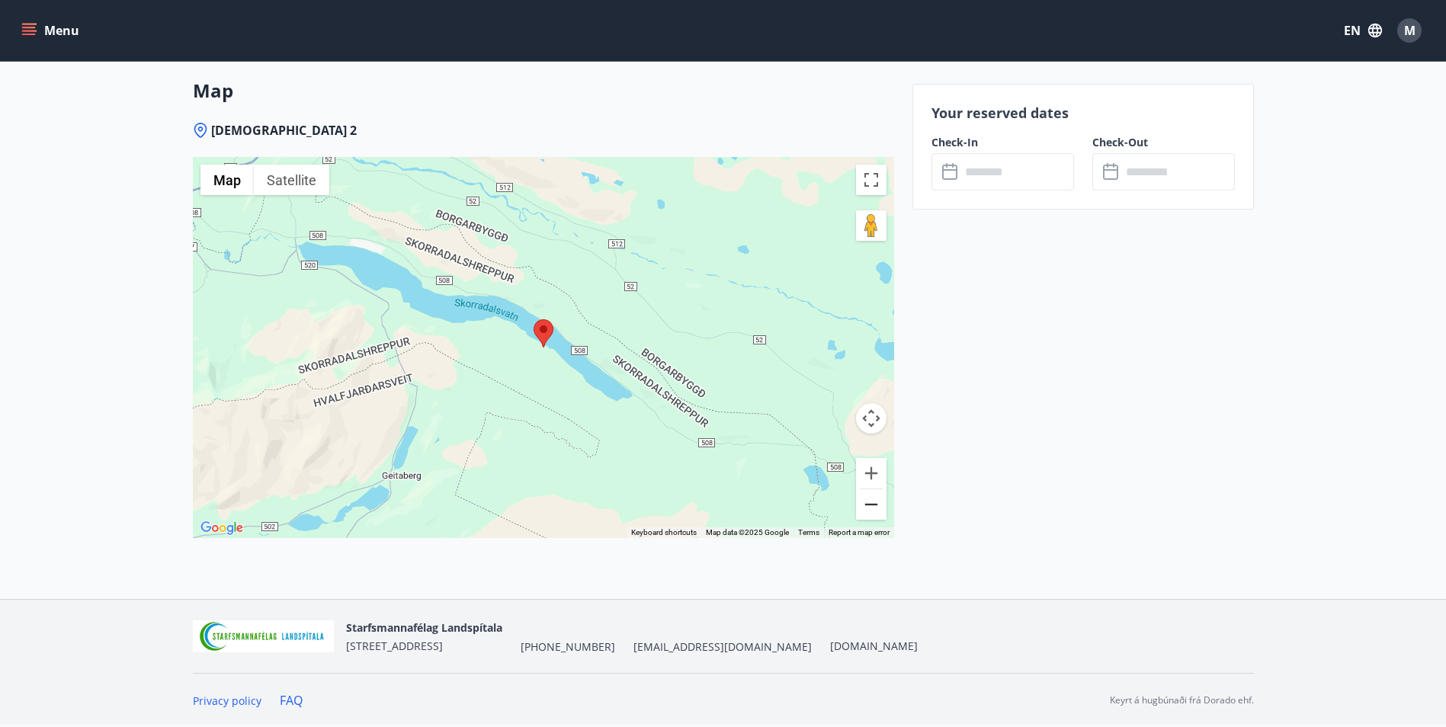
click at [871, 506] on button "Zoom out" at bounding box center [871, 504] width 30 height 30
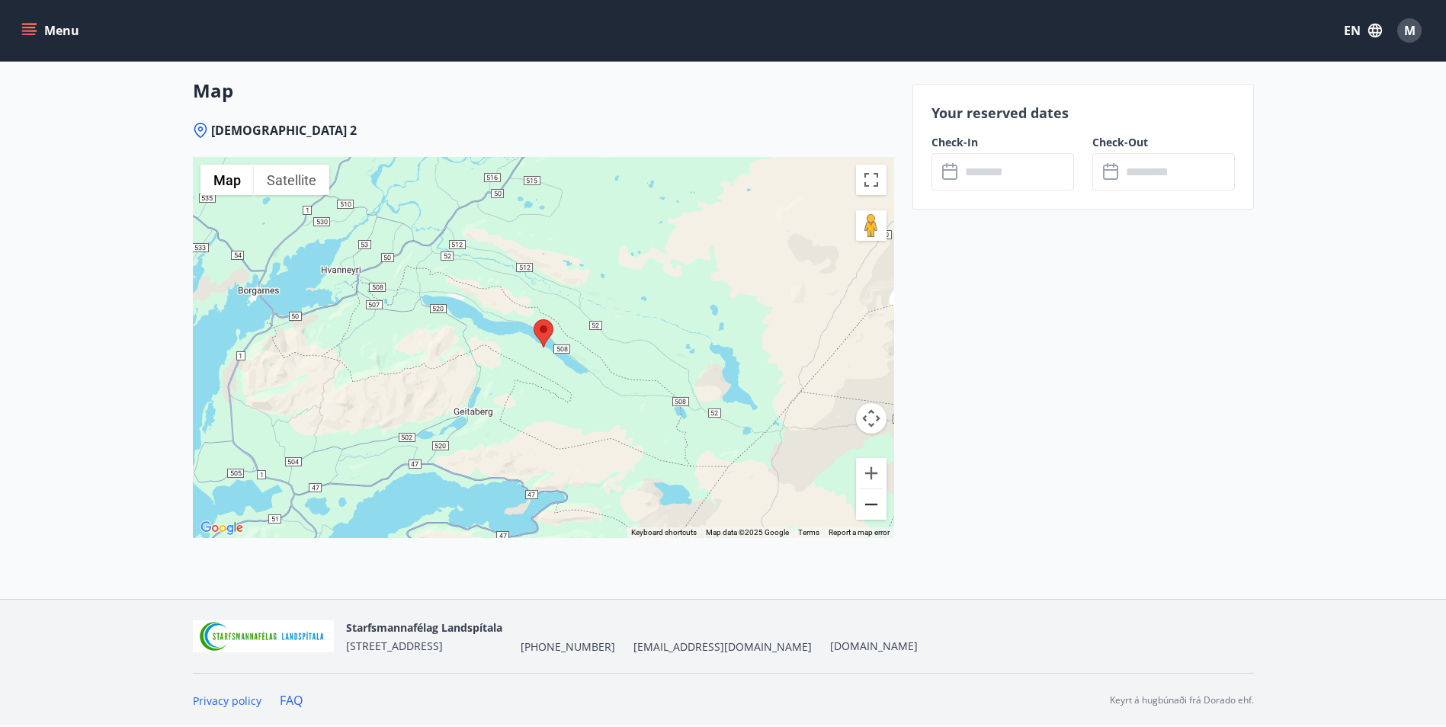
click at [871, 506] on button "Zoom out" at bounding box center [871, 504] width 30 height 30
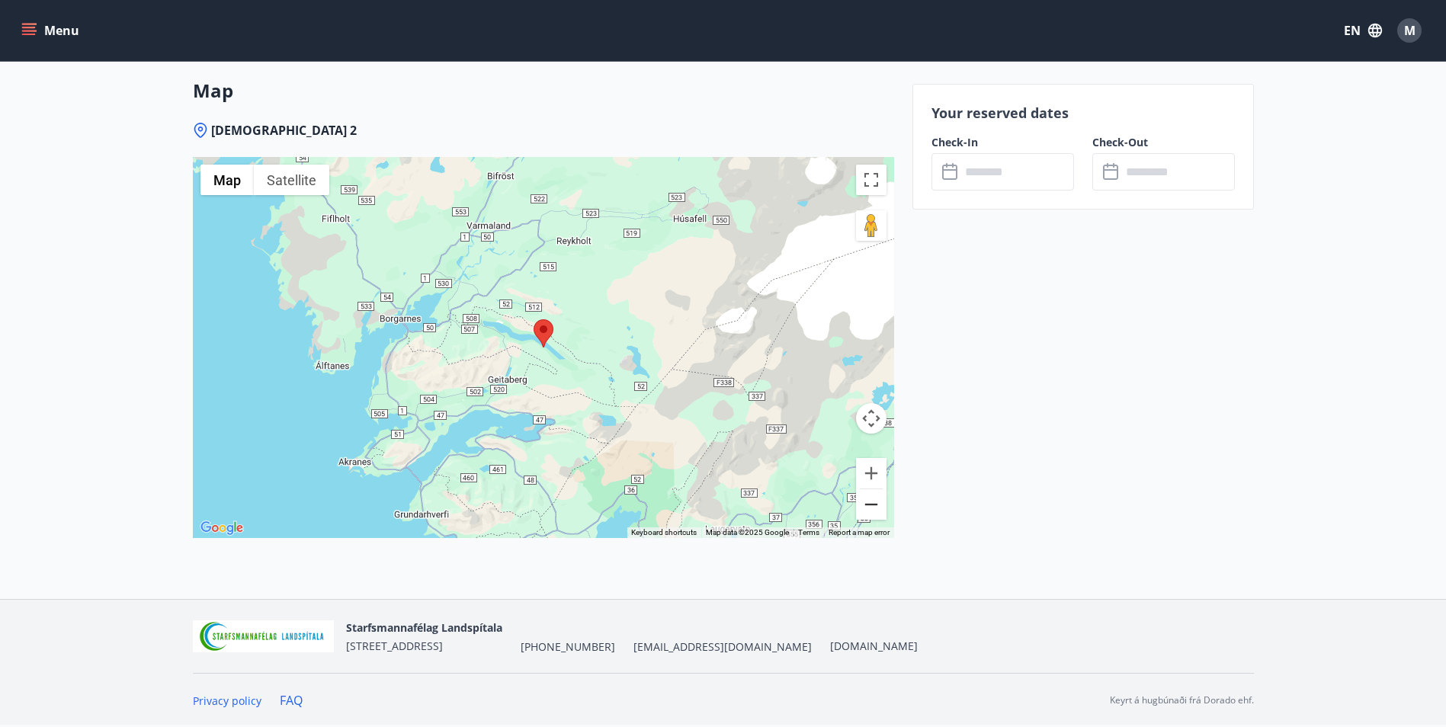
click at [871, 506] on button "Zoom out" at bounding box center [871, 504] width 30 height 30
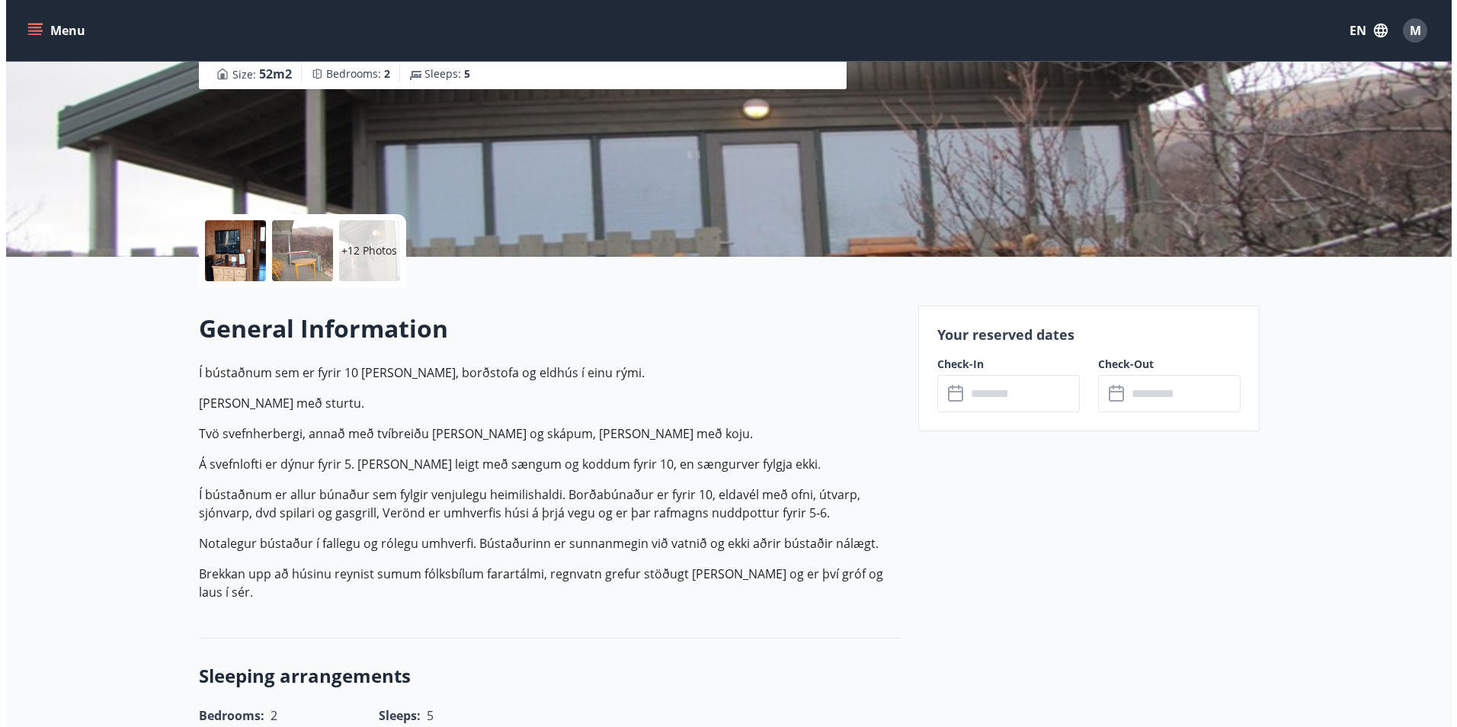
scroll to position [181, 0]
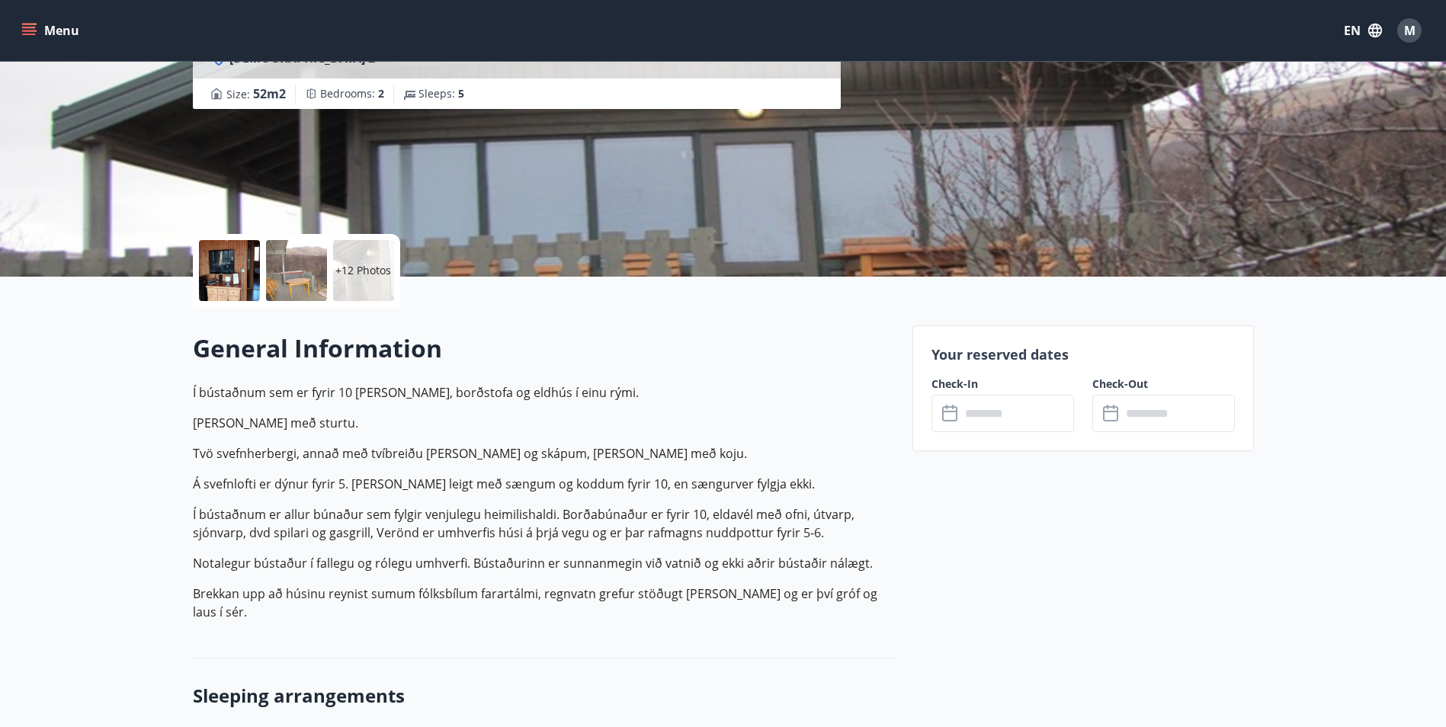
click at [278, 281] on div at bounding box center [296, 270] width 61 height 61
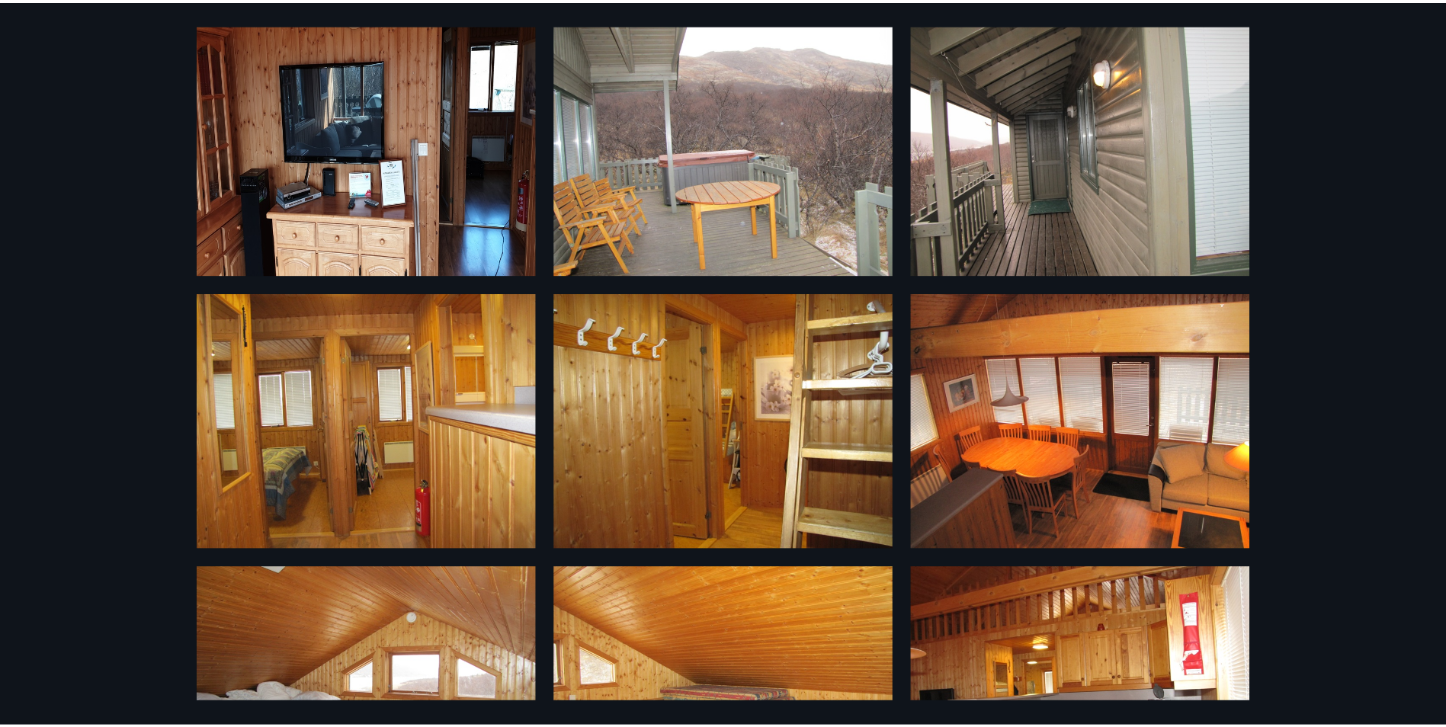
scroll to position [0, 0]
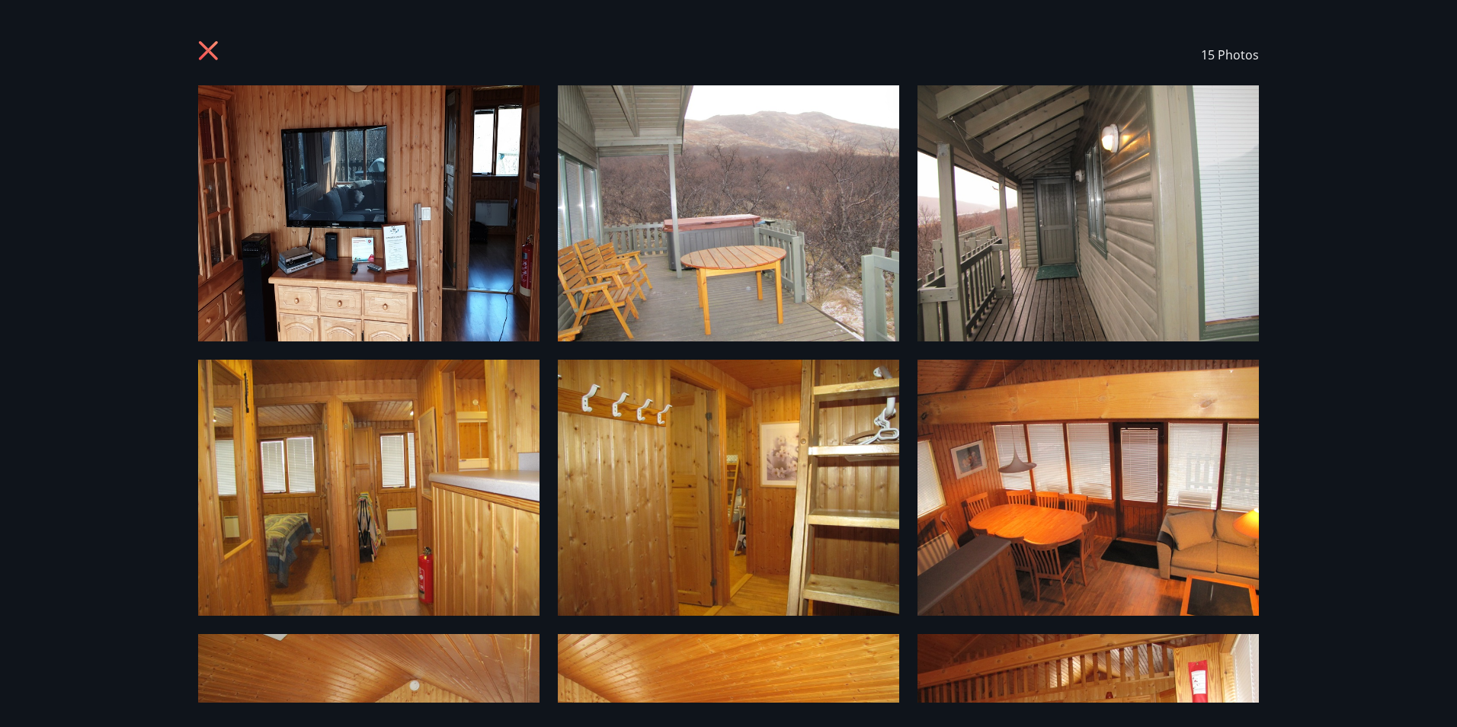
click at [196, 51] on div "15 Photos" at bounding box center [729, 54] width 1098 height 61
click at [211, 51] on icon at bounding box center [210, 52] width 24 height 24
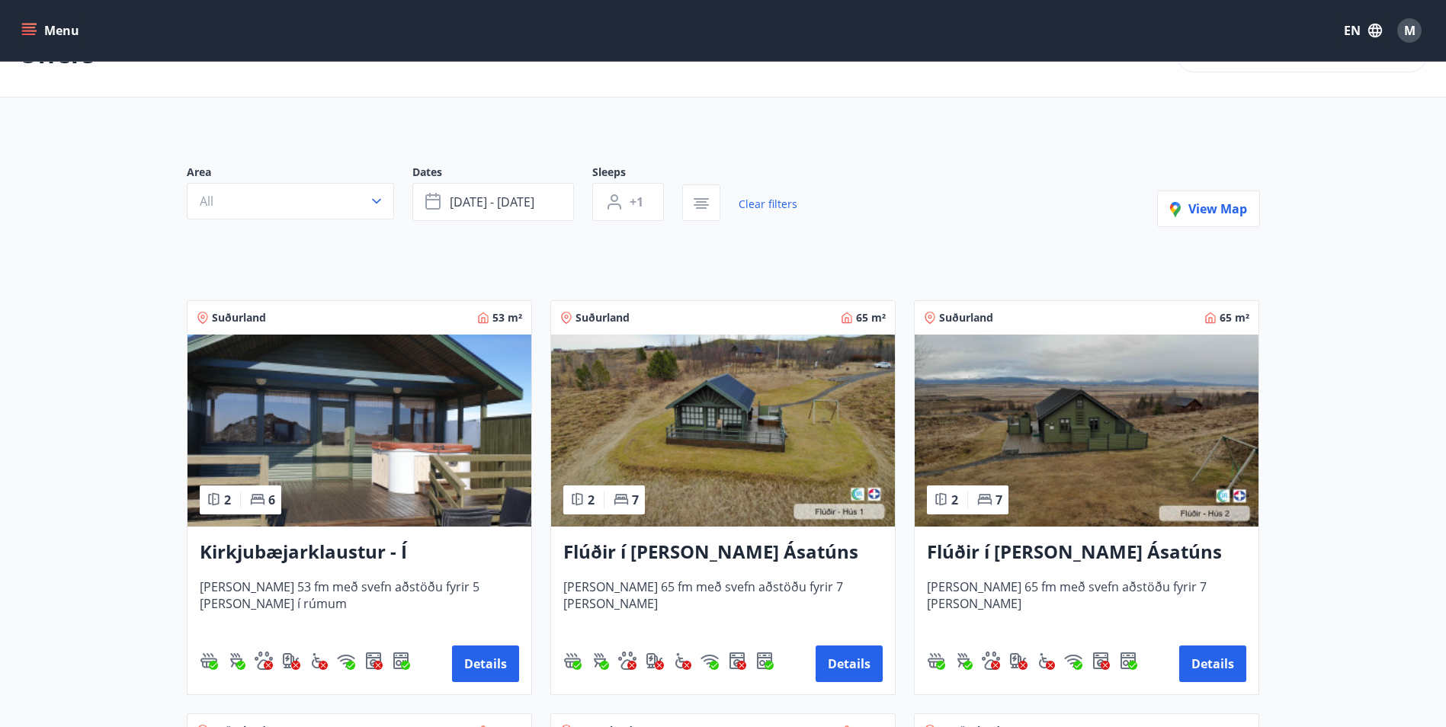
scroll to position [76, 0]
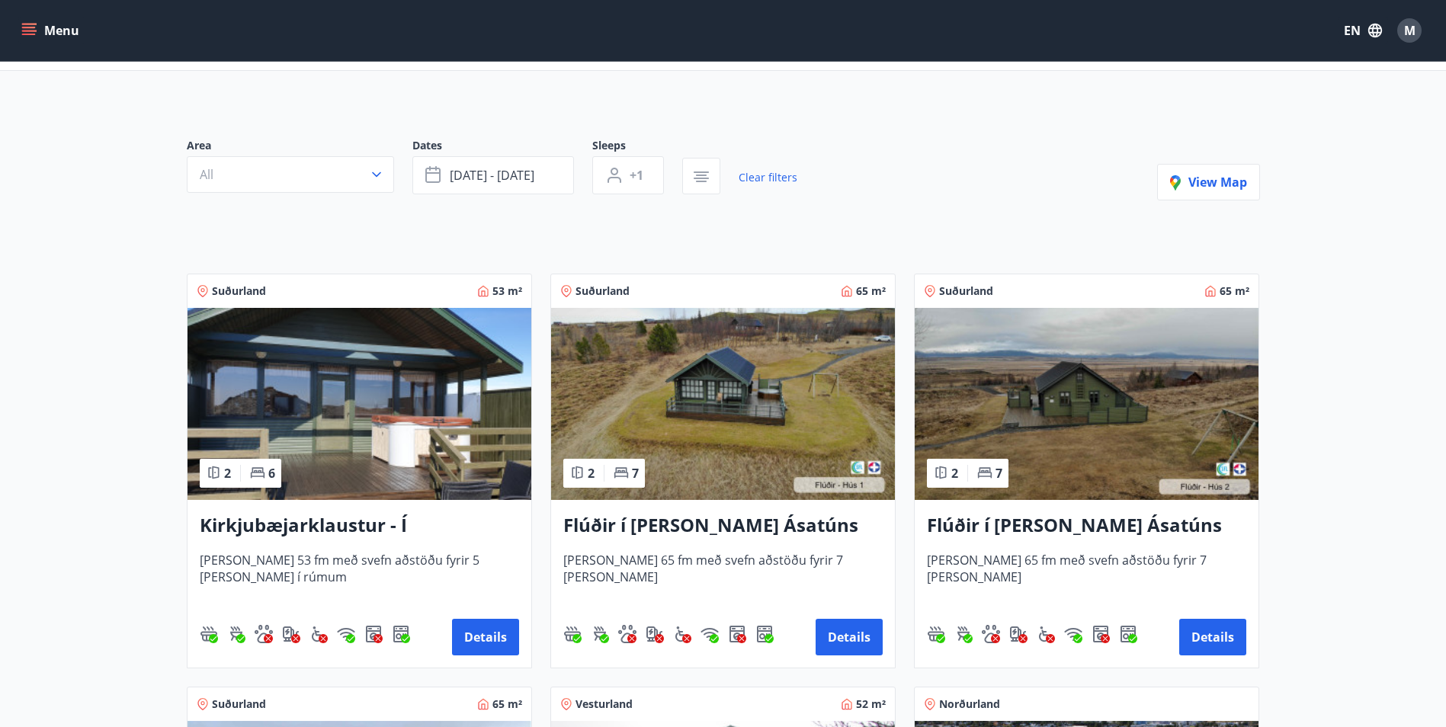
click at [380, 528] on h3 "Kirkjubæjarklaustur - Í landi Hæðargarðs" at bounding box center [359, 525] width 319 height 27
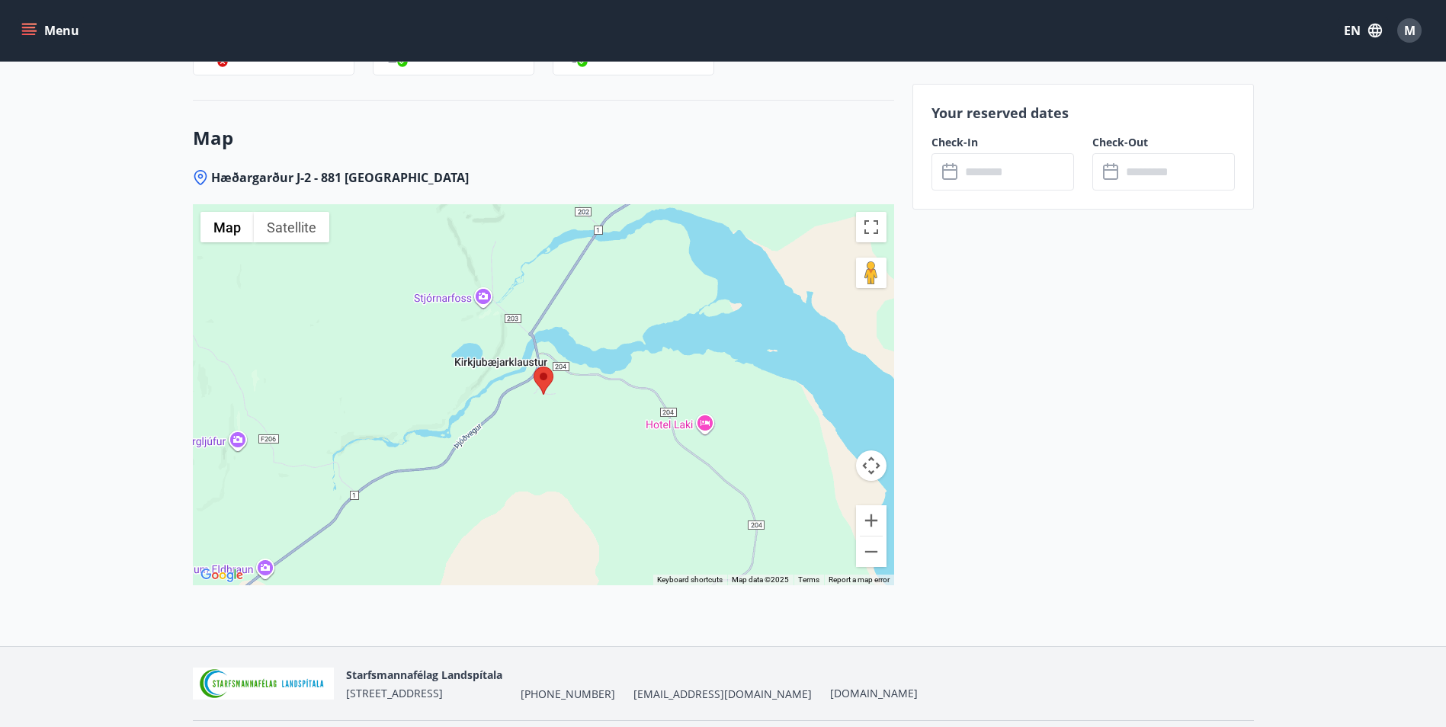
scroll to position [2147, 0]
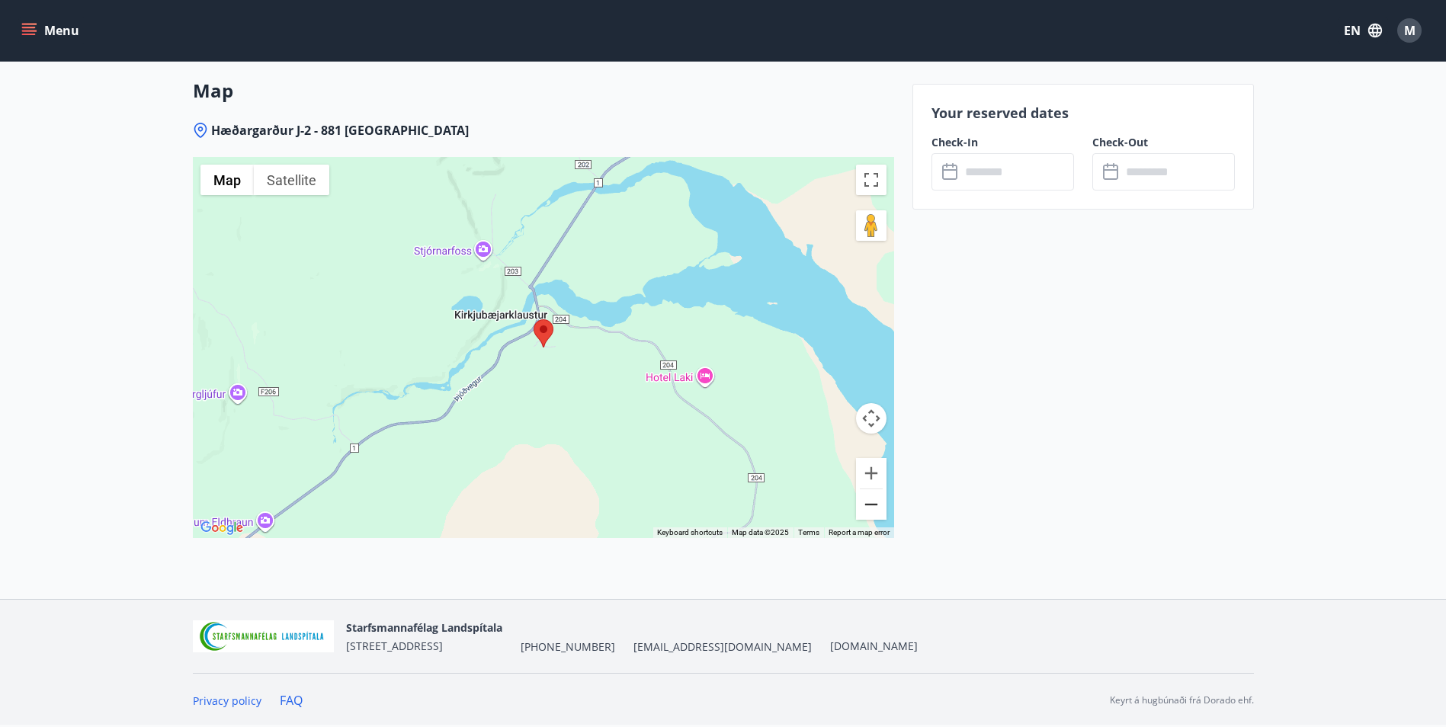
drag, startPoint x: 1449, startPoint y: 151, endPoint x: 860, endPoint y: 504, distance: 686.9
click at [860, 504] on button "Zoom out" at bounding box center [871, 504] width 30 height 30
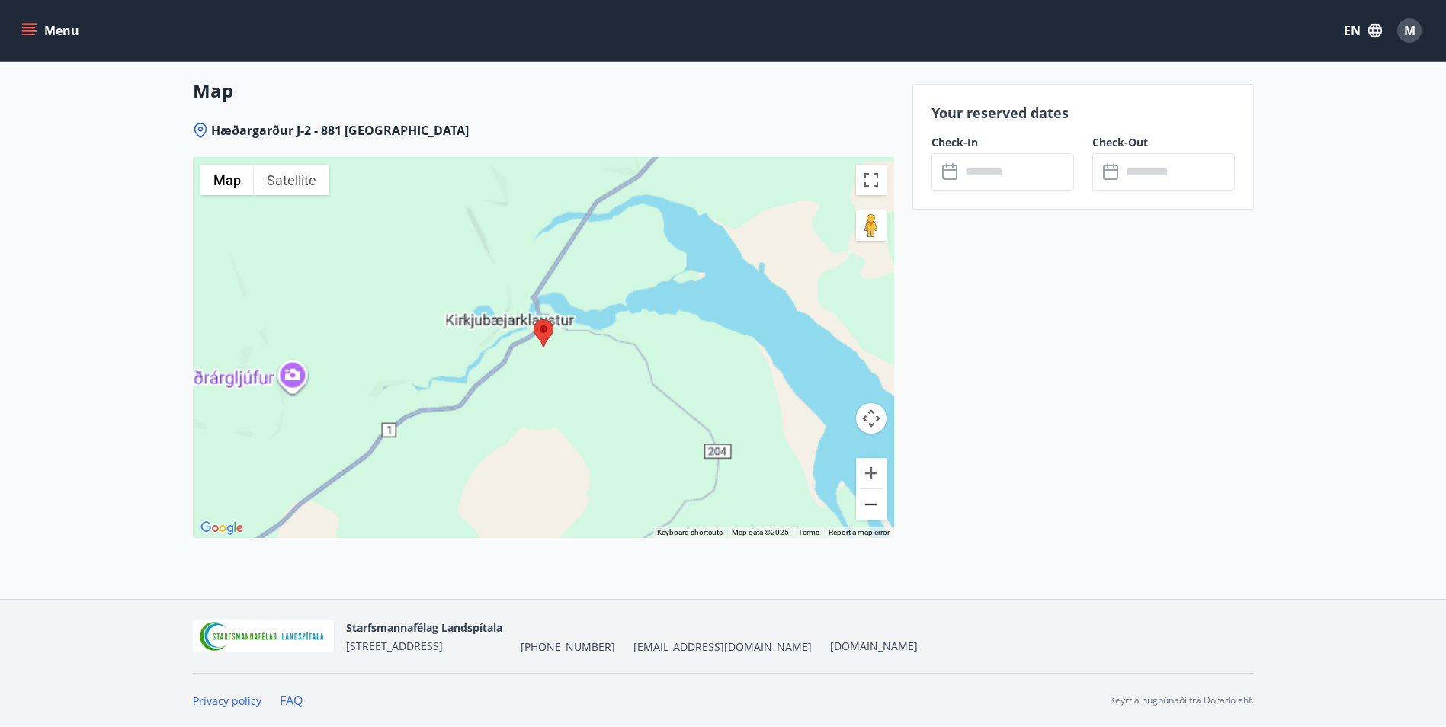
click at [860, 504] on button "Zoom out" at bounding box center [871, 504] width 30 height 30
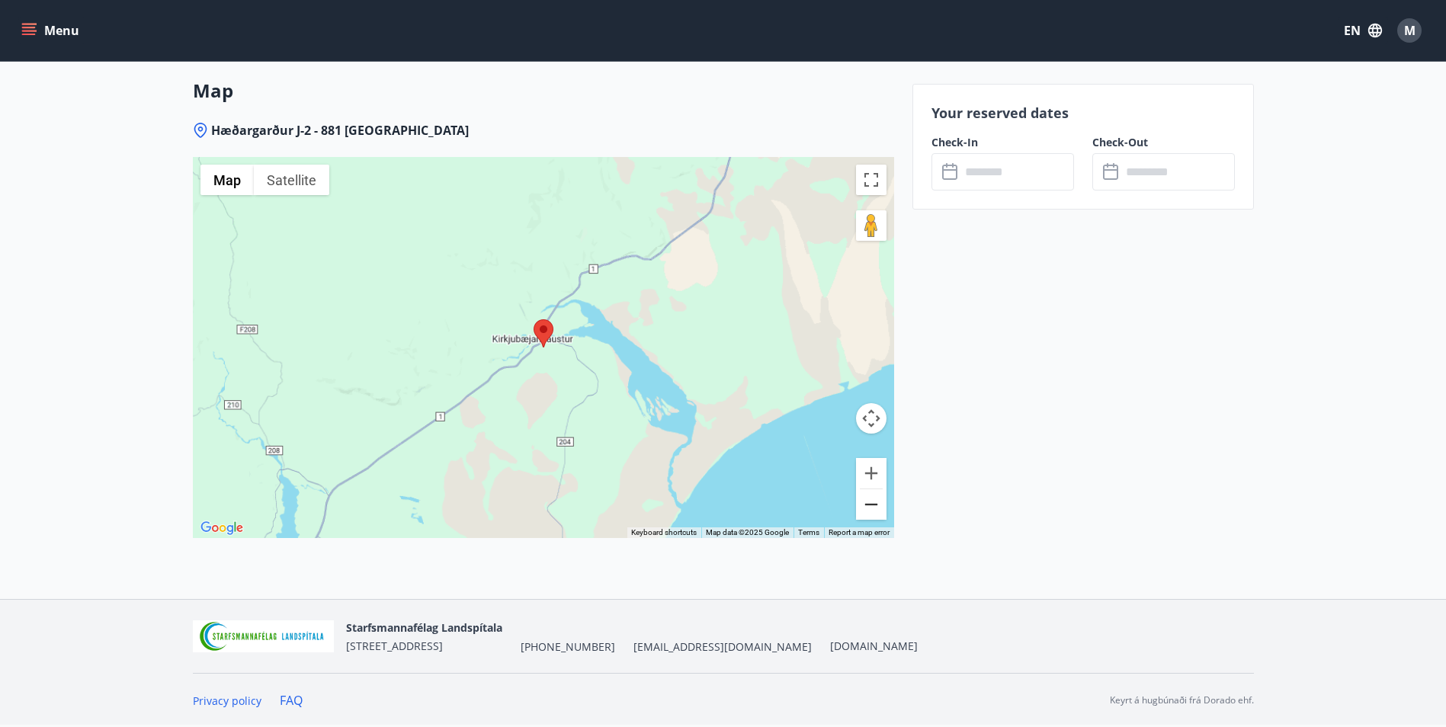
click at [860, 504] on button "Zoom out" at bounding box center [871, 504] width 30 height 30
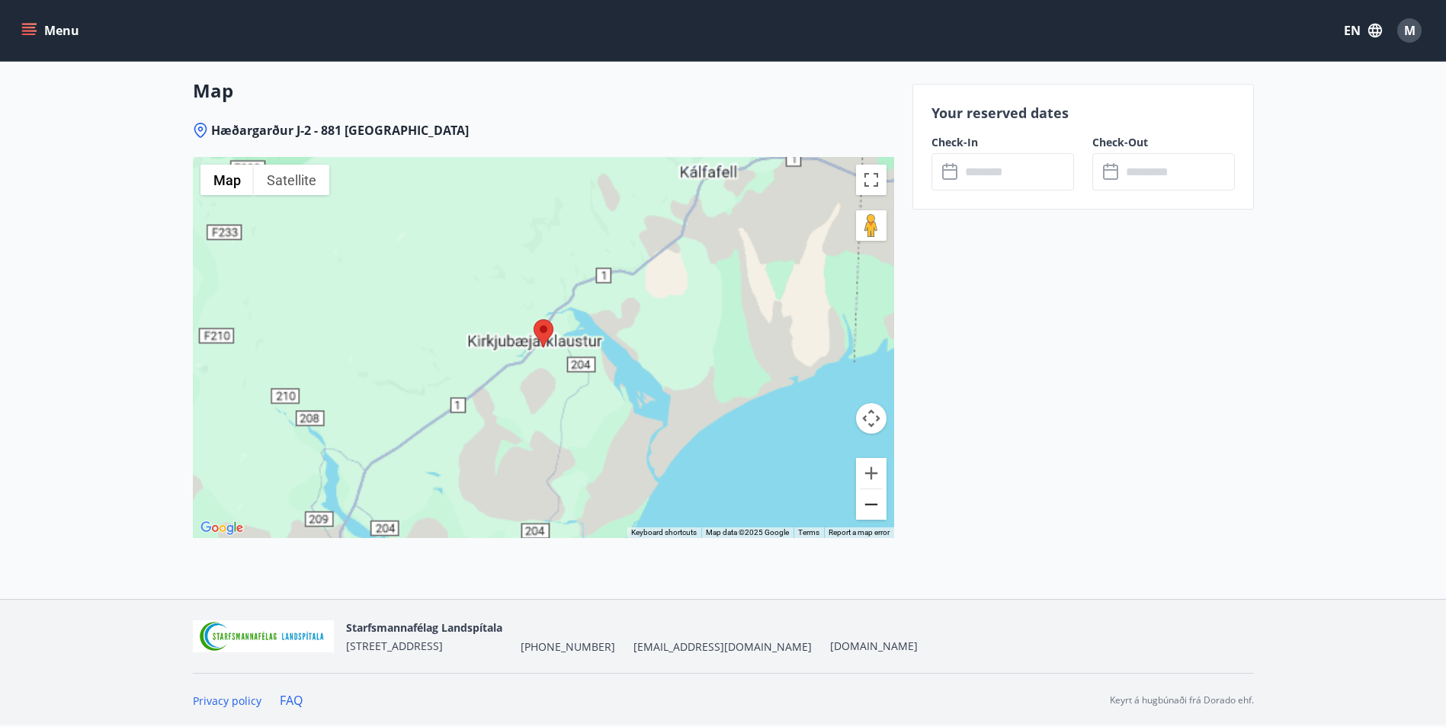
click at [860, 504] on button "Zoom out" at bounding box center [871, 504] width 30 height 30
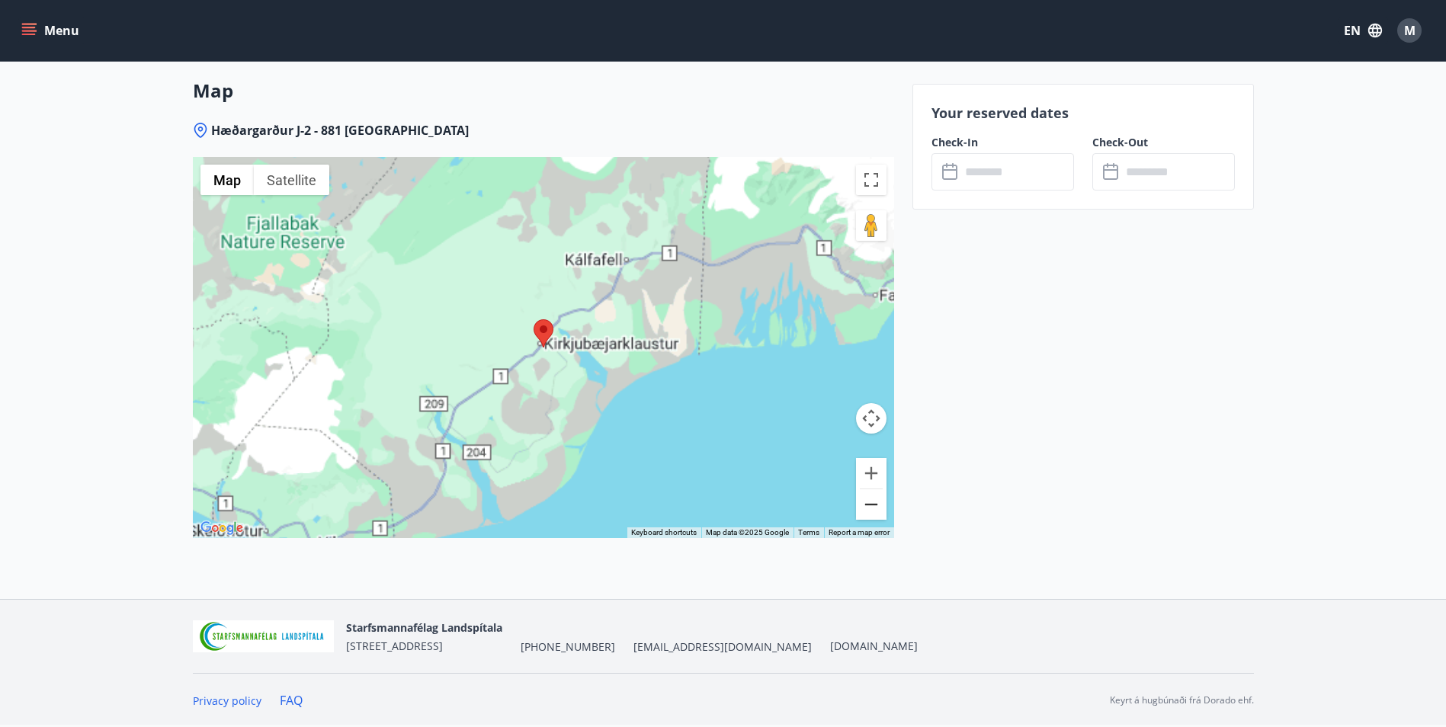
click at [860, 504] on button "Zoom out" at bounding box center [871, 504] width 30 height 30
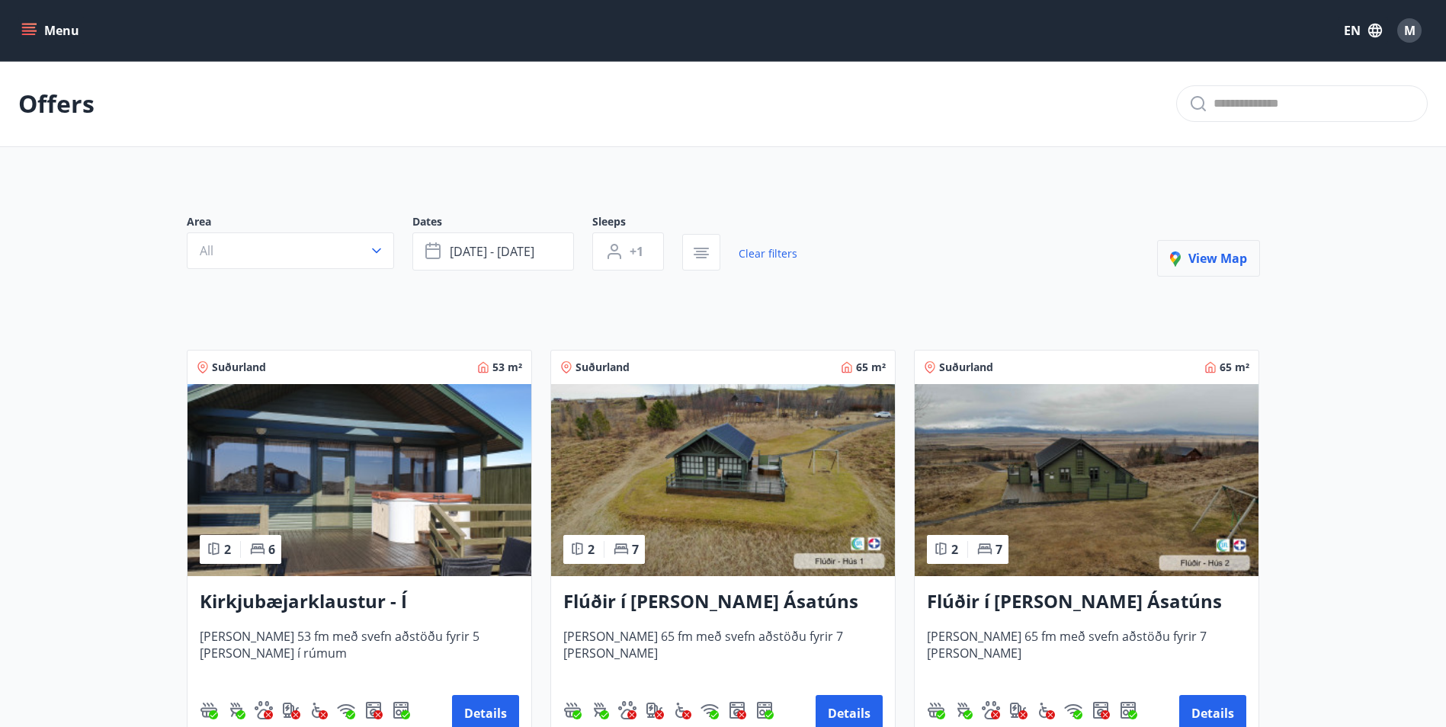
click at [1202, 254] on span "View map" at bounding box center [1208, 258] width 77 height 17
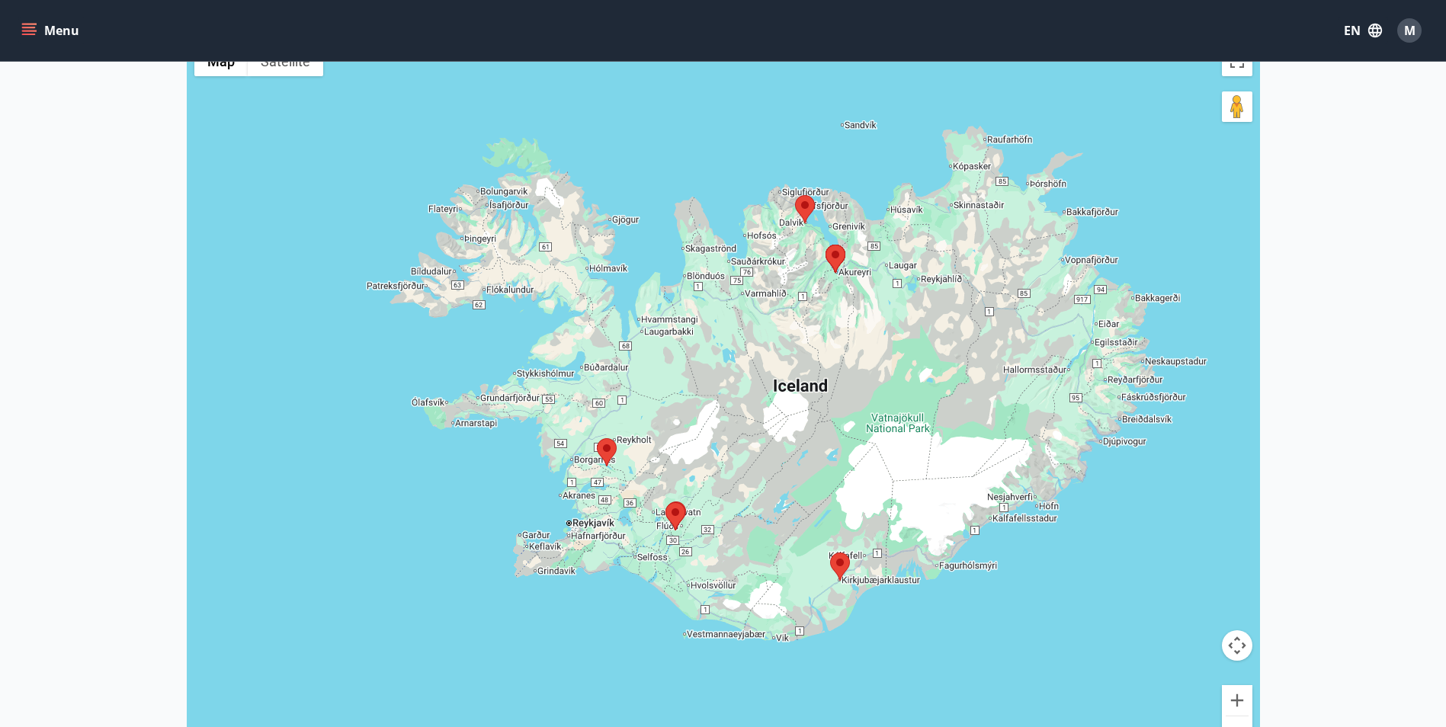
scroll to position [194, 0]
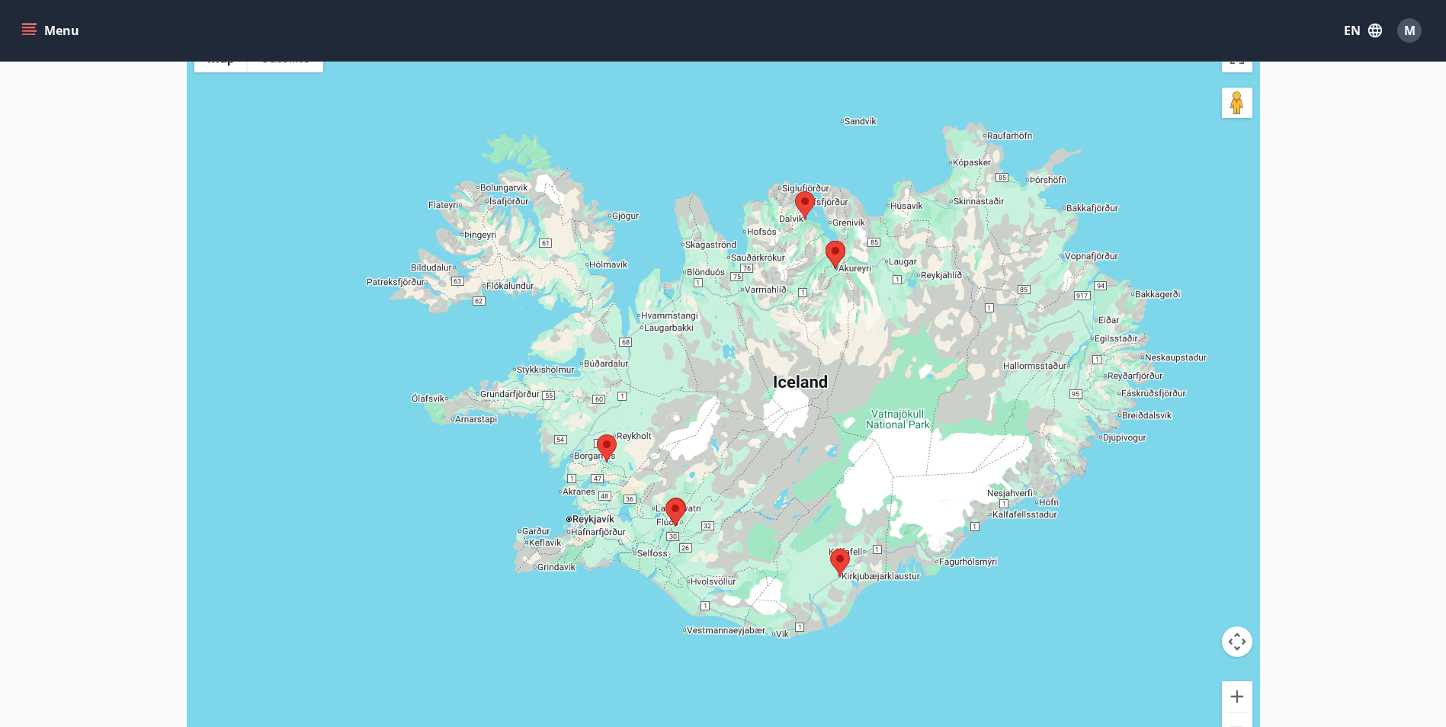
click at [677, 513] on img at bounding box center [675, 513] width 20 height 28
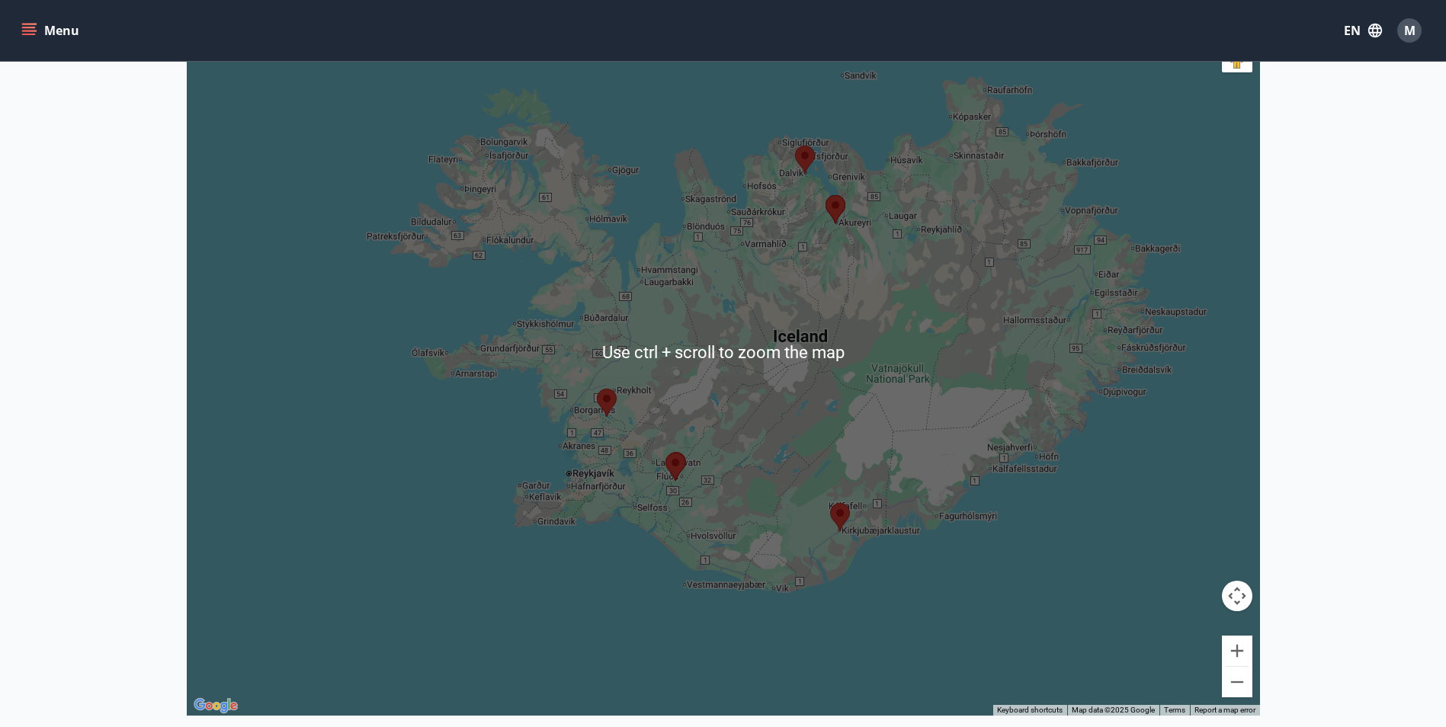
scroll to position [270, 0]
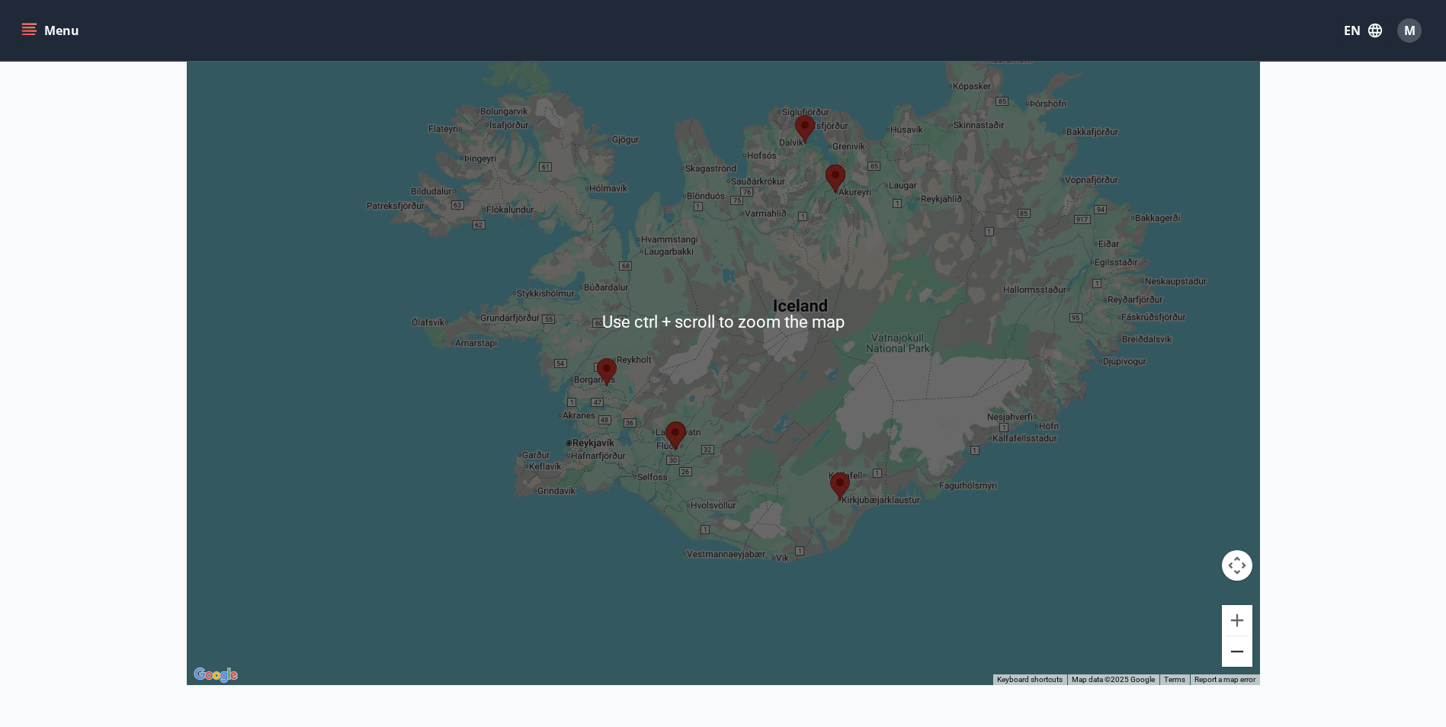
click at [1247, 645] on button "Zoom out" at bounding box center [1237, 652] width 30 height 30
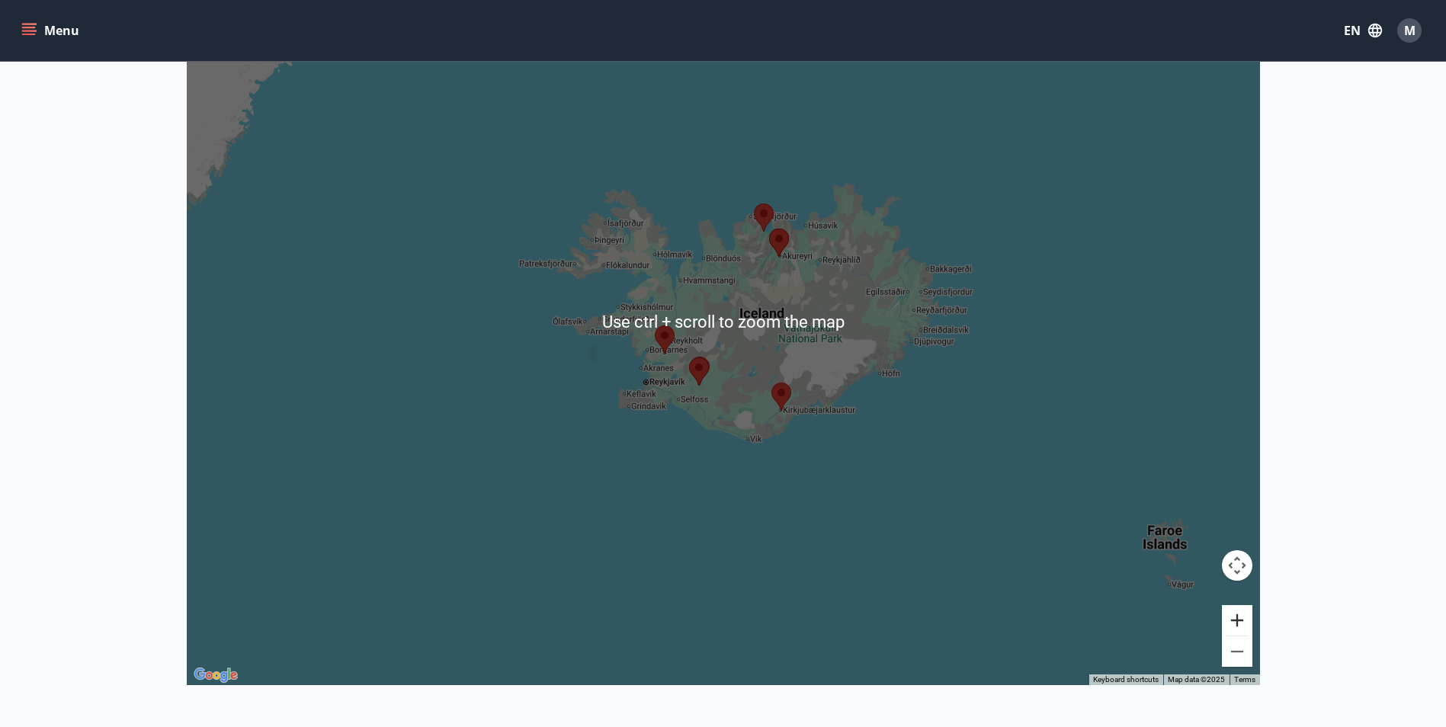
click at [1235, 617] on button "Zoom in" at bounding box center [1237, 620] width 30 height 30
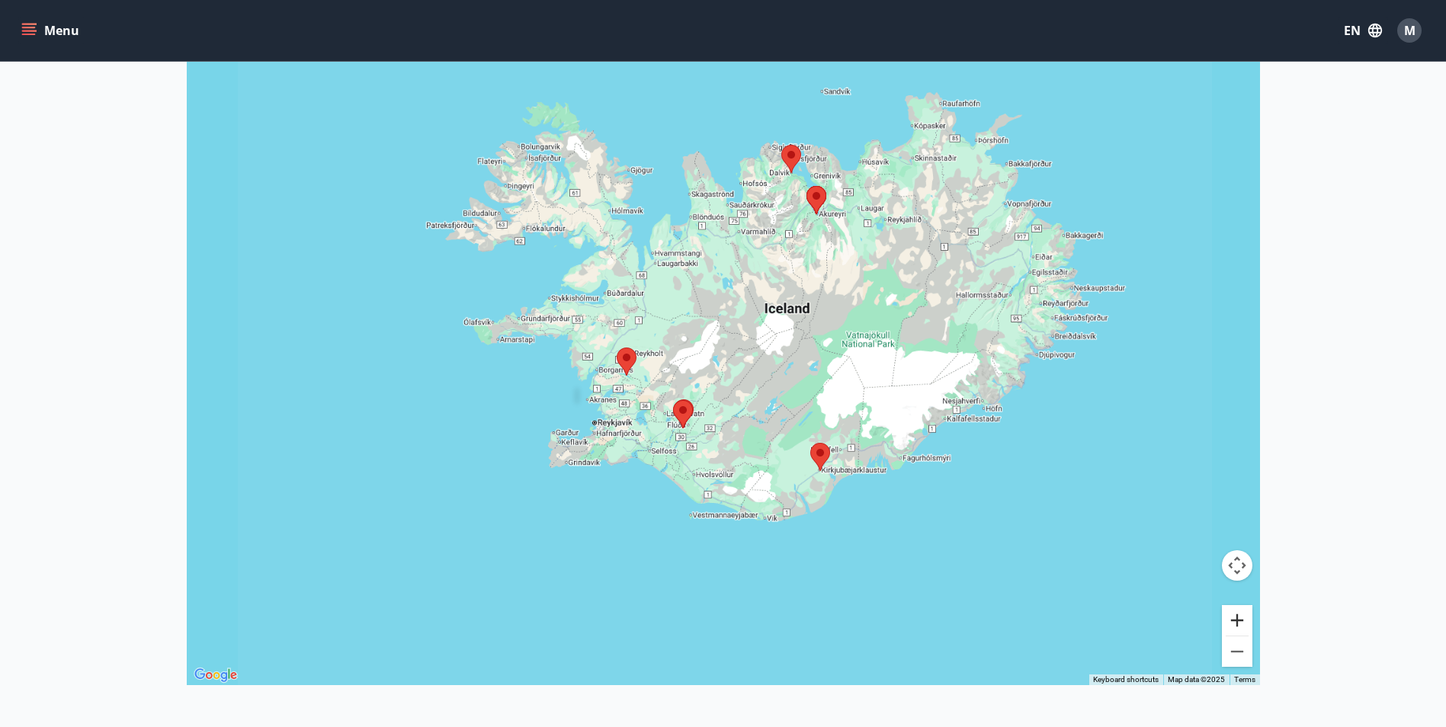
click at [1235, 617] on button "Zoom in" at bounding box center [1237, 620] width 30 height 30
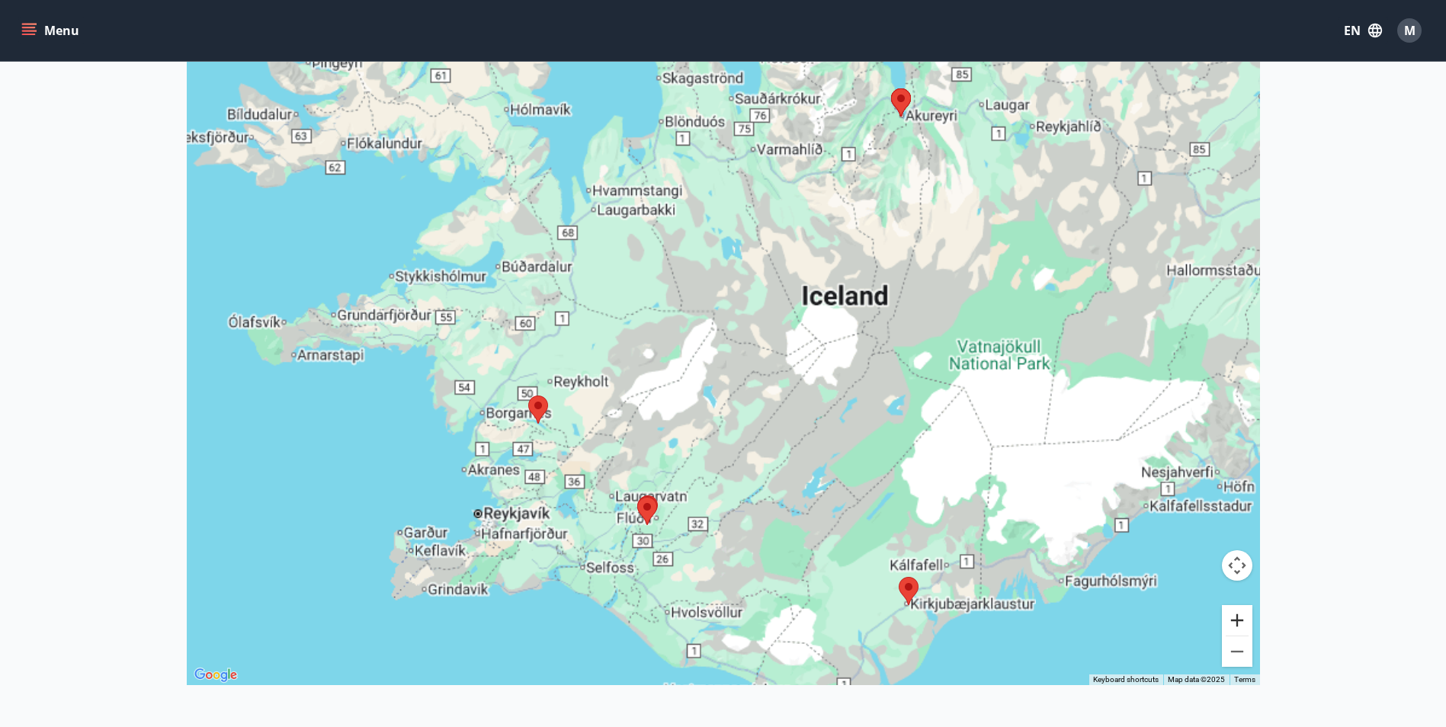
click at [1235, 617] on button "Zoom in" at bounding box center [1237, 620] width 30 height 30
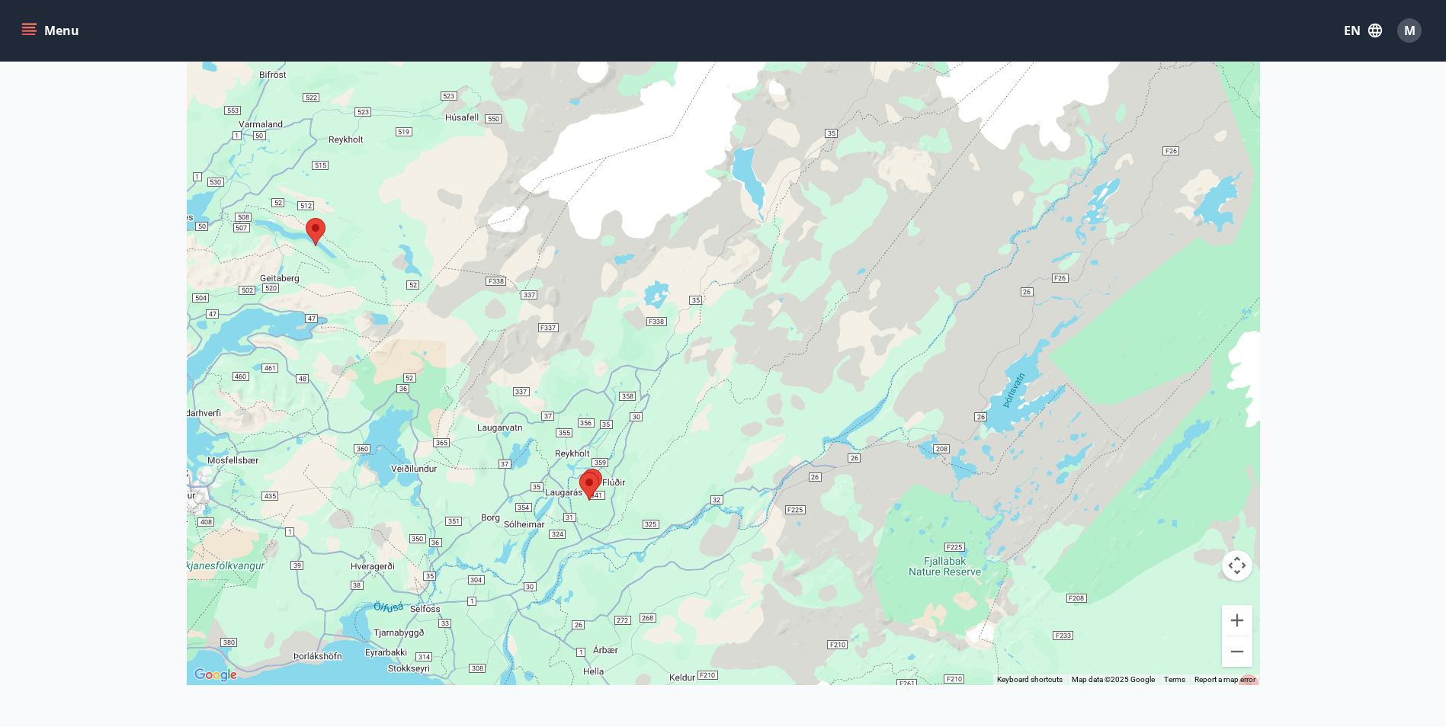
drag, startPoint x: 787, startPoint y: 602, endPoint x: 846, endPoint y: 277, distance: 330.7
click at [848, 264] on div at bounding box center [723, 321] width 1073 height 727
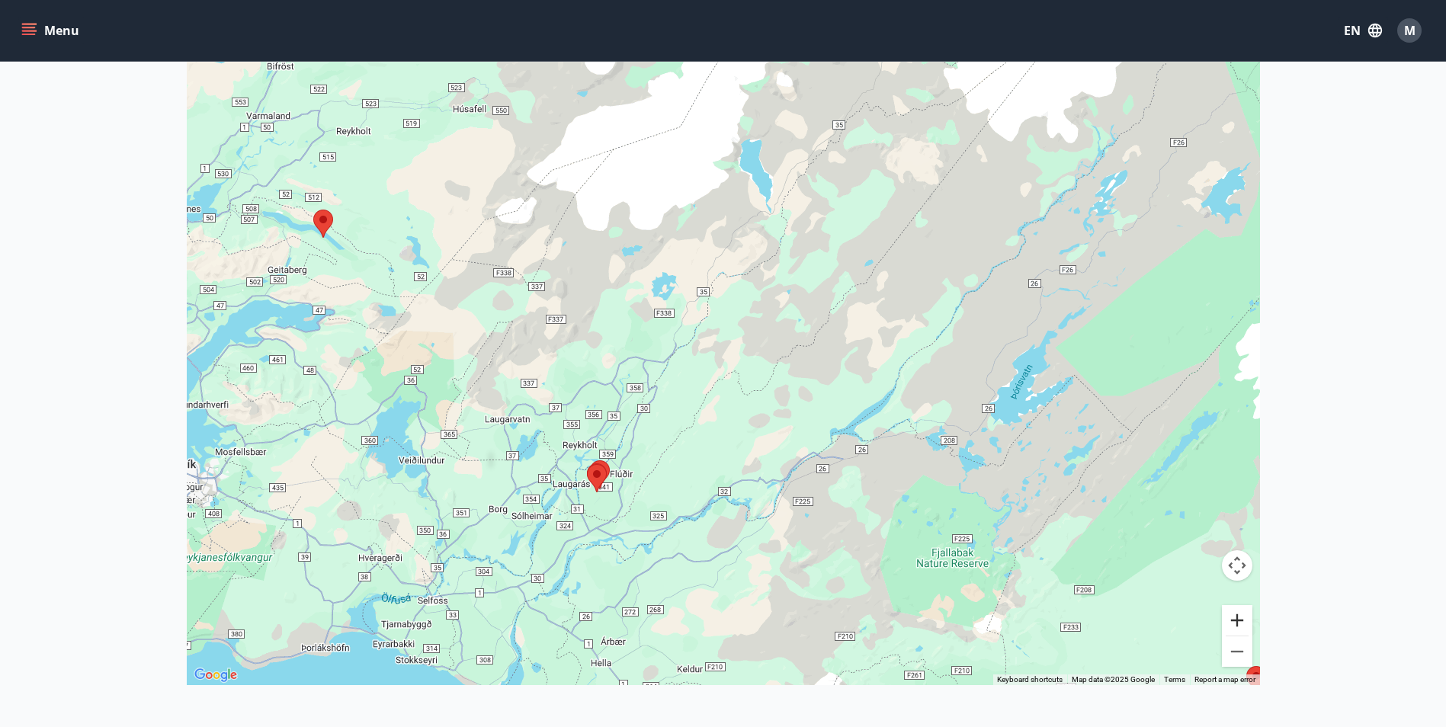
click at [1235, 618] on button "Zoom in" at bounding box center [1237, 620] width 30 height 30
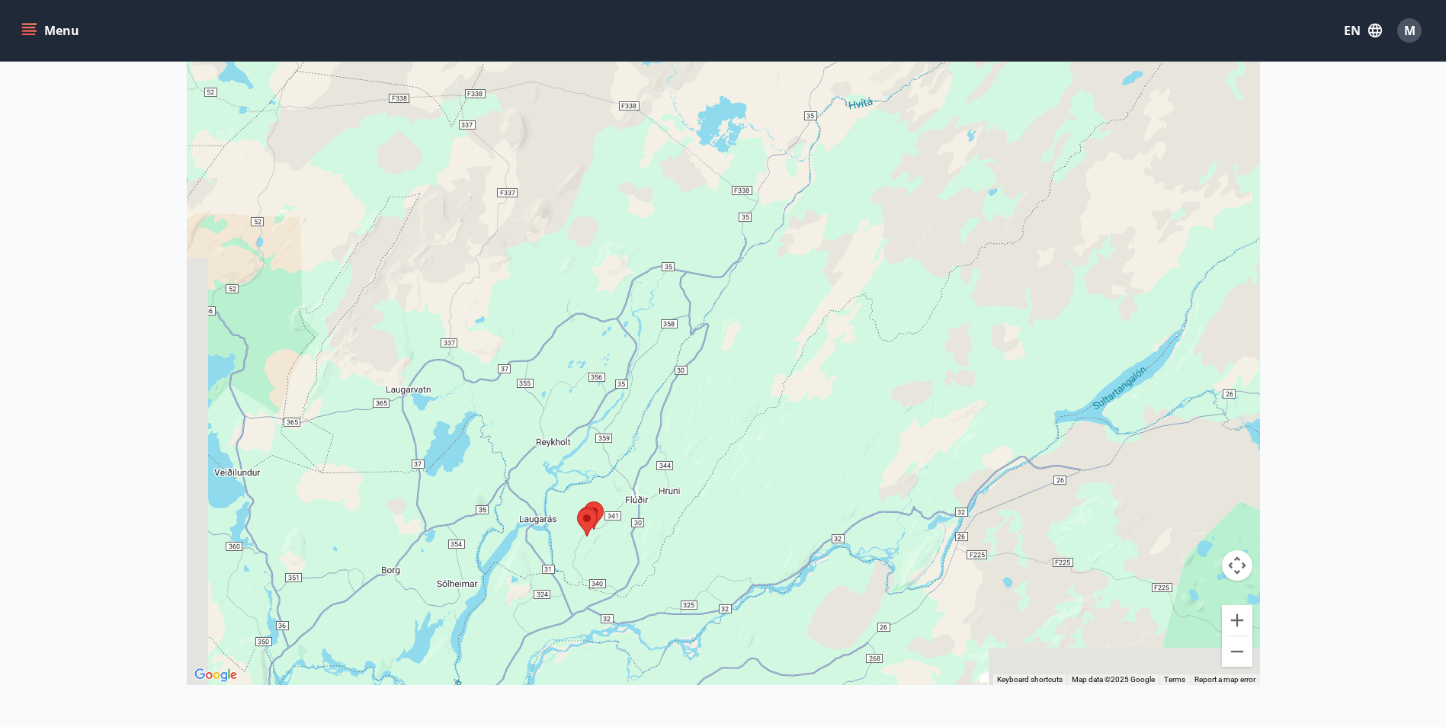
drag, startPoint x: 576, startPoint y: 589, endPoint x: 700, endPoint y: 440, distance: 193.8
click at [700, 440] on div at bounding box center [723, 321] width 1073 height 727
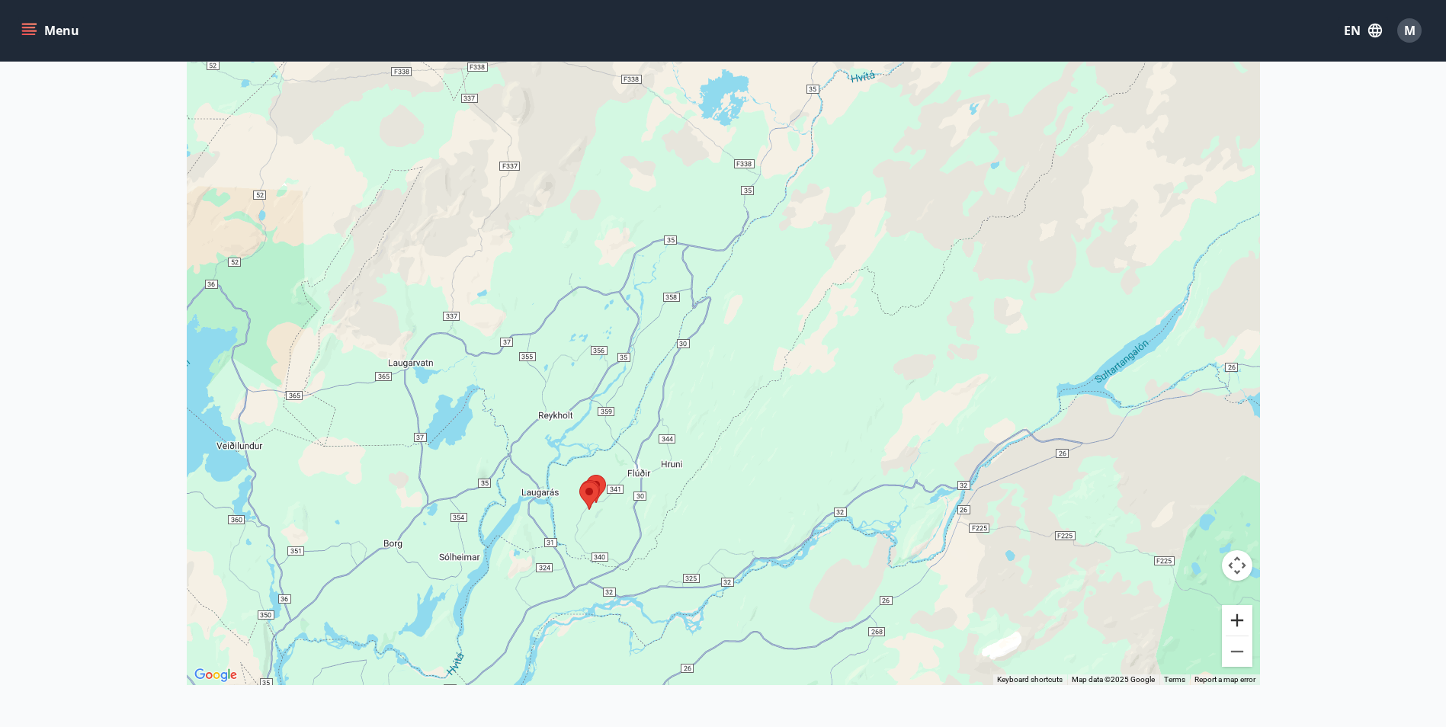
click at [1231, 623] on button "Zoom in" at bounding box center [1237, 620] width 30 height 30
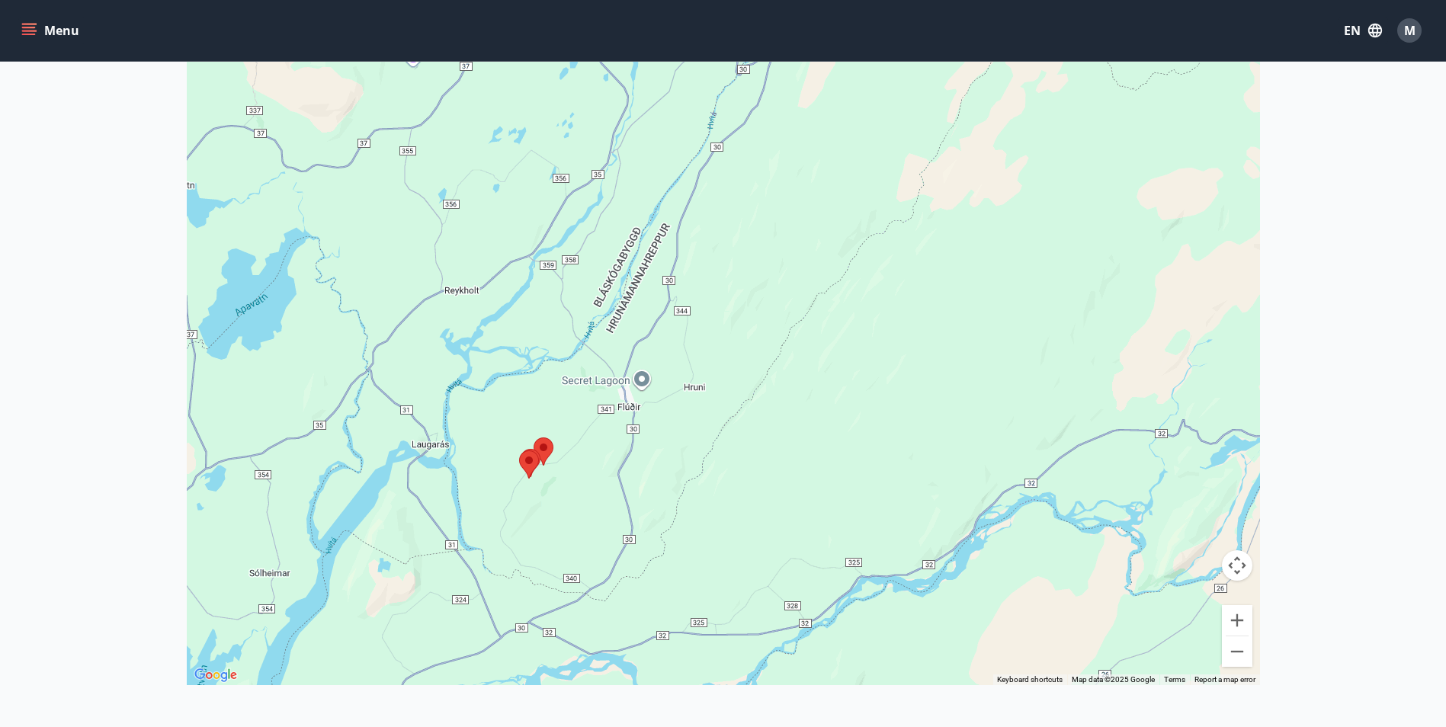
drag, startPoint x: 521, startPoint y: 572, endPoint x: 595, endPoint y: 361, distance: 222.8
click at [595, 361] on div at bounding box center [723, 321] width 1073 height 727
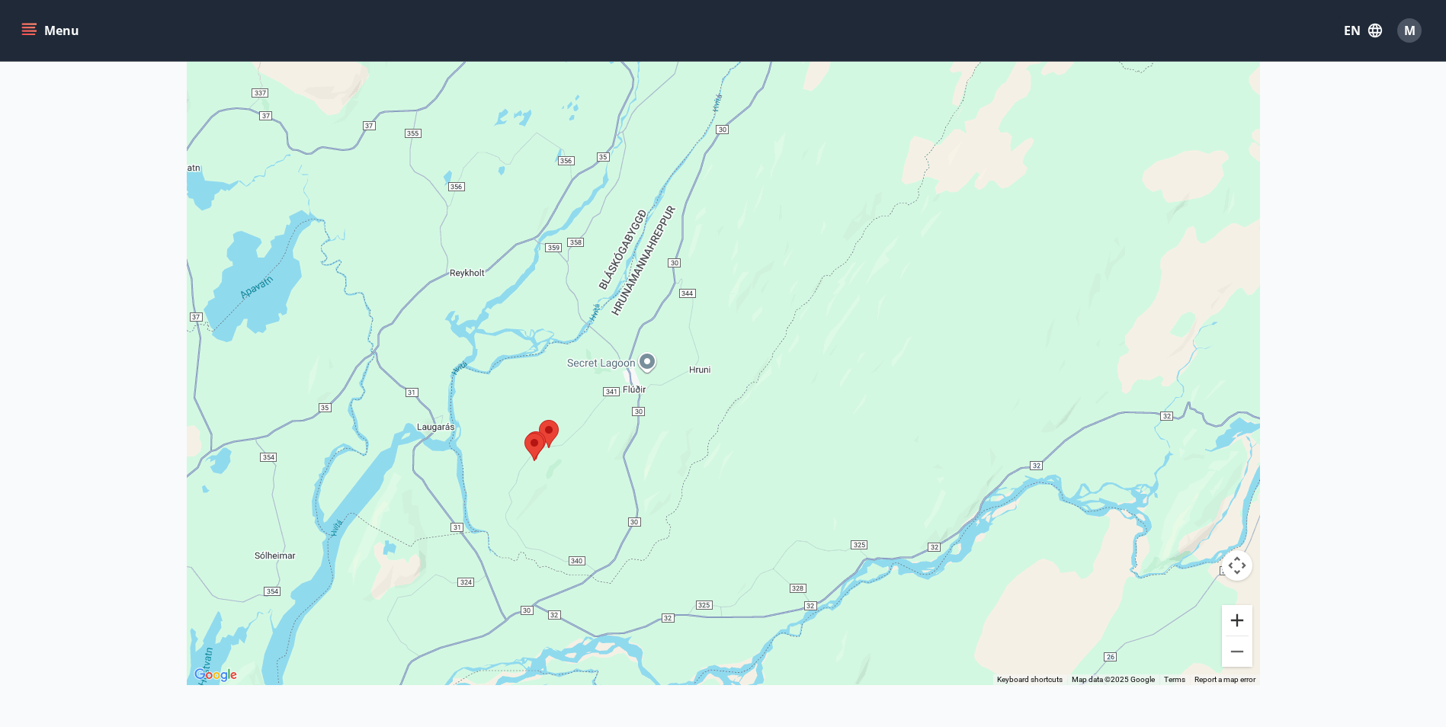
click at [1243, 621] on button "Zoom in" at bounding box center [1237, 620] width 30 height 30
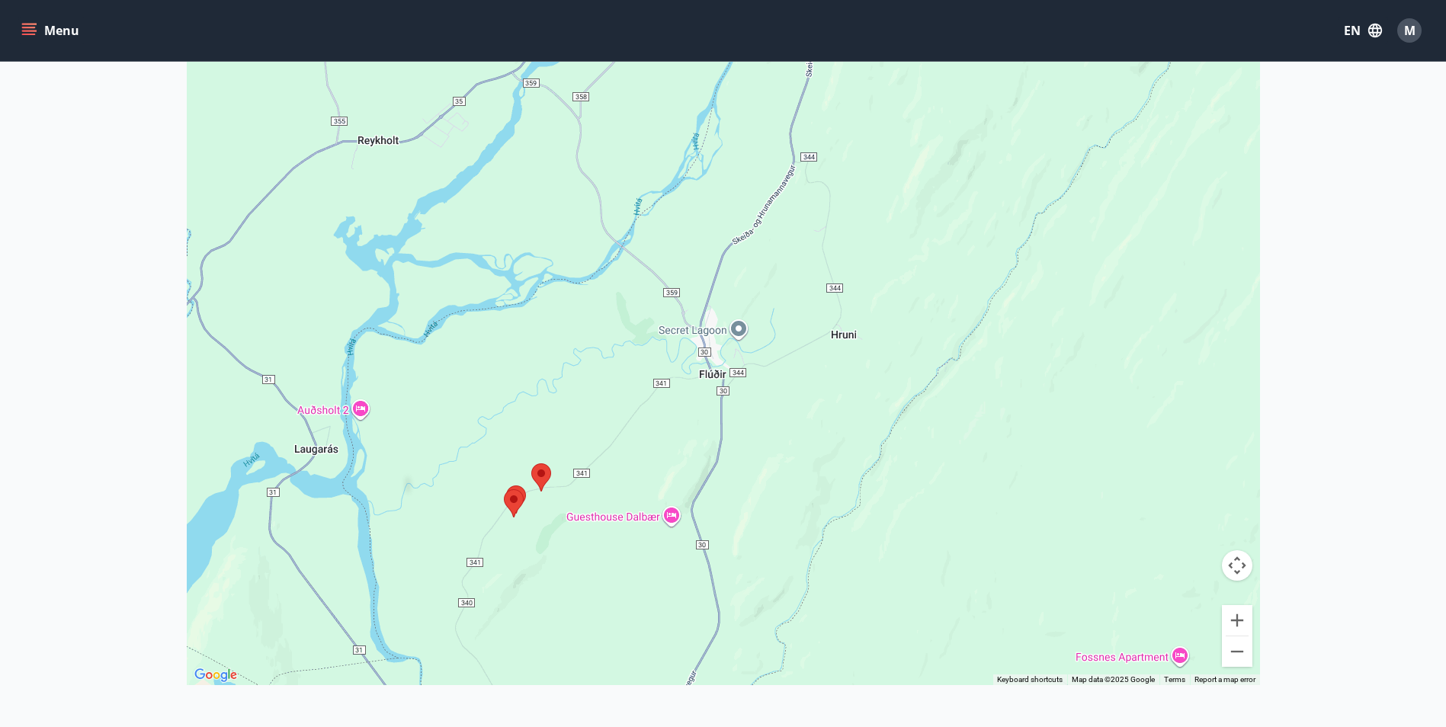
drag, startPoint x: 440, startPoint y: 556, endPoint x: 603, endPoint y: 479, distance: 180.4
click at [603, 479] on div at bounding box center [723, 321] width 1073 height 727
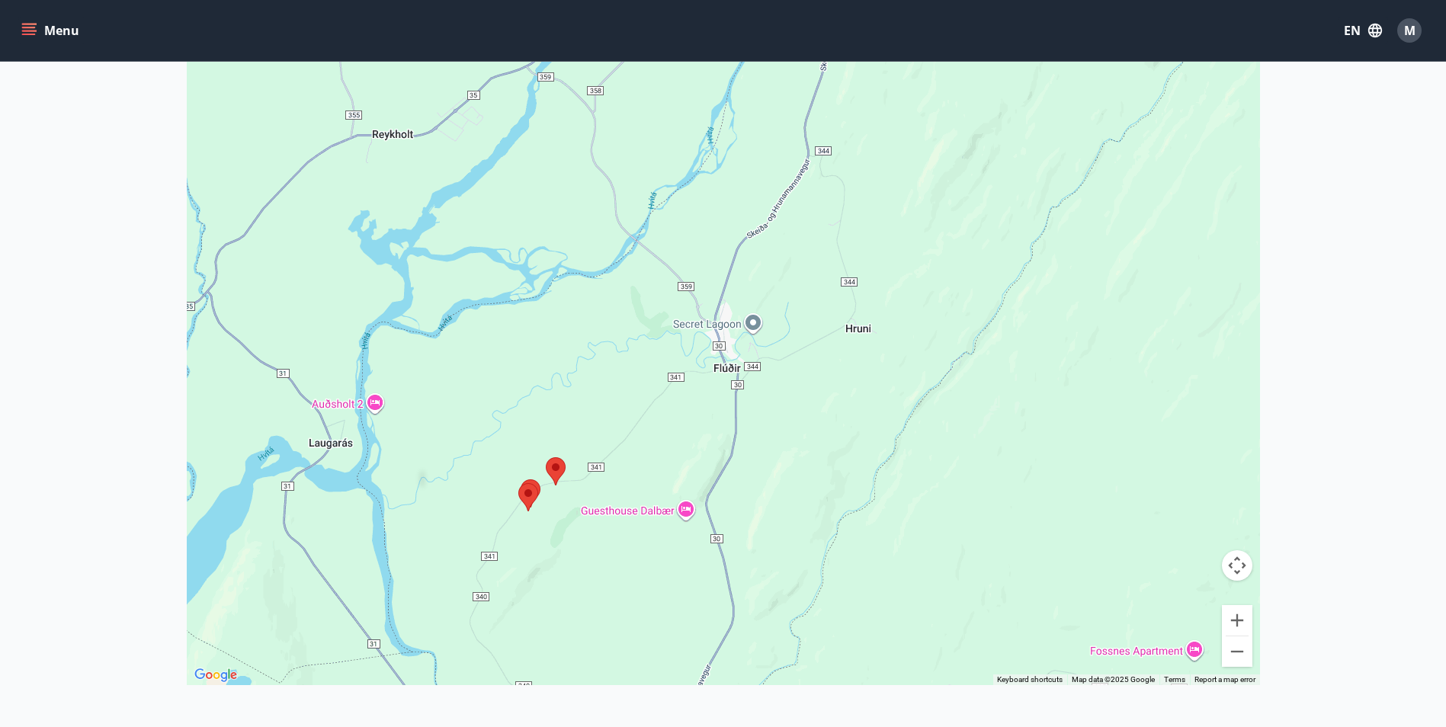
click at [553, 469] on img at bounding box center [556, 471] width 20 height 28
click at [556, 470] on img at bounding box center [556, 471] width 20 height 28
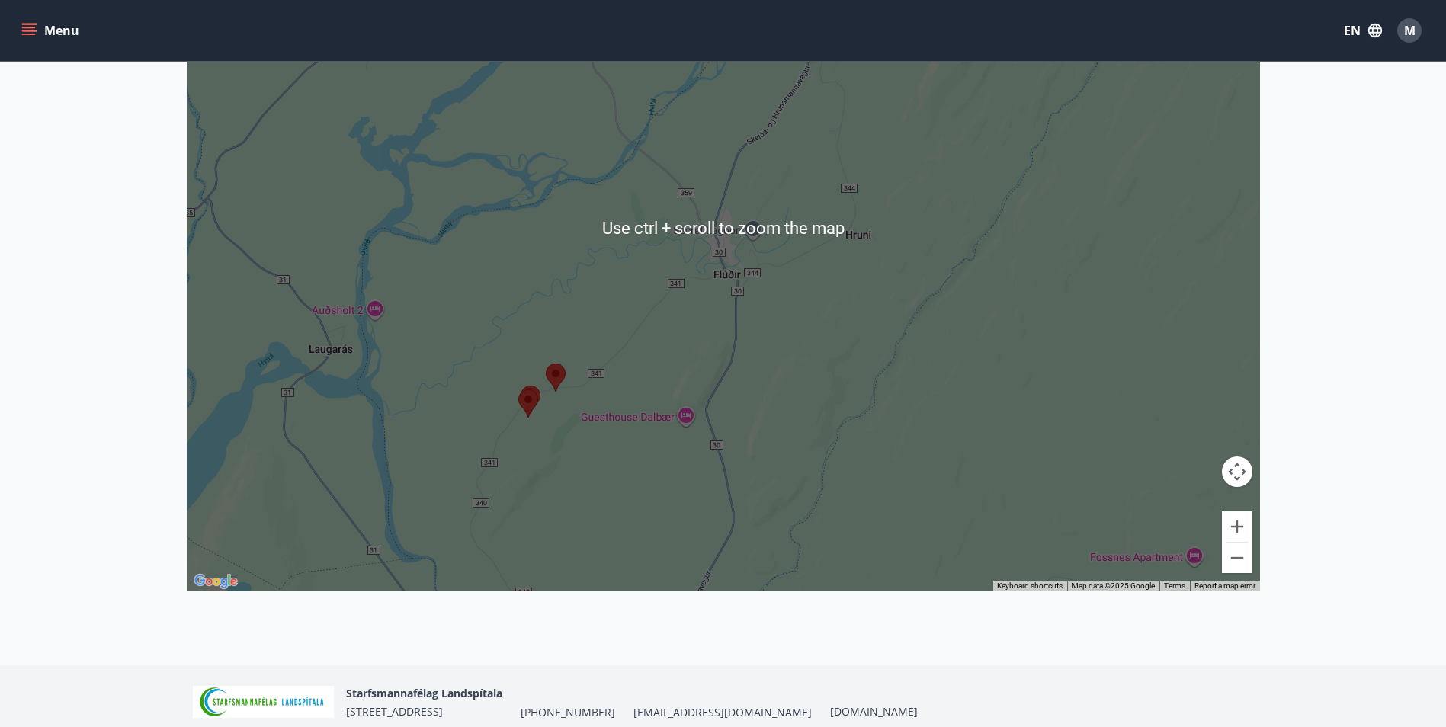
scroll to position [429, 0]
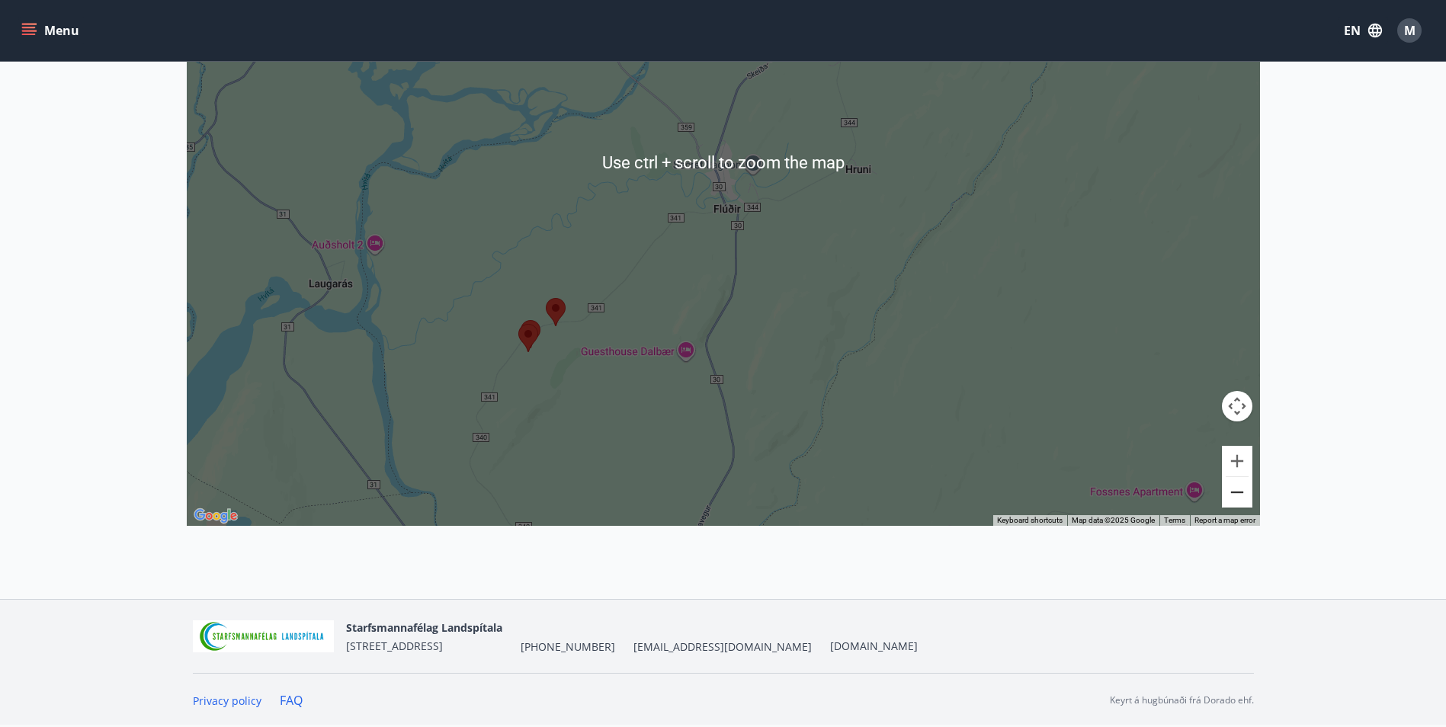
click at [1243, 494] on button "Zoom out" at bounding box center [1237, 492] width 30 height 30
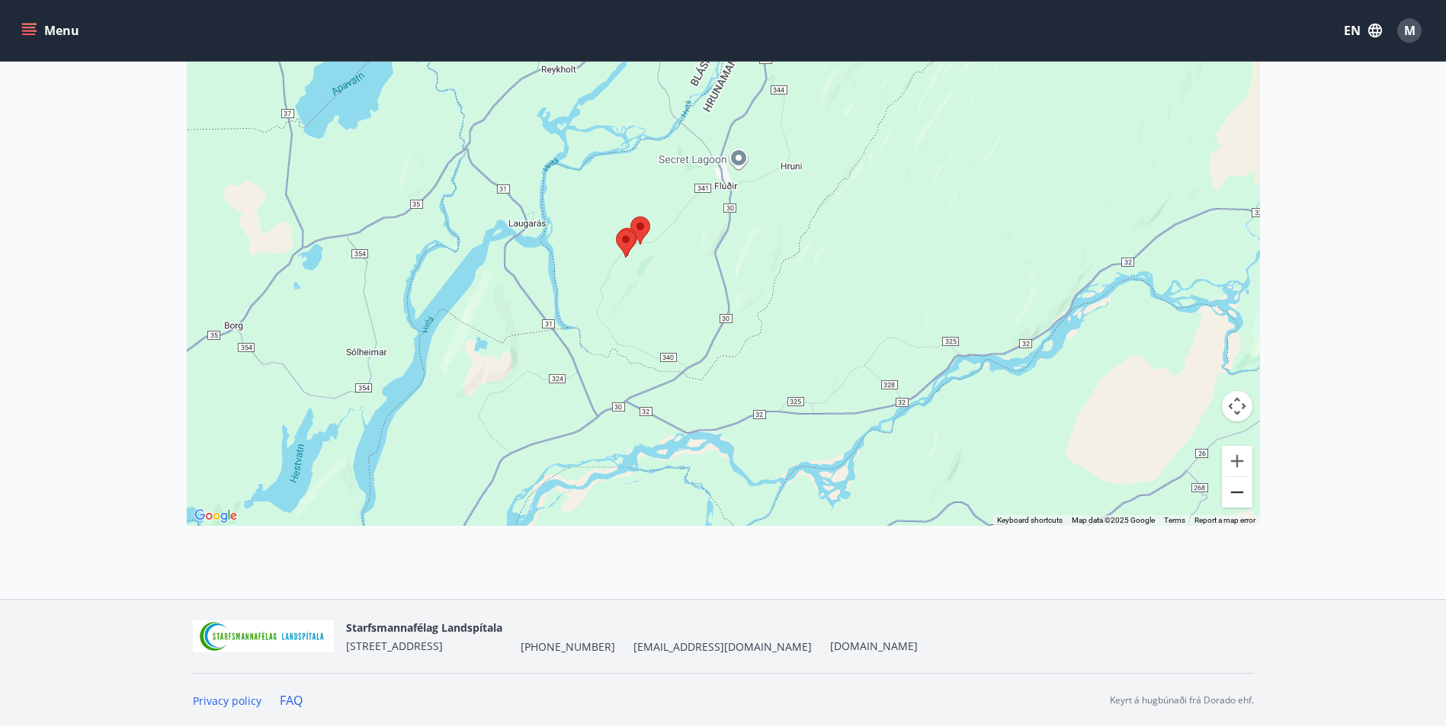
click at [1245, 493] on button "Zoom out" at bounding box center [1237, 492] width 30 height 30
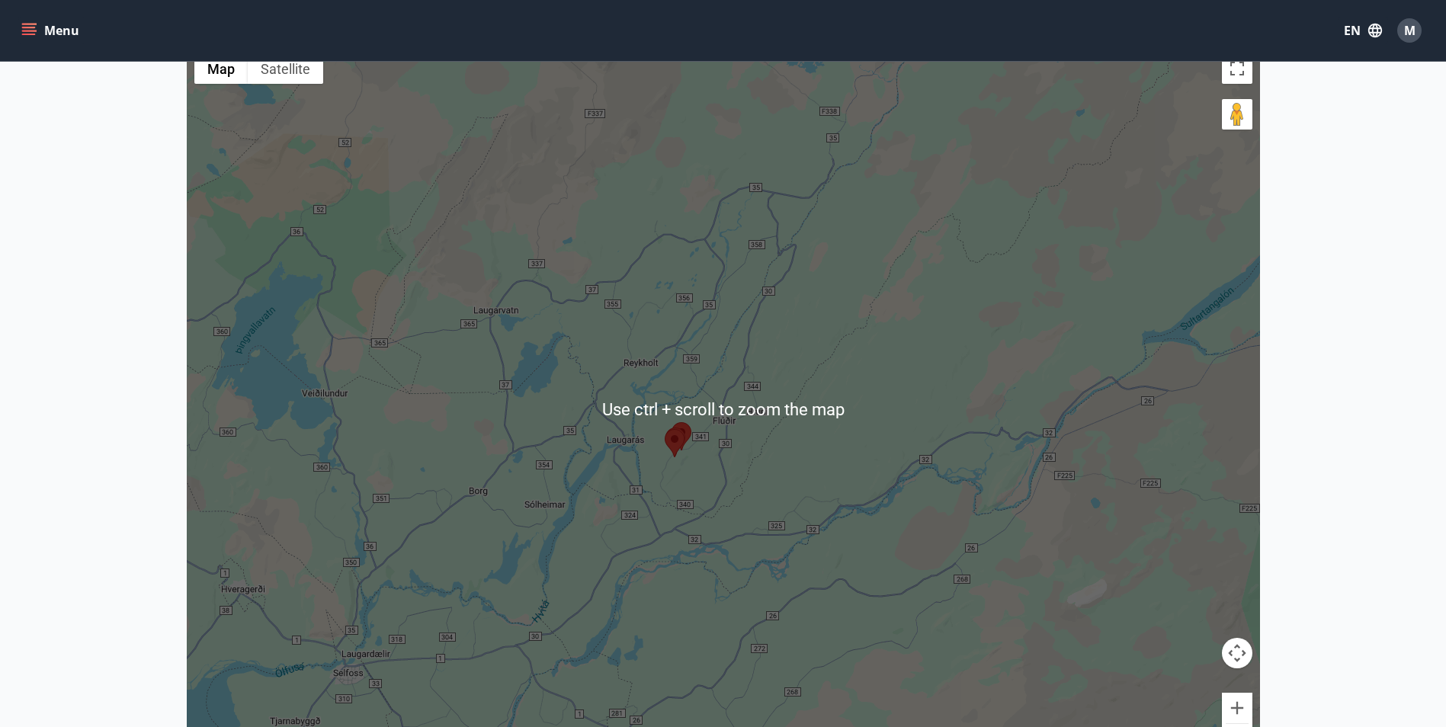
scroll to position [0, 0]
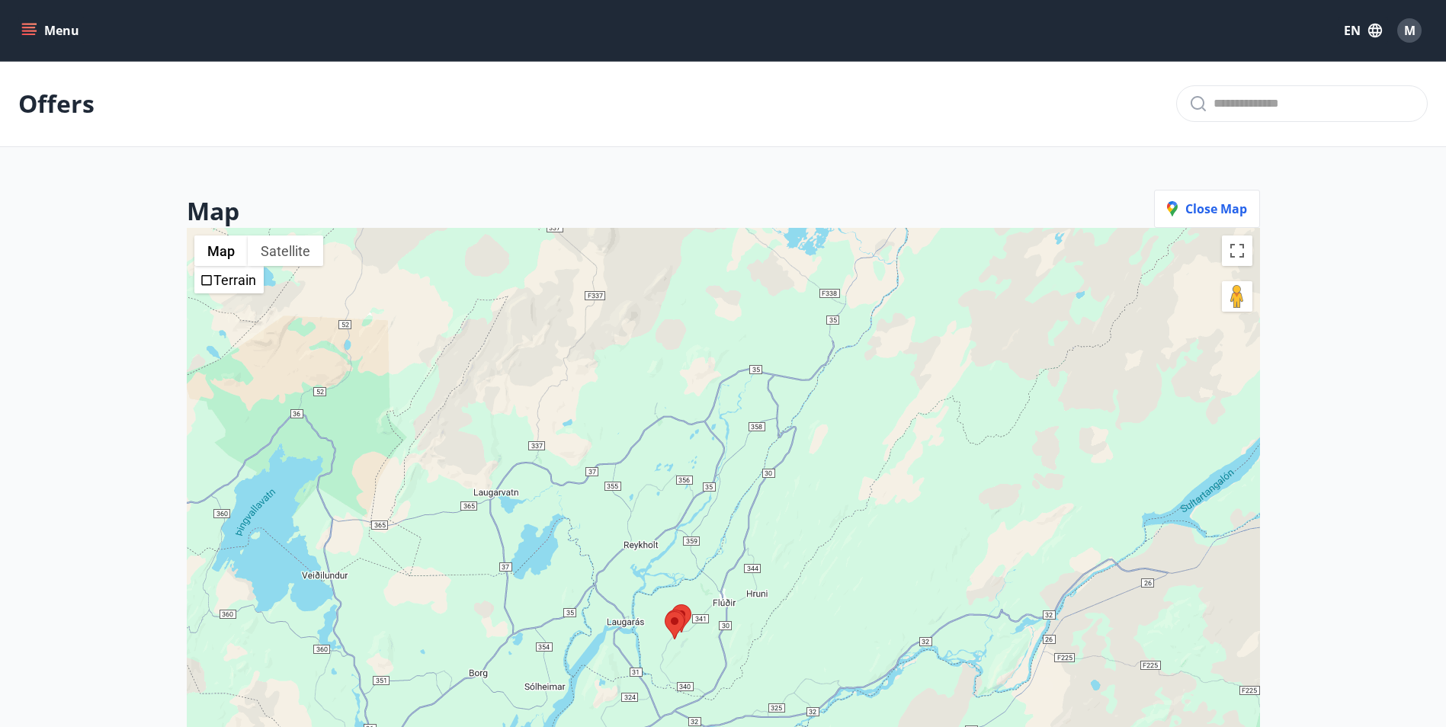
click at [1200, 213] on span "Close map" at bounding box center [1207, 208] width 80 height 17
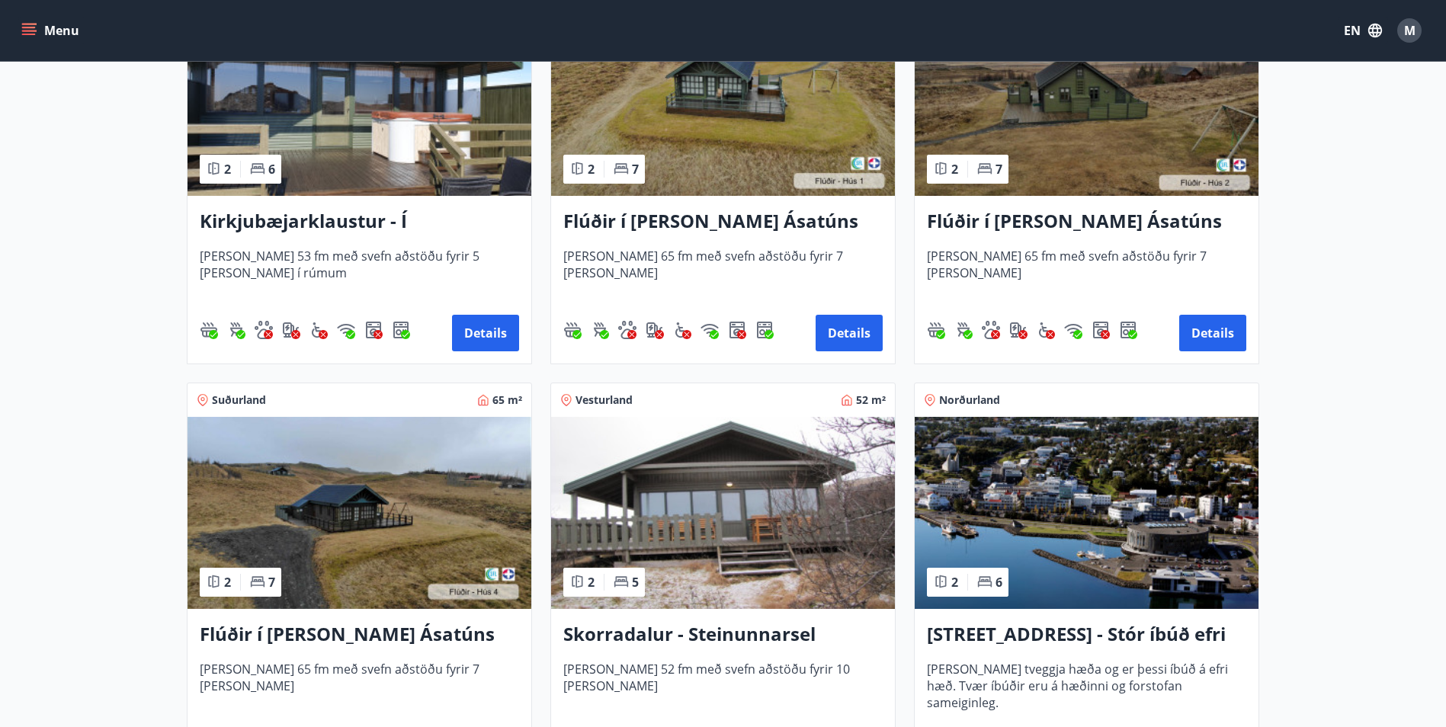
scroll to position [381, 0]
click at [367, 633] on h3 "Flúðir í landi Ásatúns hús 4 - í Þverlág" at bounding box center [359, 634] width 319 height 27
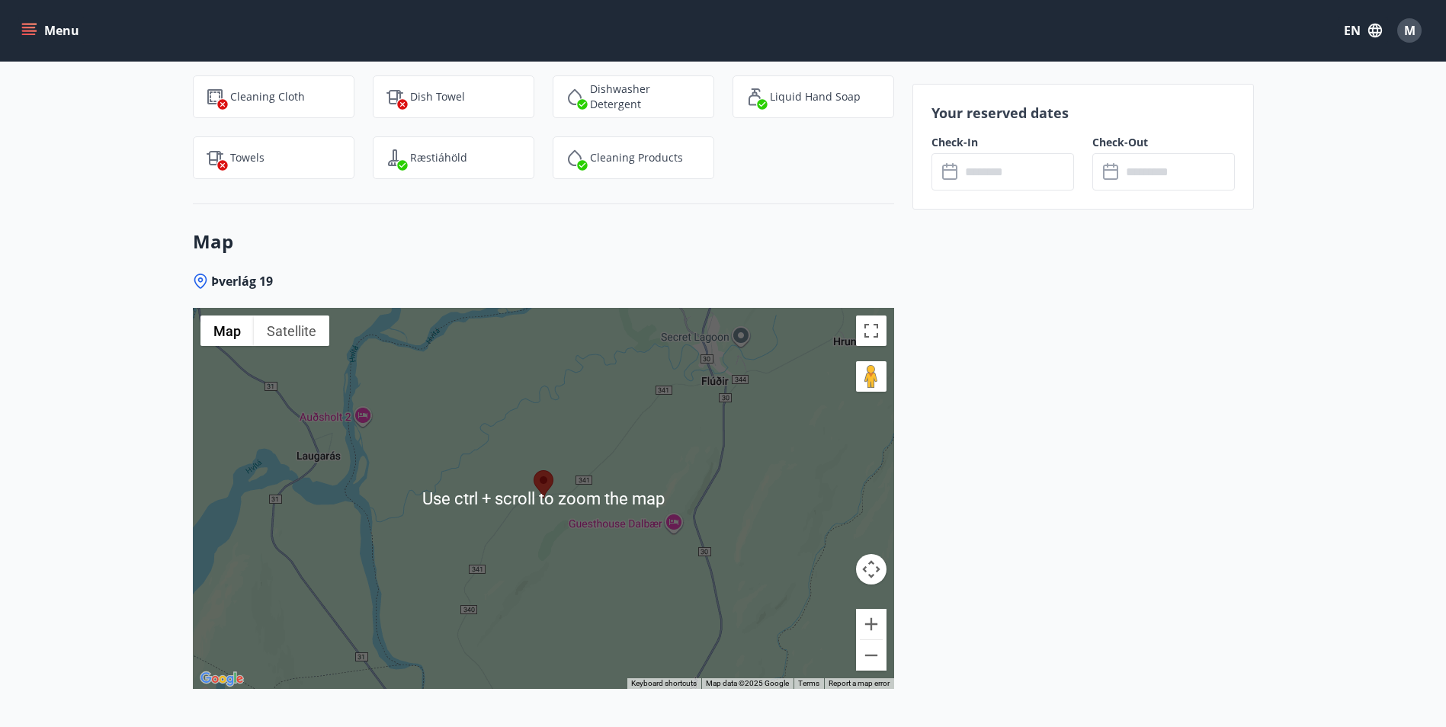
scroll to position [2025, 0]
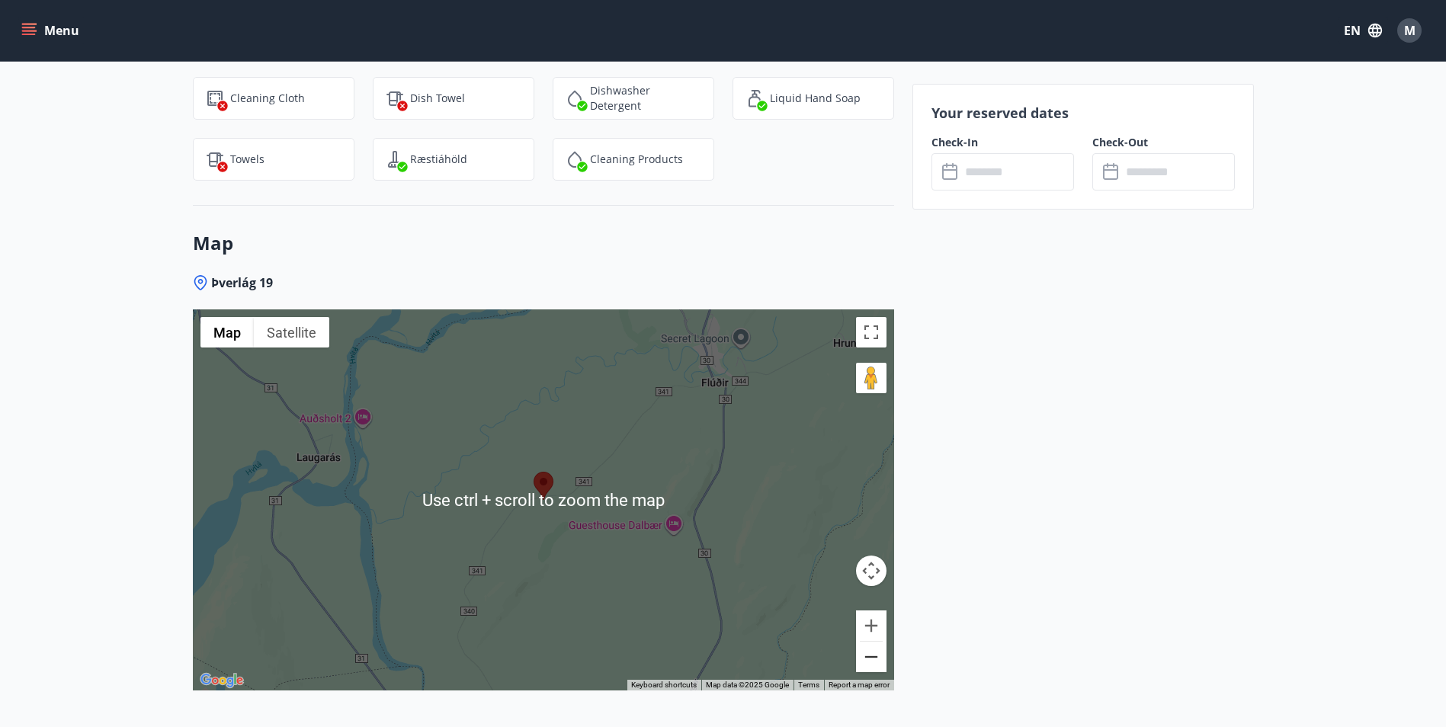
click at [867, 660] on button "Zoom out" at bounding box center [871, 657] width 30 height 30
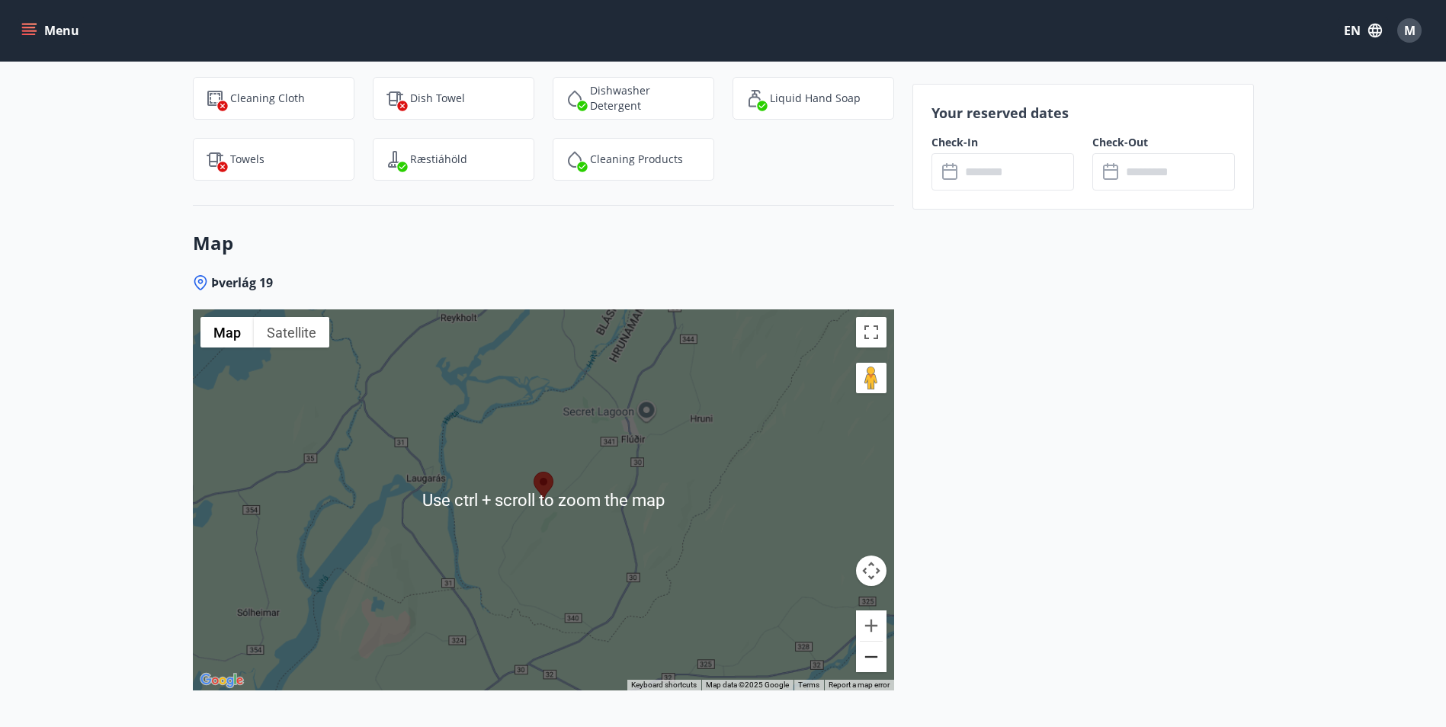
click at [867, 660] on button "Zoom out" at bounding box center [871, 657] width 30 height 30
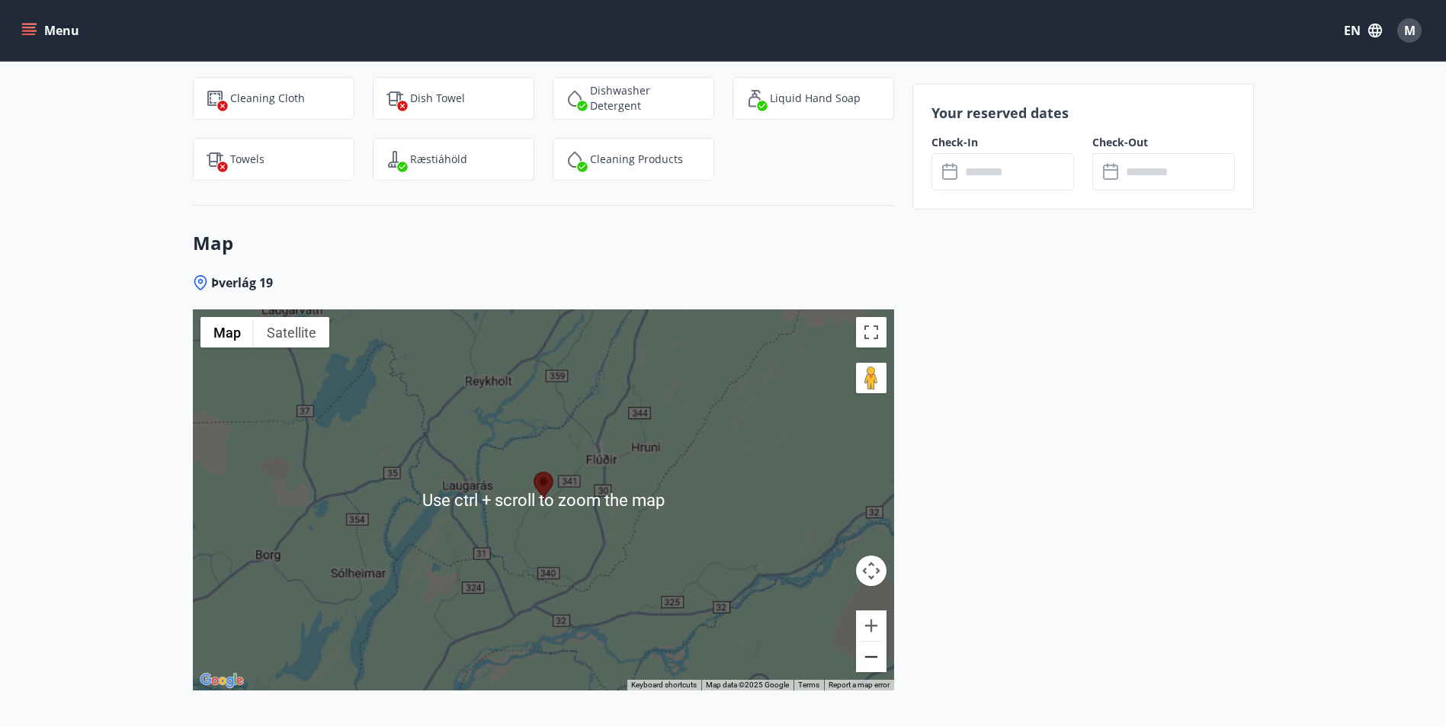
click at [867, 660] on button "Zoom out" at bounding box center [871, 657] width 30 height 30
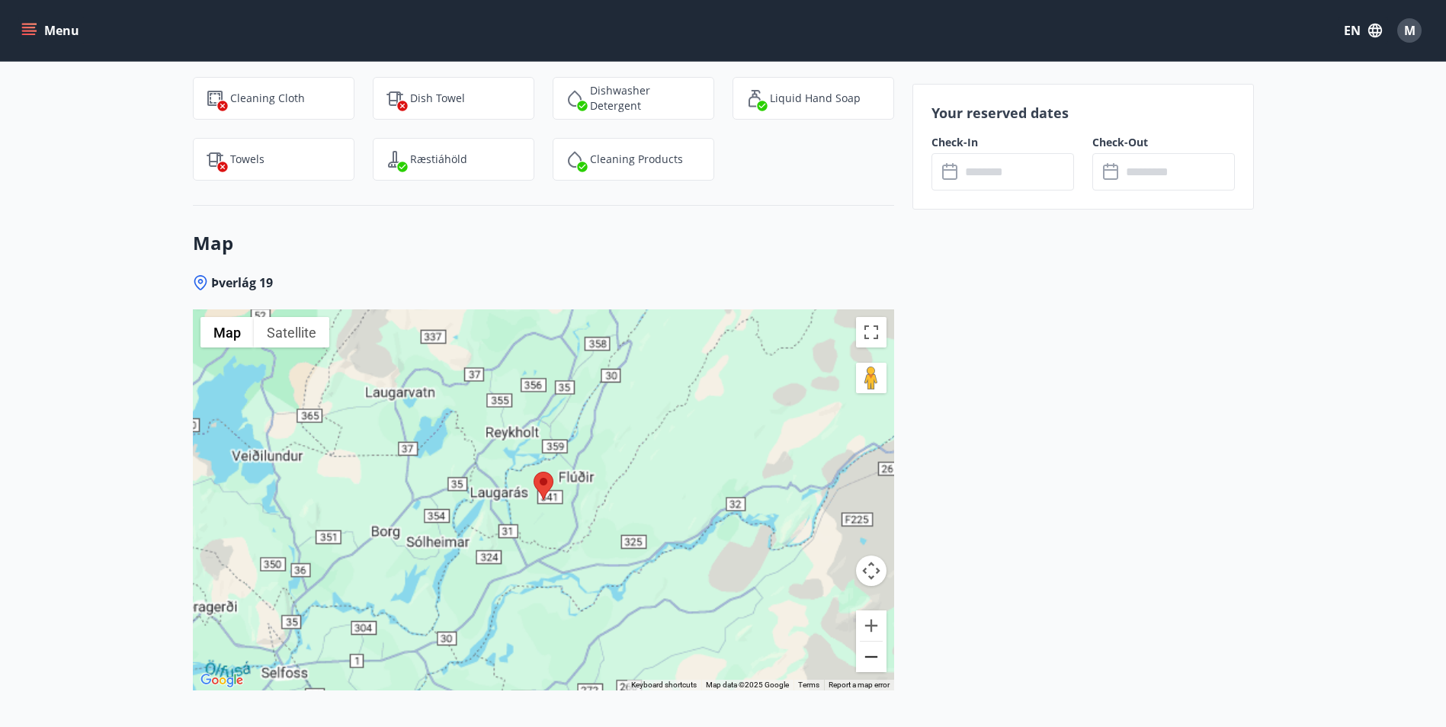
click at [867, 660] on button "Zoom out" at bounding box center [871, 657] width 30 height 30
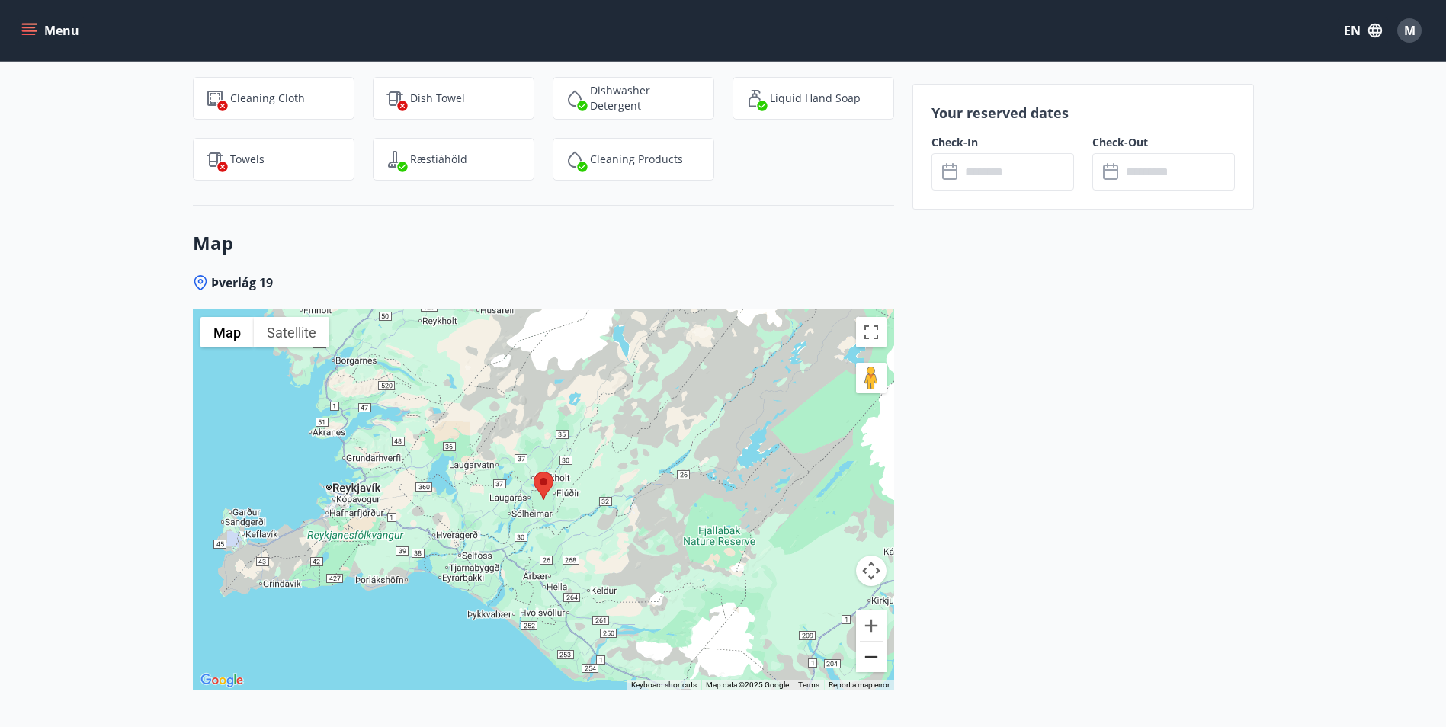
click at [867, 660] on button "Zoom out" at bounding box center [871, 657] width 30 height 30
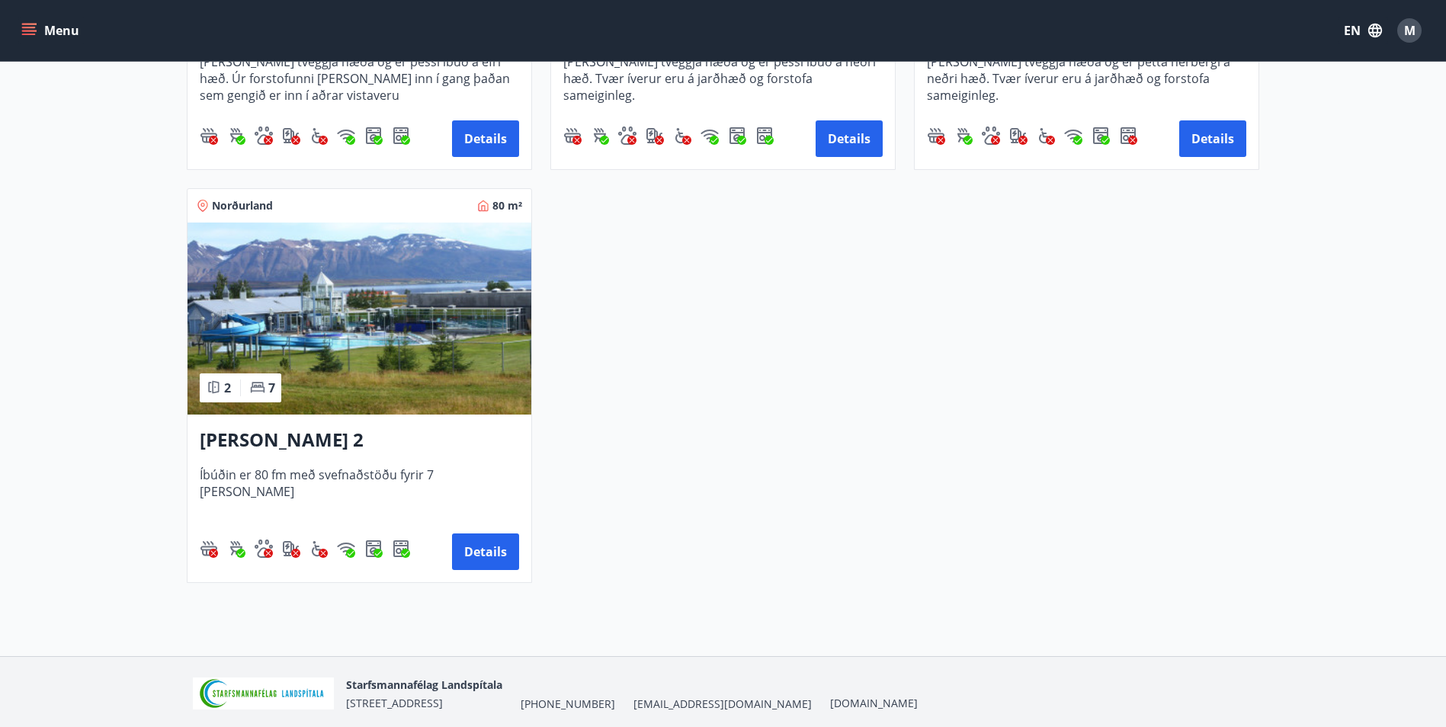
scroll to position [1823, 0]
